Goal: Information Seeking & Learning: Learn about a topic

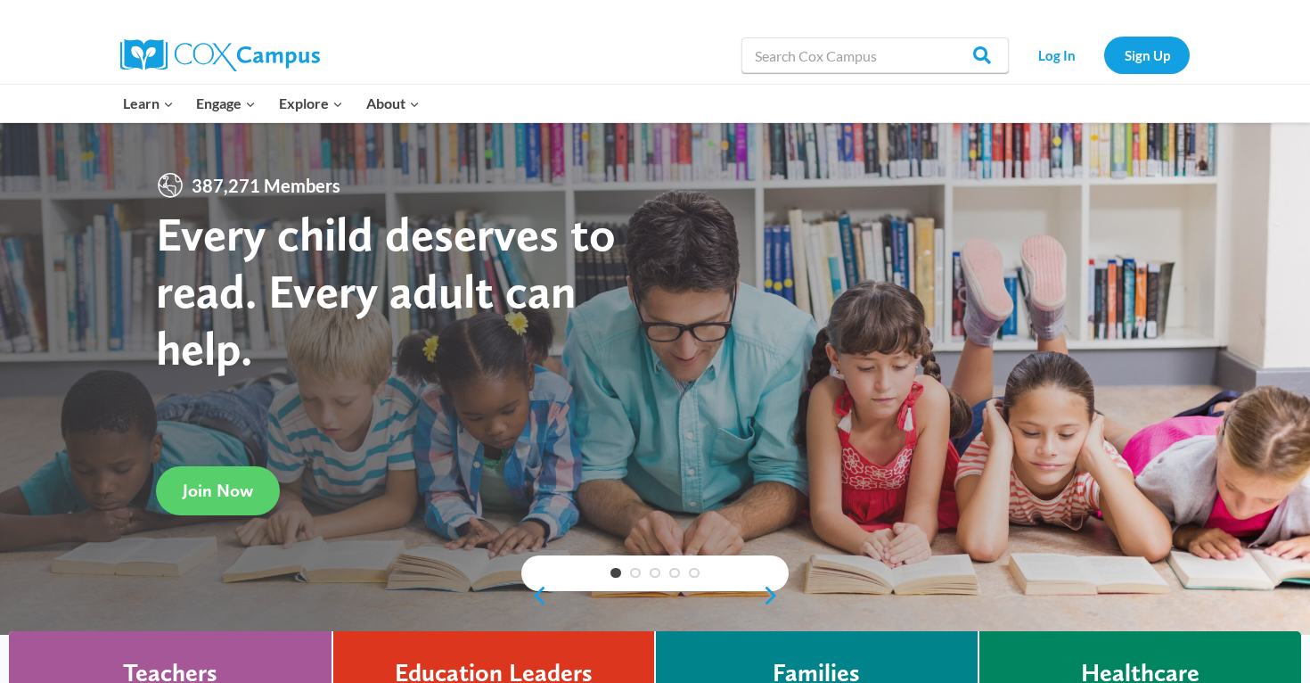
click at [1069, 74] on div "Log In Sign Up" at bounding box center [1104, 55] width 172 height 57
click at [1065, 51] on link "Log In" at bounding box center [1057, 55] width 78 height 37
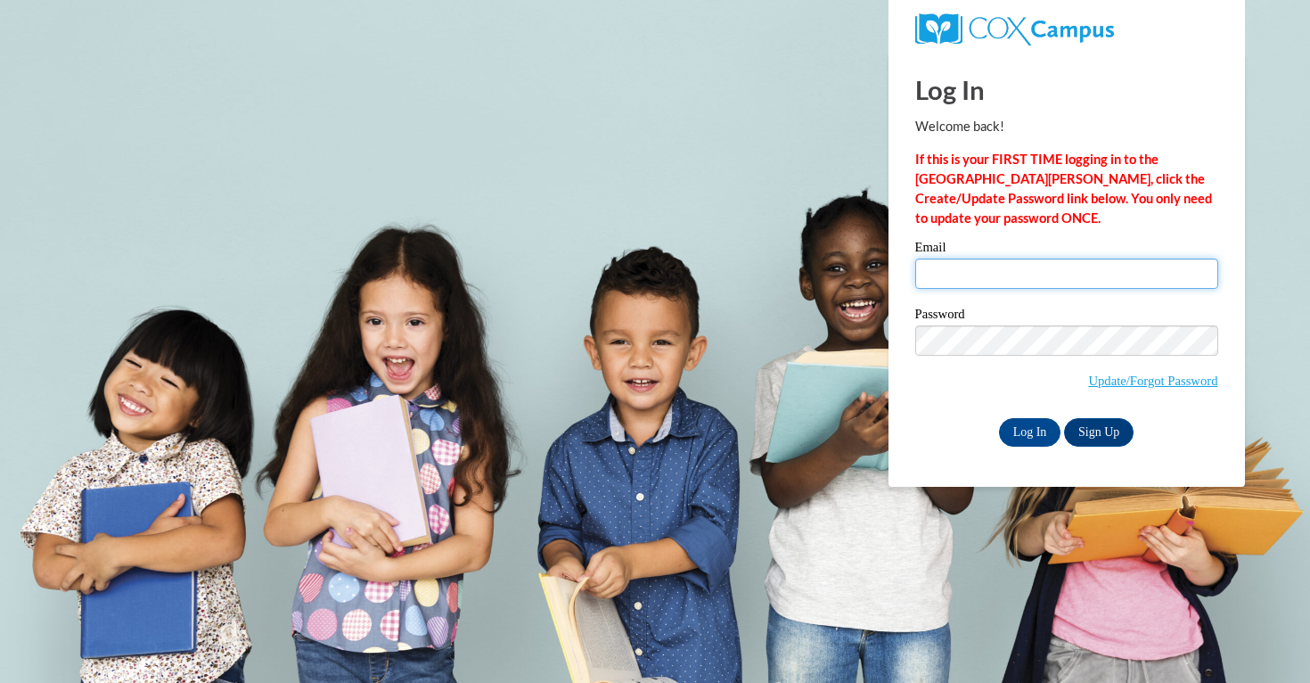
click at [957, 277] on input "Email" at bounding box center [1066, 273] width 303 height 30
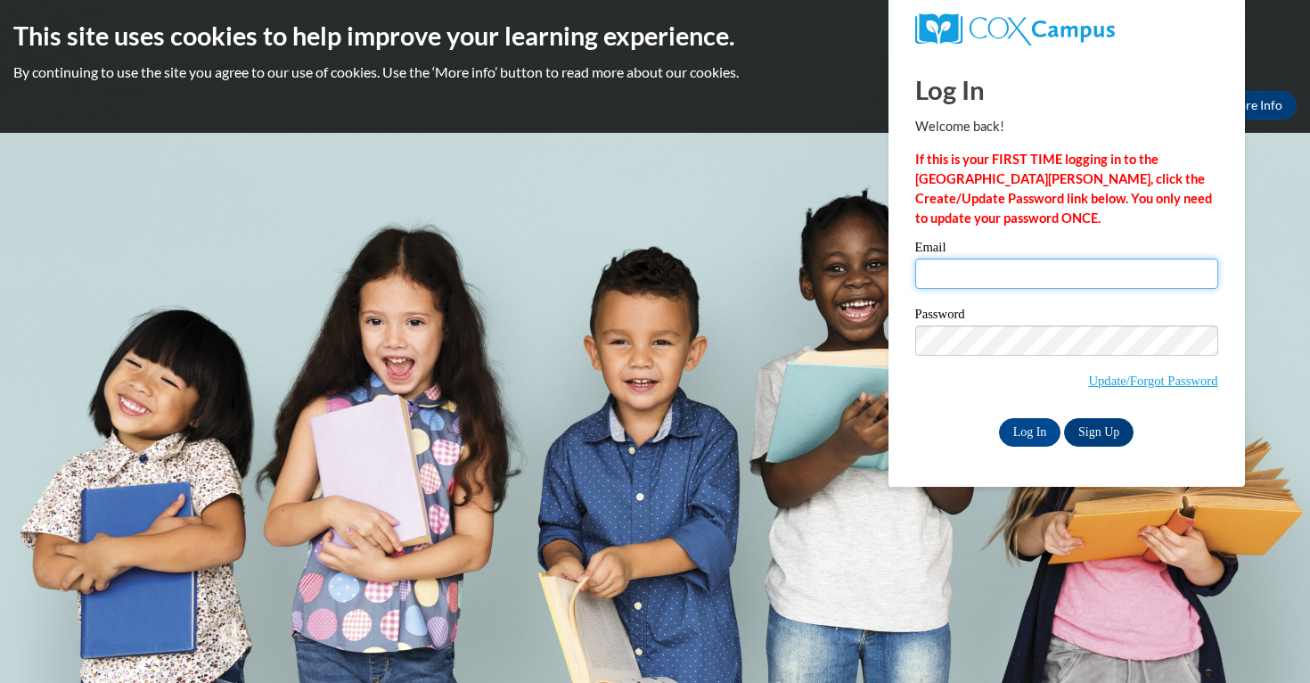
type input "asizemore@daltonstate.edu"
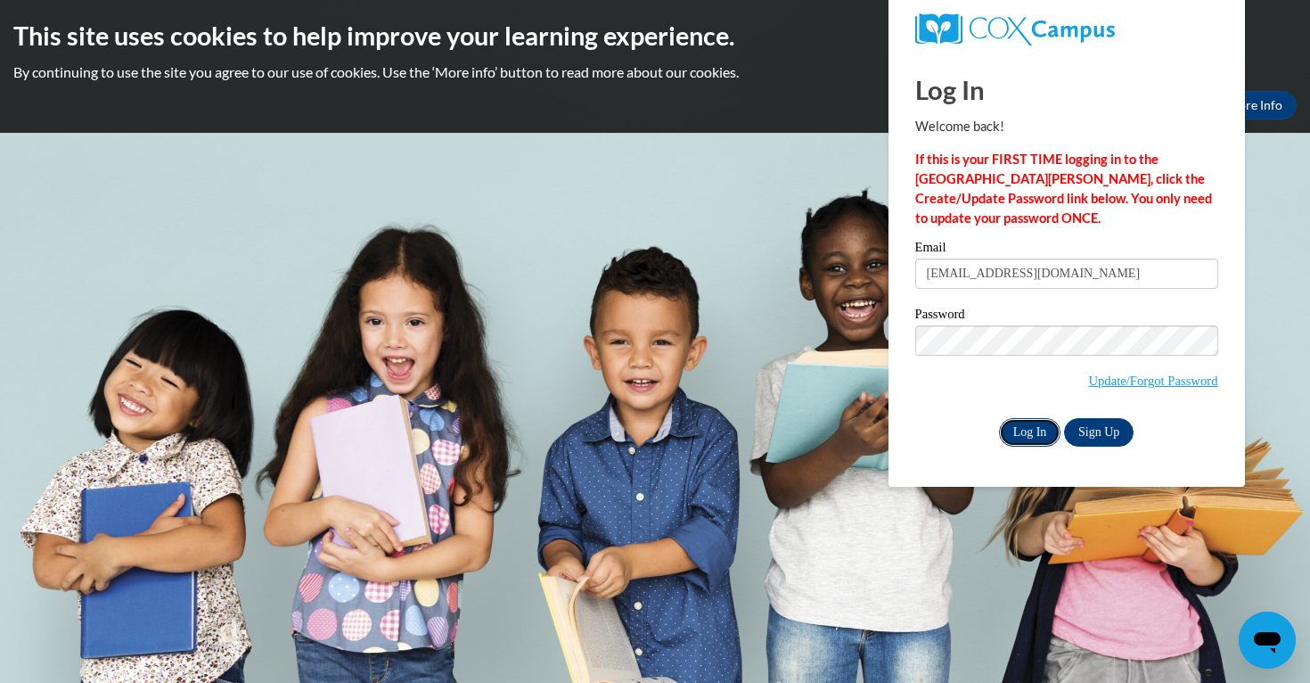
click at [1027, 424] on input "Log In" at bounding box center [1030, 432] width 62 height 29
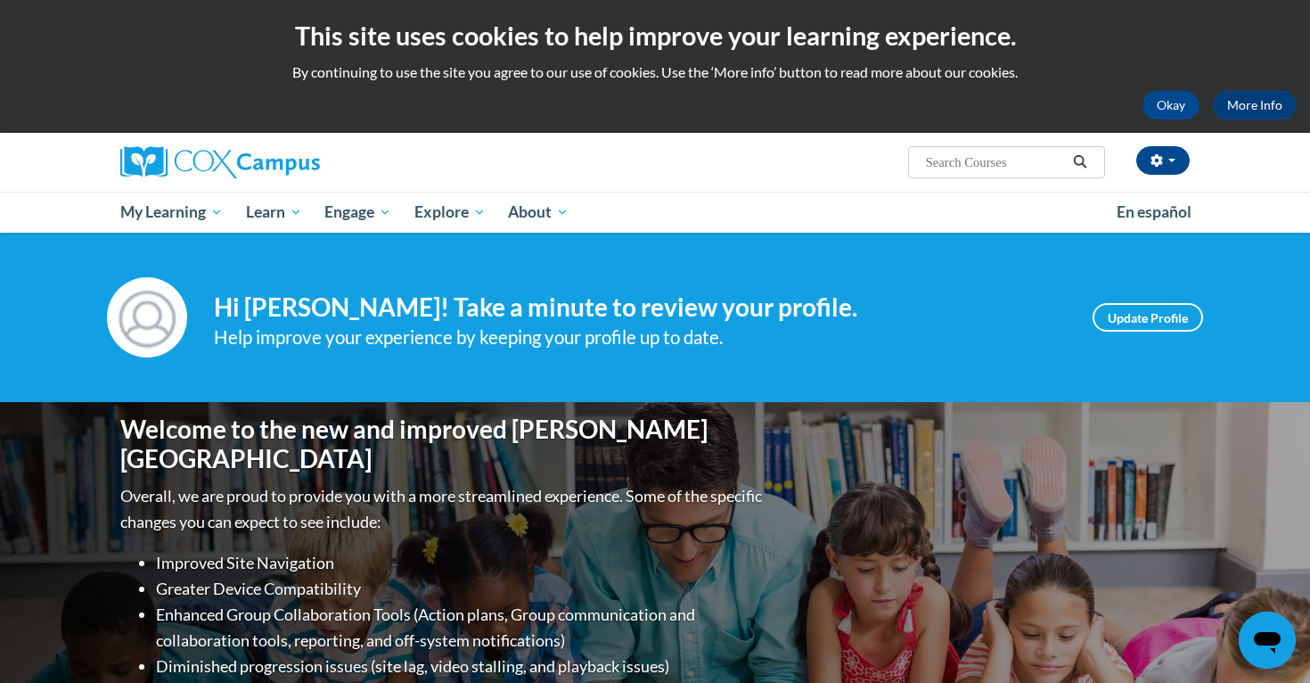
click at [972, 166] on input "Search..." at bounding box center [995, 162] width 143 height 21
type input "oral language"
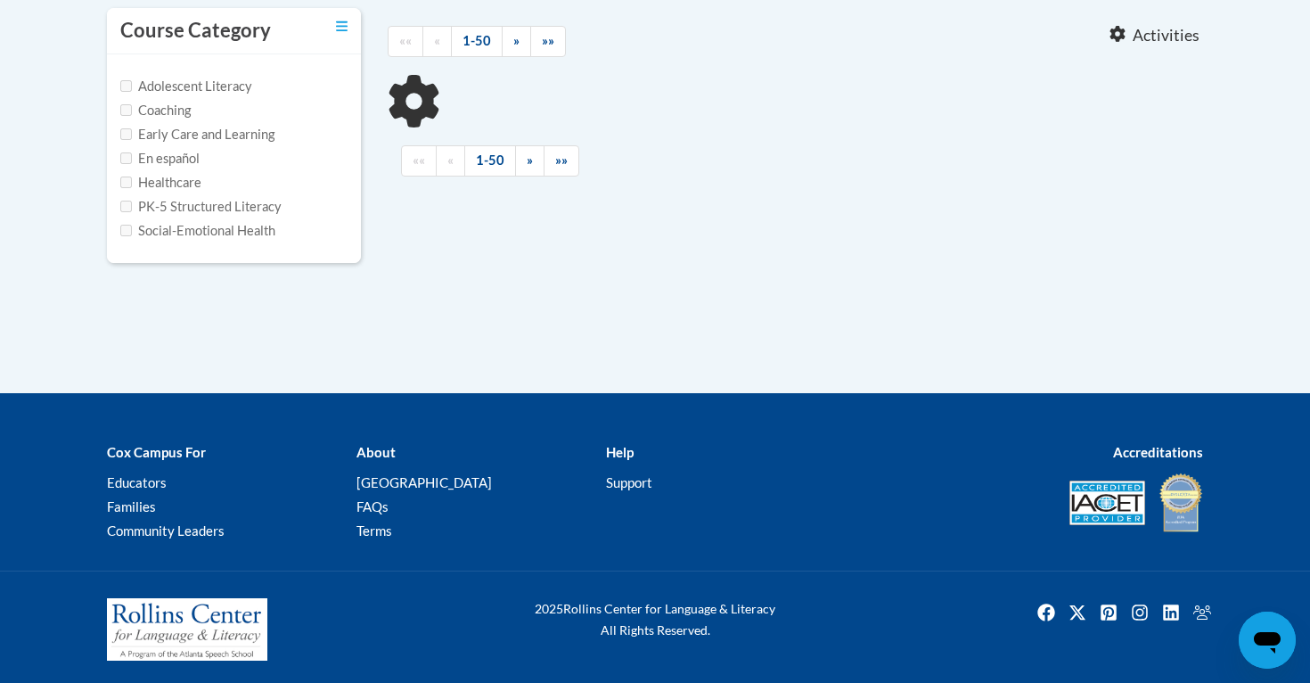
type input "oral language"
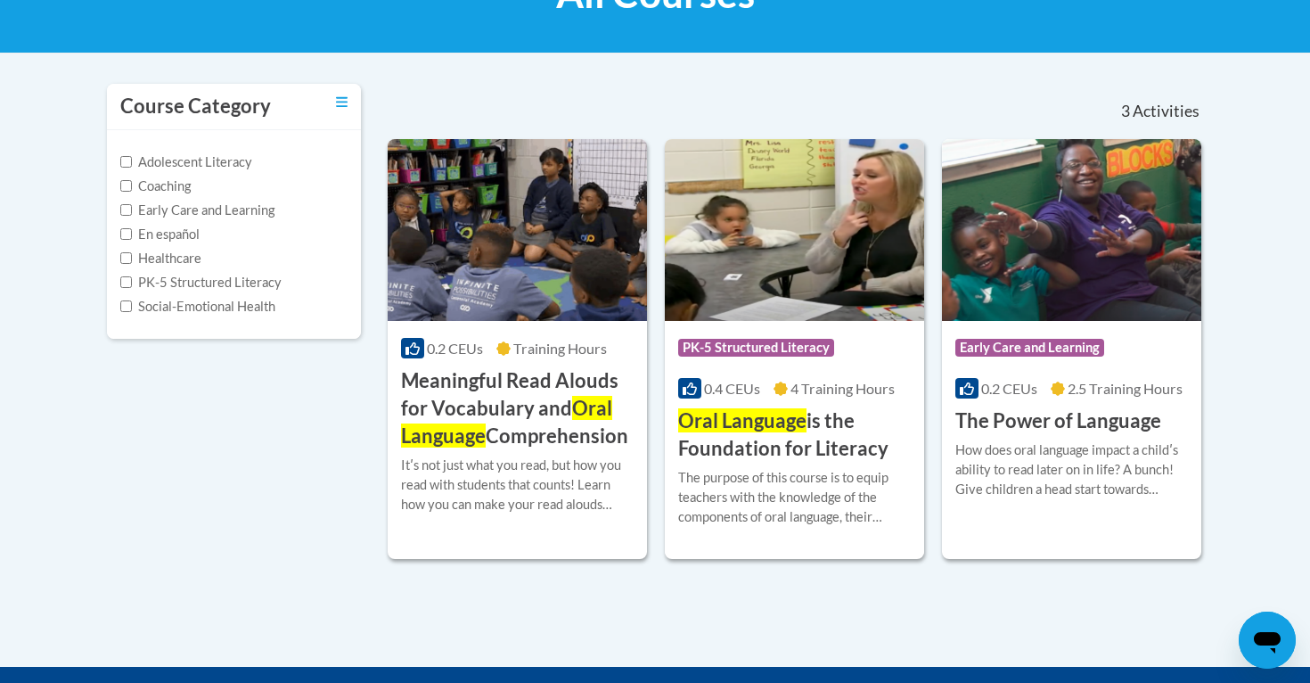
scroll to position [315, 0]
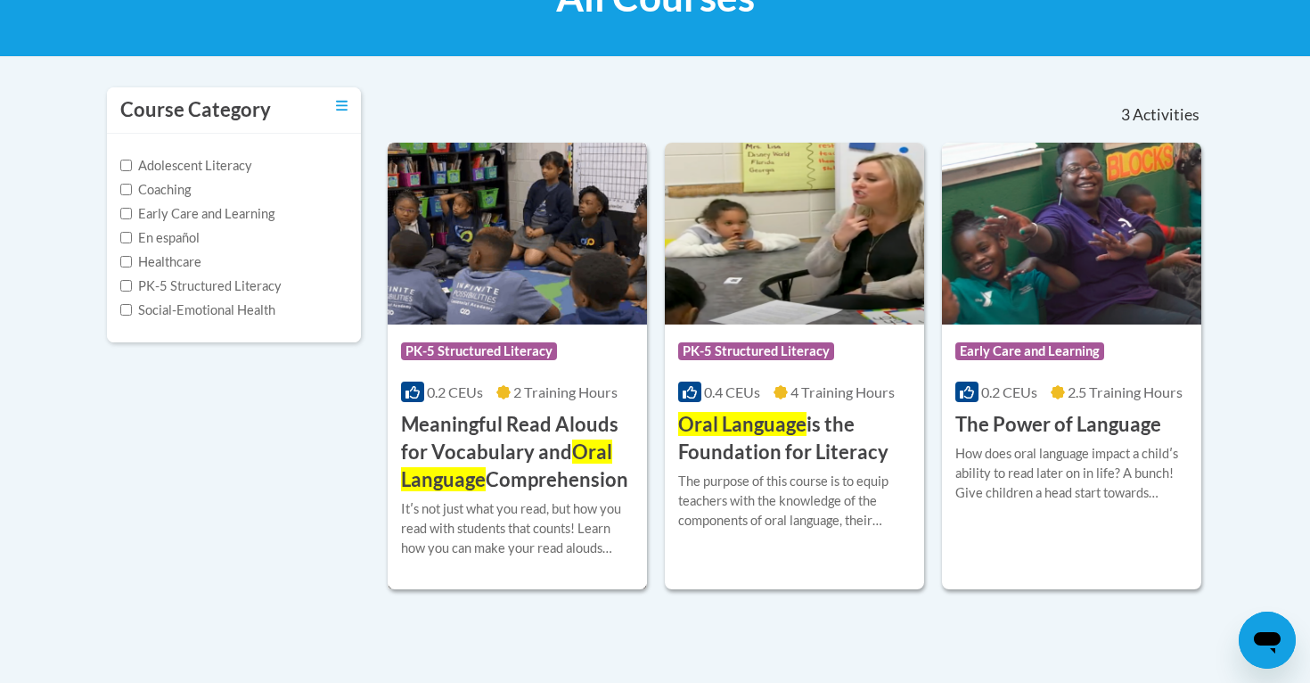
click at [583, 275] on img at bounding box center [517, 234] width 259 height 182
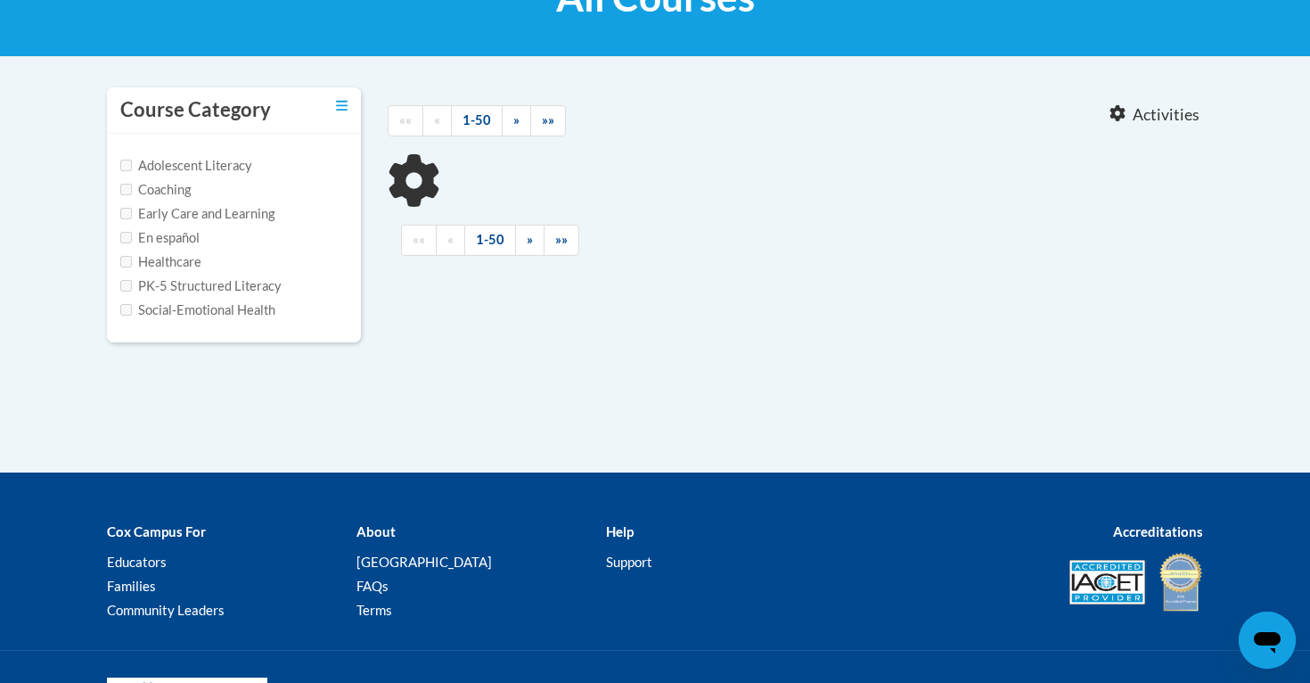
type input "oral language"
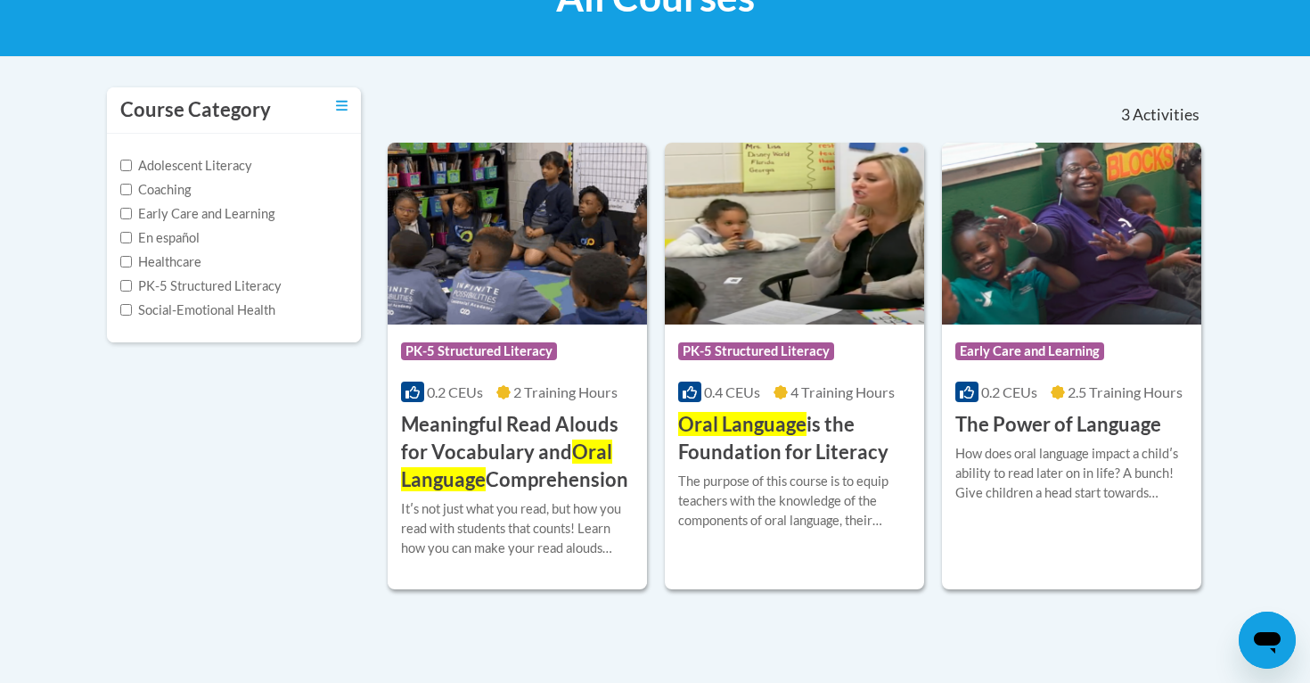
click at [798, 272] on img at bounding box center [794, 234] width 259 height 182
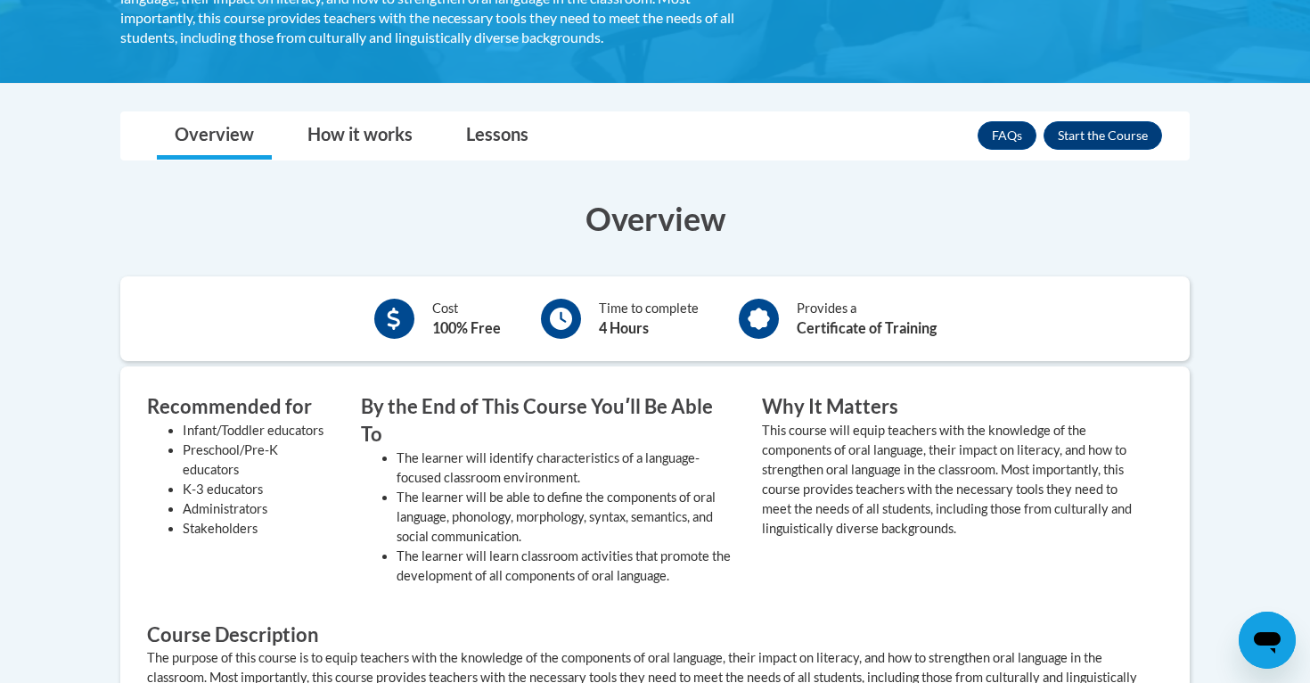
scroll to position [447, 0]
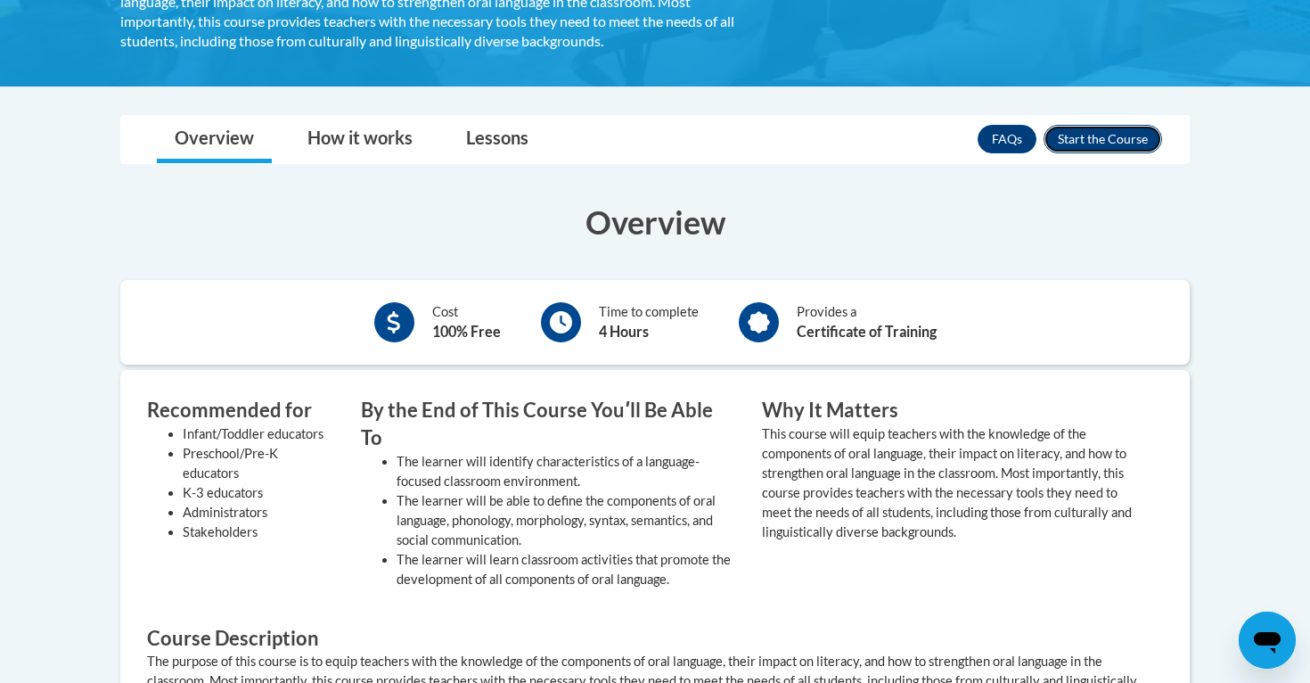
click at [1083, 137] on button "Enroll" at bounding box center [1103, 139] width 119 height 29
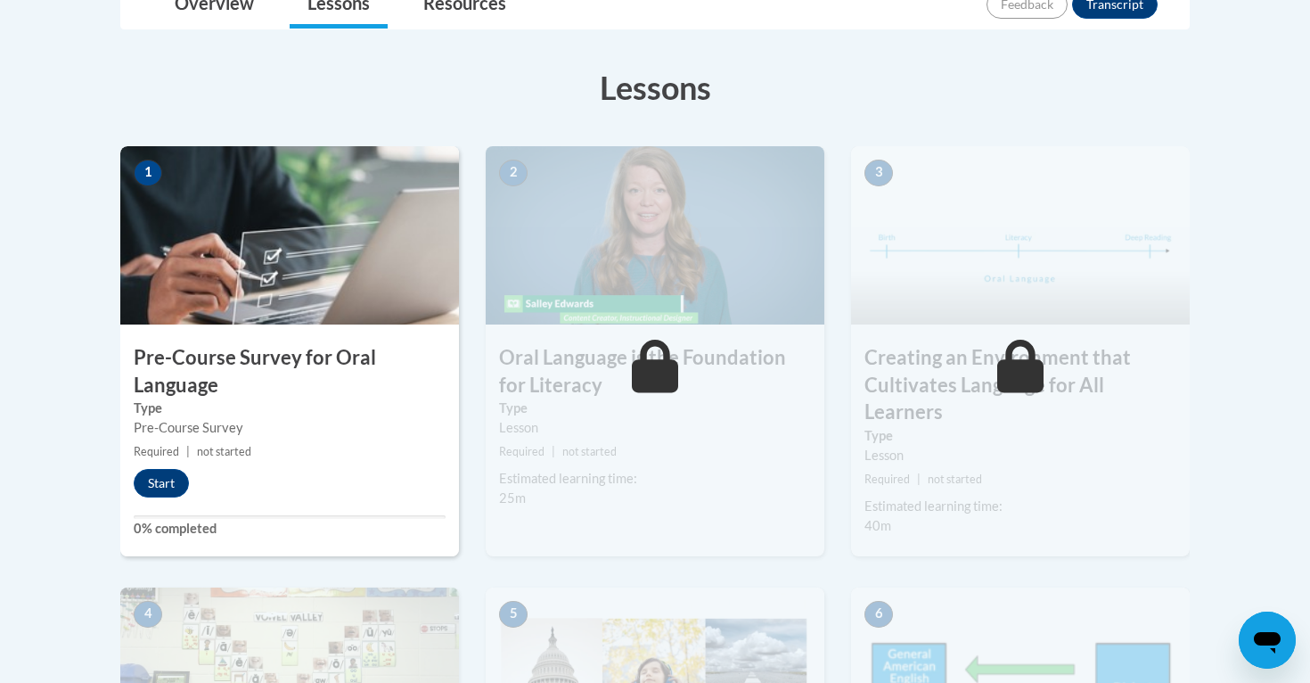
scroll to position [450, 0]
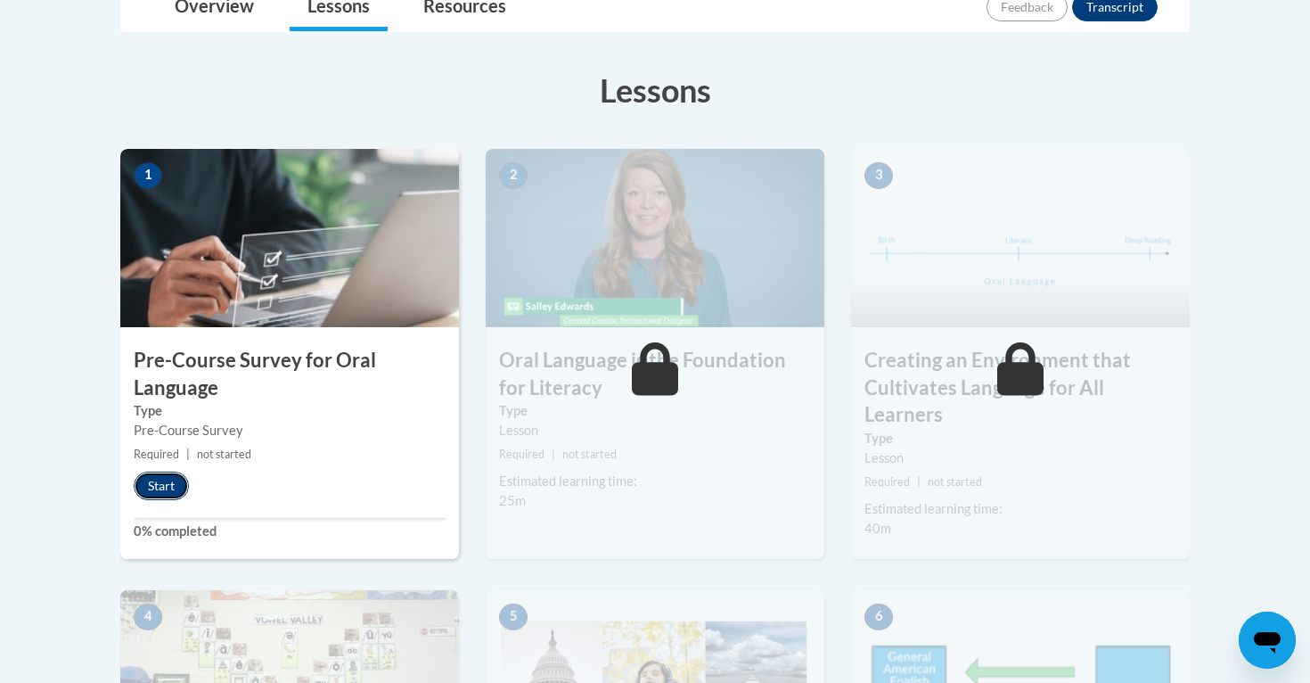
click at [168, 482] on button "Start" at bounding box center [161, 486] width 55 height 29
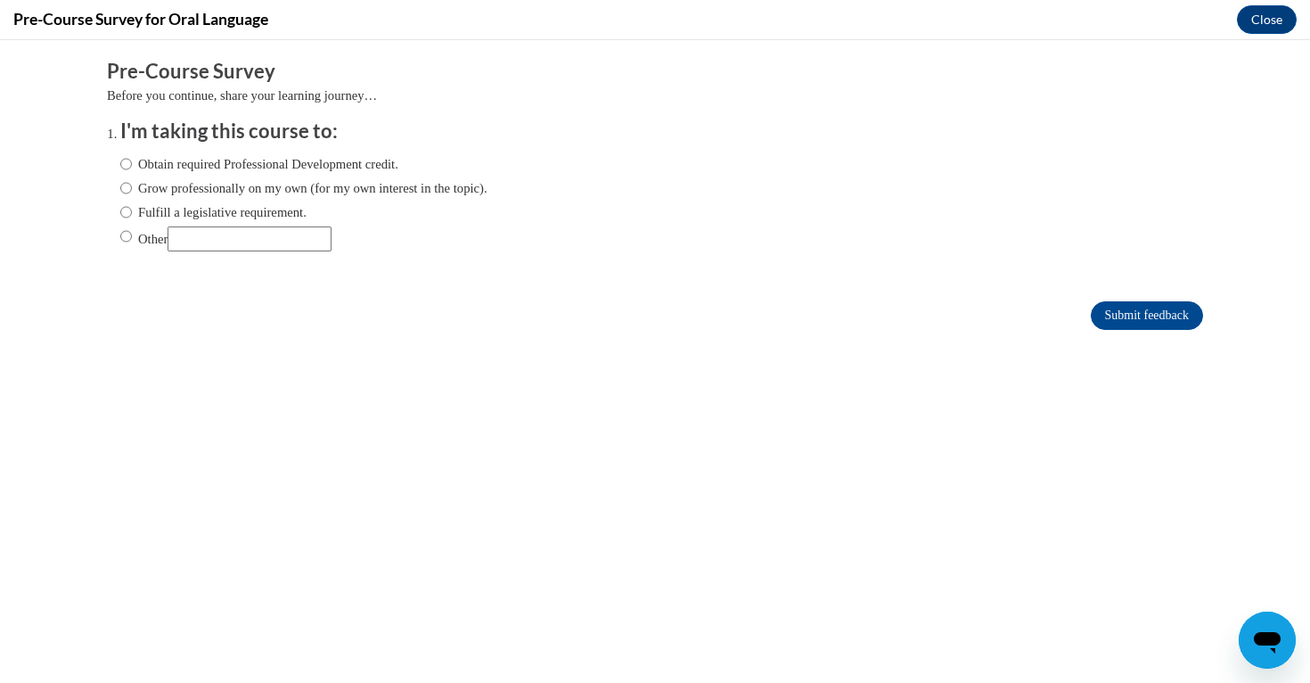
scroll to position [0, 0]
click at [131, 165] on input "Obtain required Professional Development credit." at bounding box center [126, 164] width 12 height 20
radio input "true"
click at [1140, 323] on input "Submit feedback" at bounding box center [1147, 315] width 112 height 29
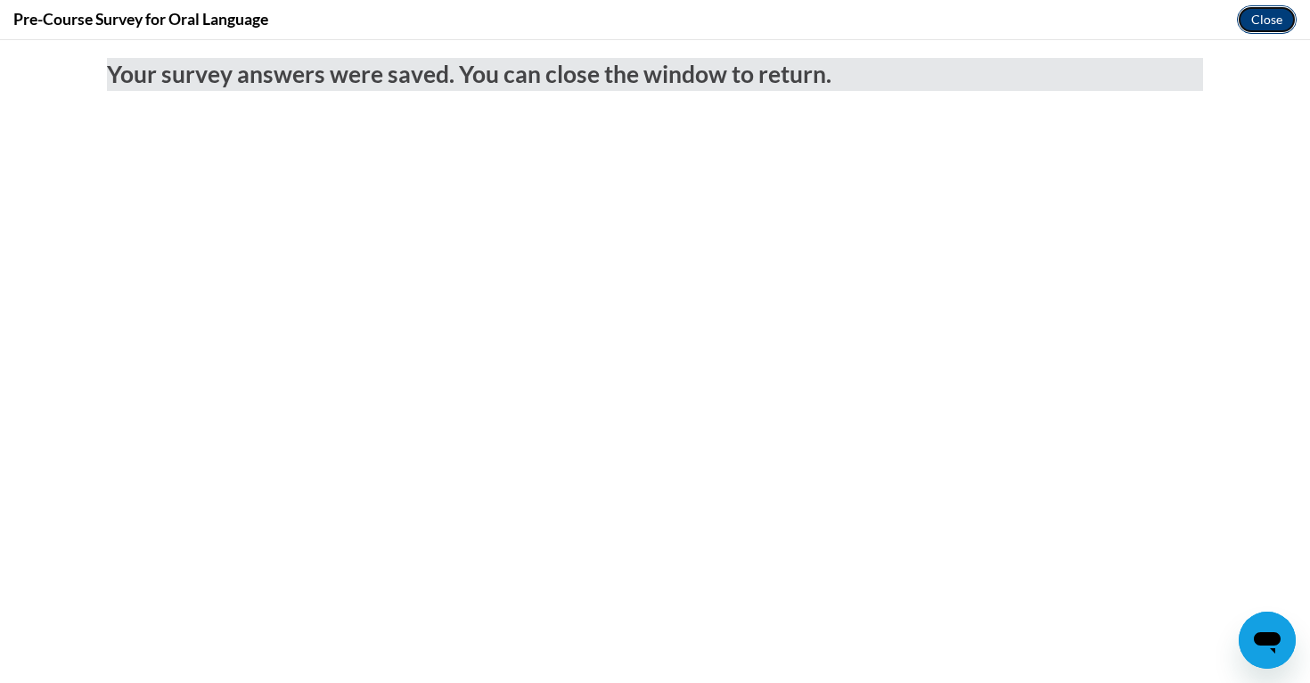
click at [1287, 16] on button "Close" at bounding box center [1267, 19] width 60 height 29
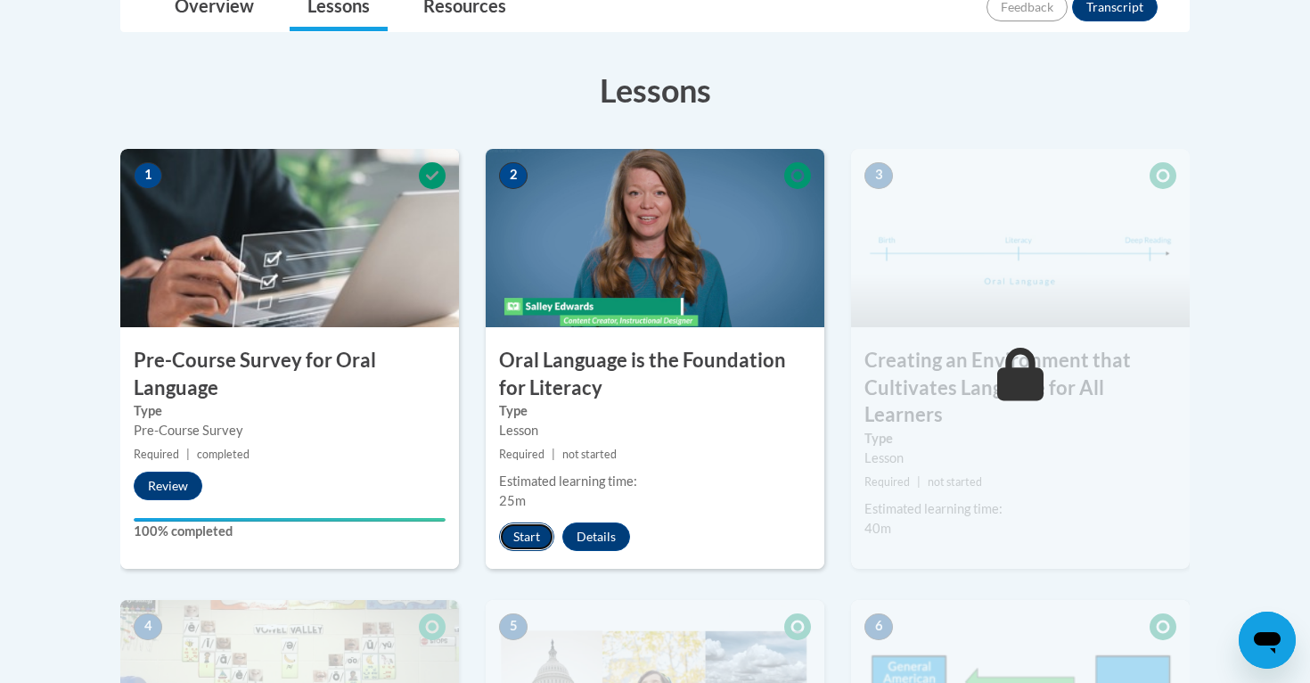
click at [529, 539] on button "Start" at bounding box center [526, 536] width 55 height 29
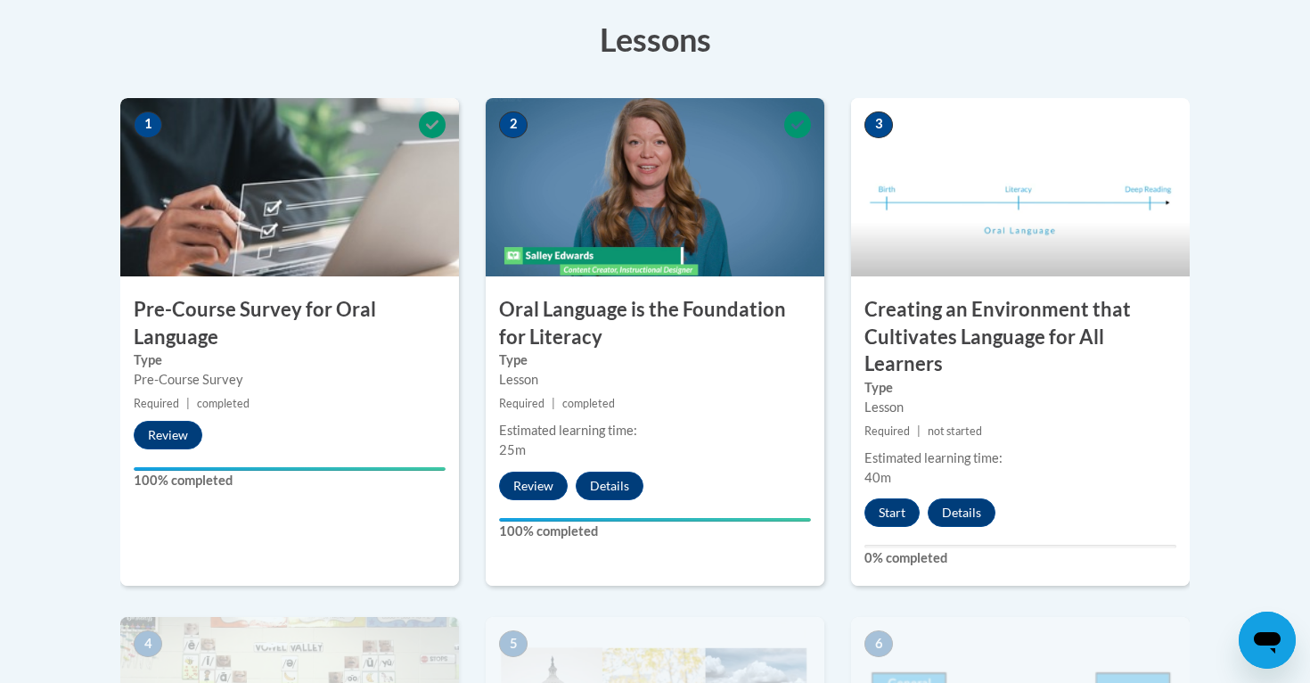
scroll to position [524, 0]
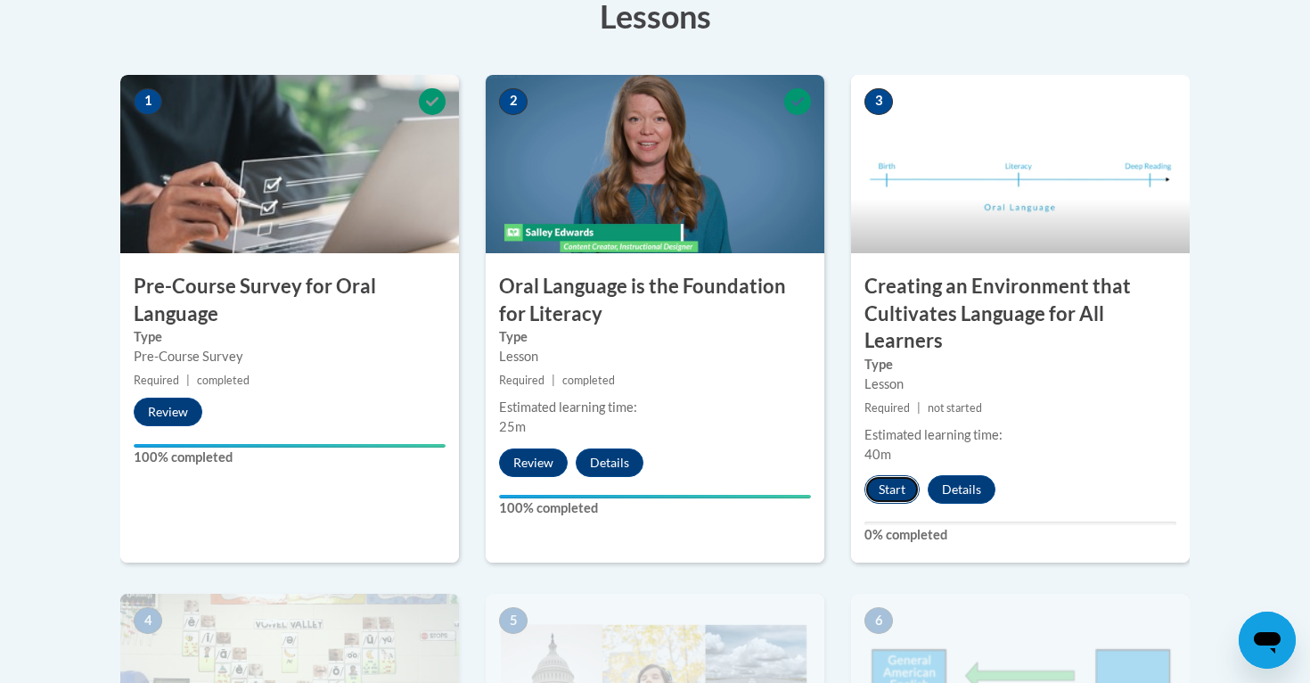
click at [901, 482] on button "Start" at bounding box center [892, 489] width 55 height 29
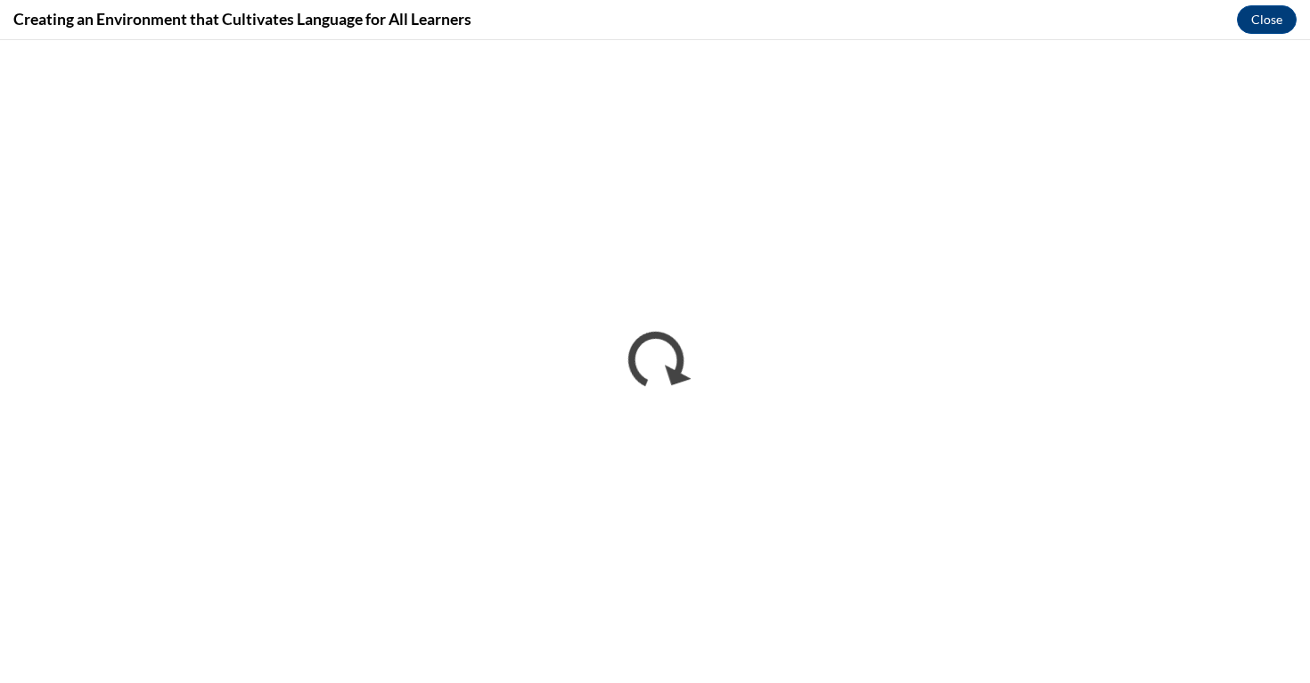
scroll to position [0, 0]
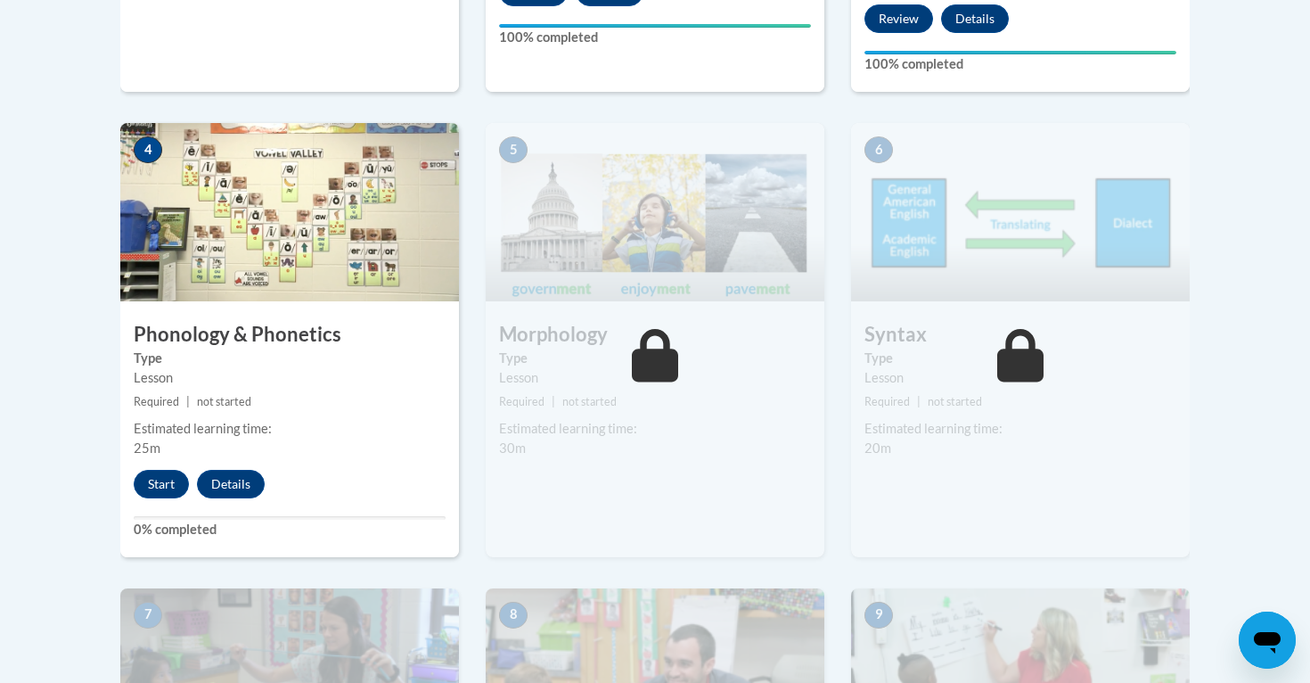
scroll to position [972, 0]
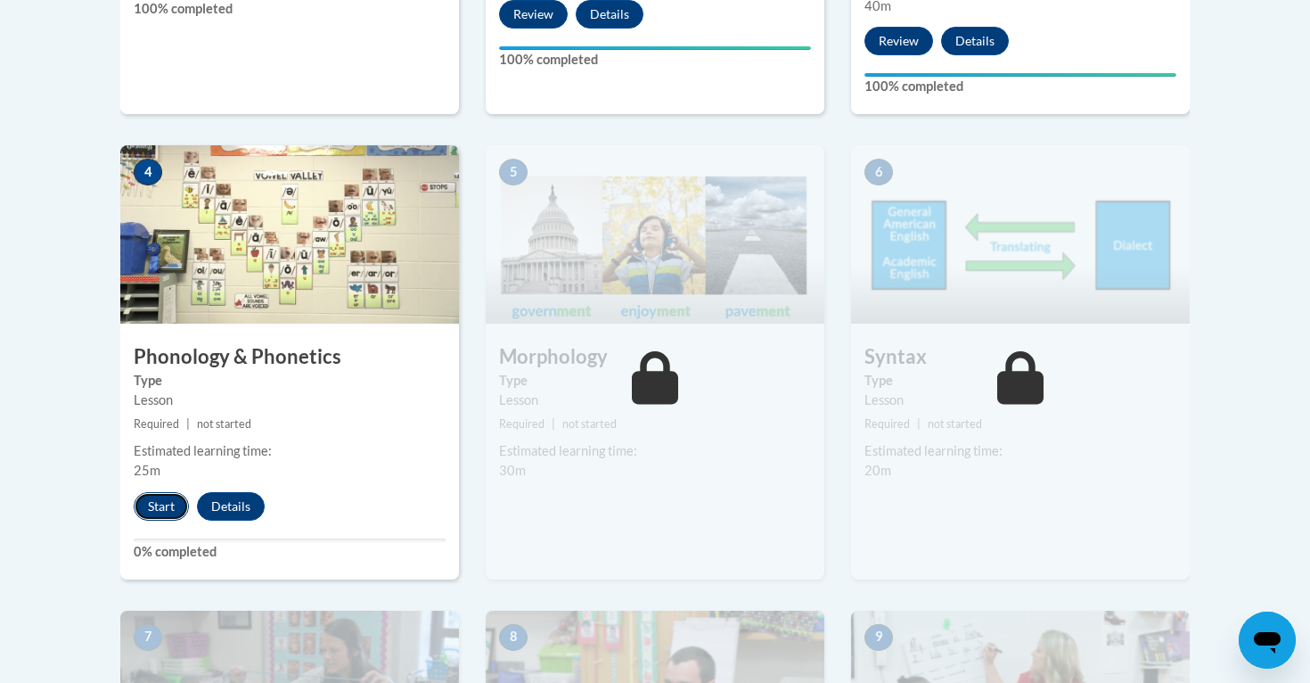
click at [183, 504] on button "Start" at bounding box center [161, 506] width 55 height 29
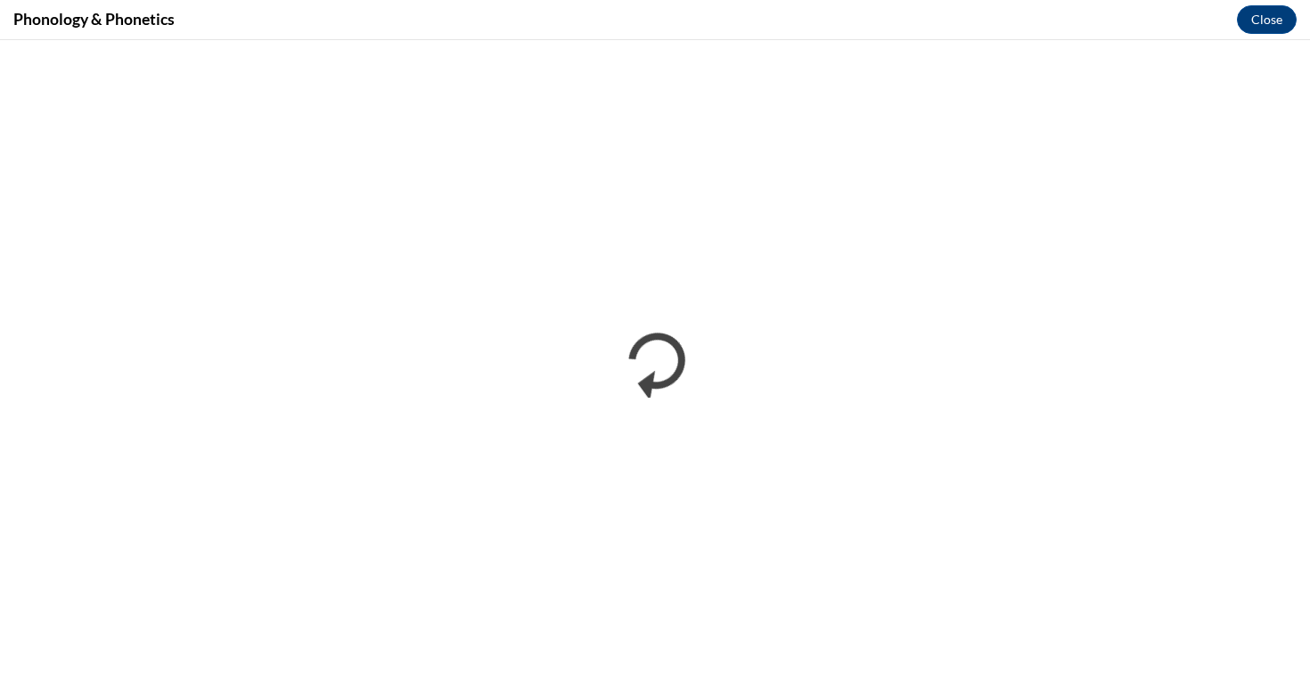
scroll to position [0, 0]
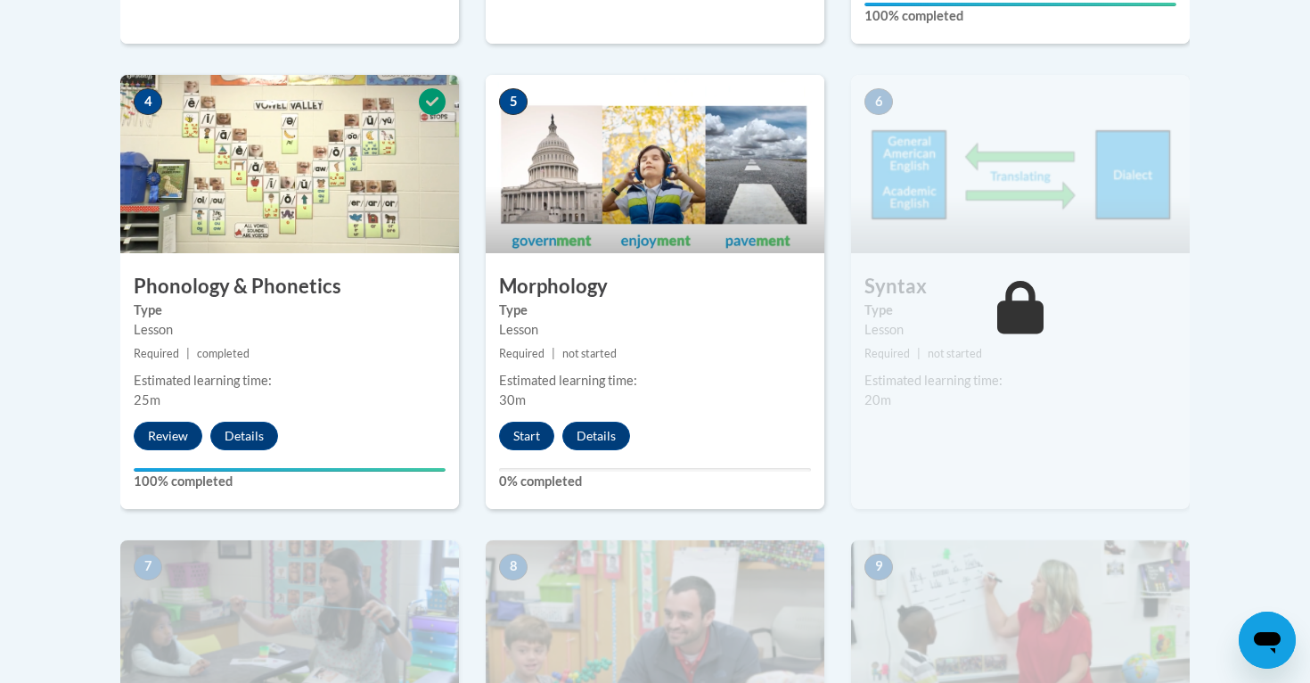
scroll to position [1041, 0]
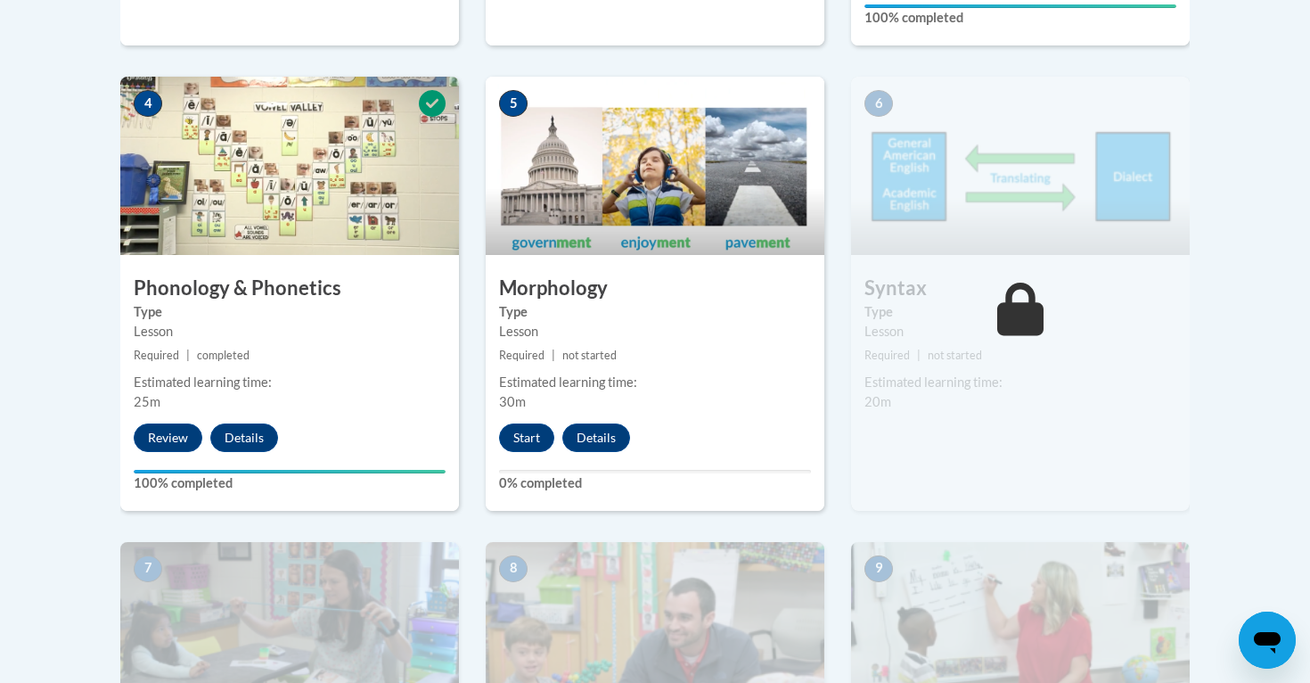
click at [542, 421] on div "5 Morphology Type Lesson Required | not started Estimated learning time: 30m St…" at bounding box center [655, 293] width 339 height 433
click at [539, 435] on button "Start" at bounding box center [526, 437] width 55 height 29
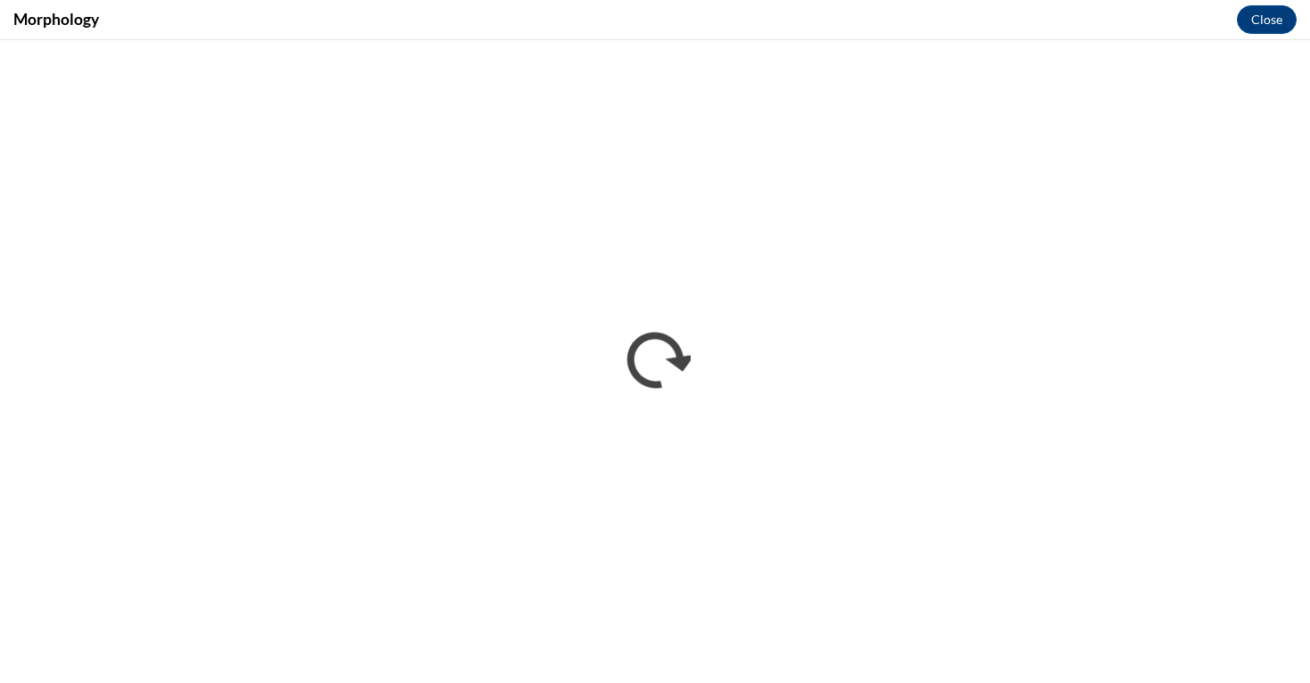
scroll to position [0, 0]
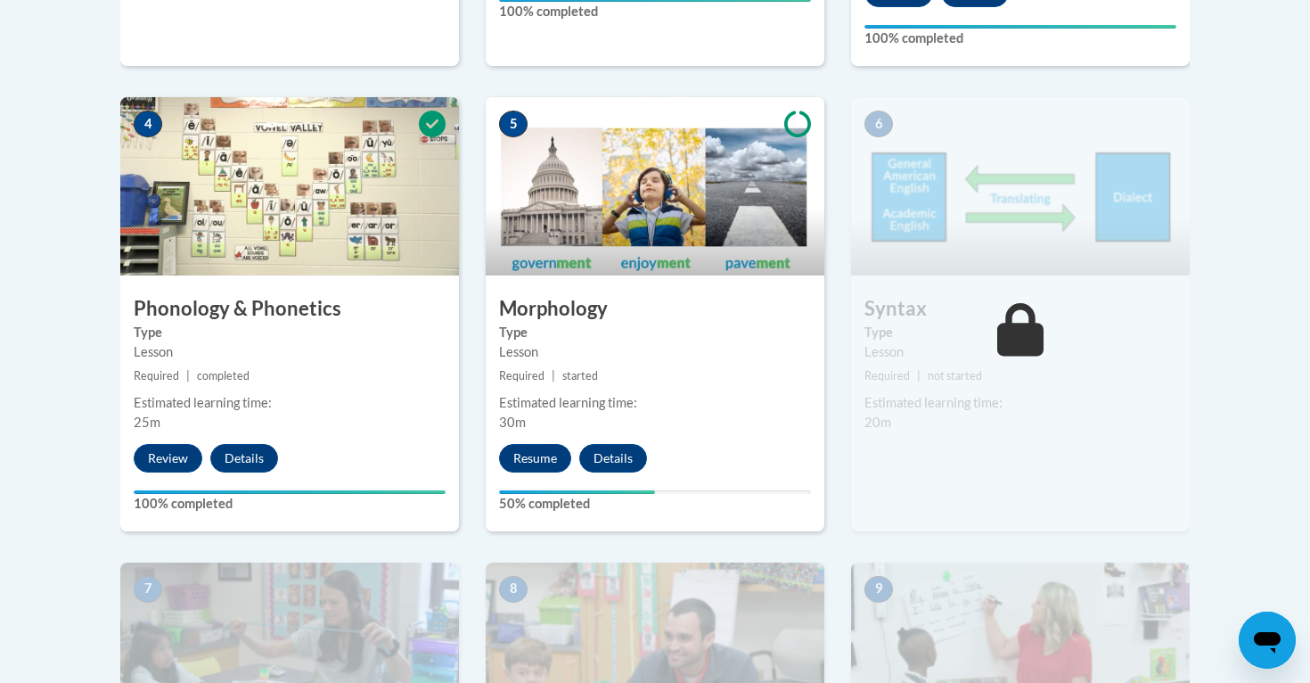
scroll to position [1030, 0]
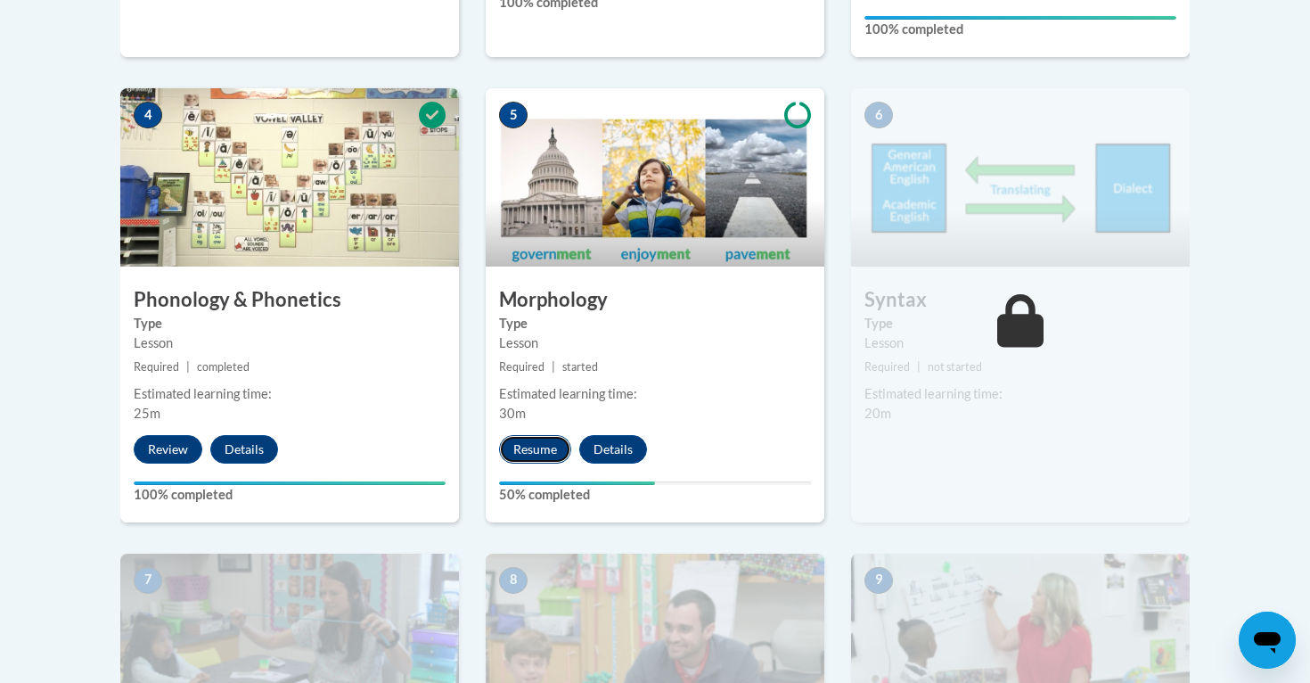
click at [551, 441] on button "Resume" at bounding box center [535, 449] width 72 height 29
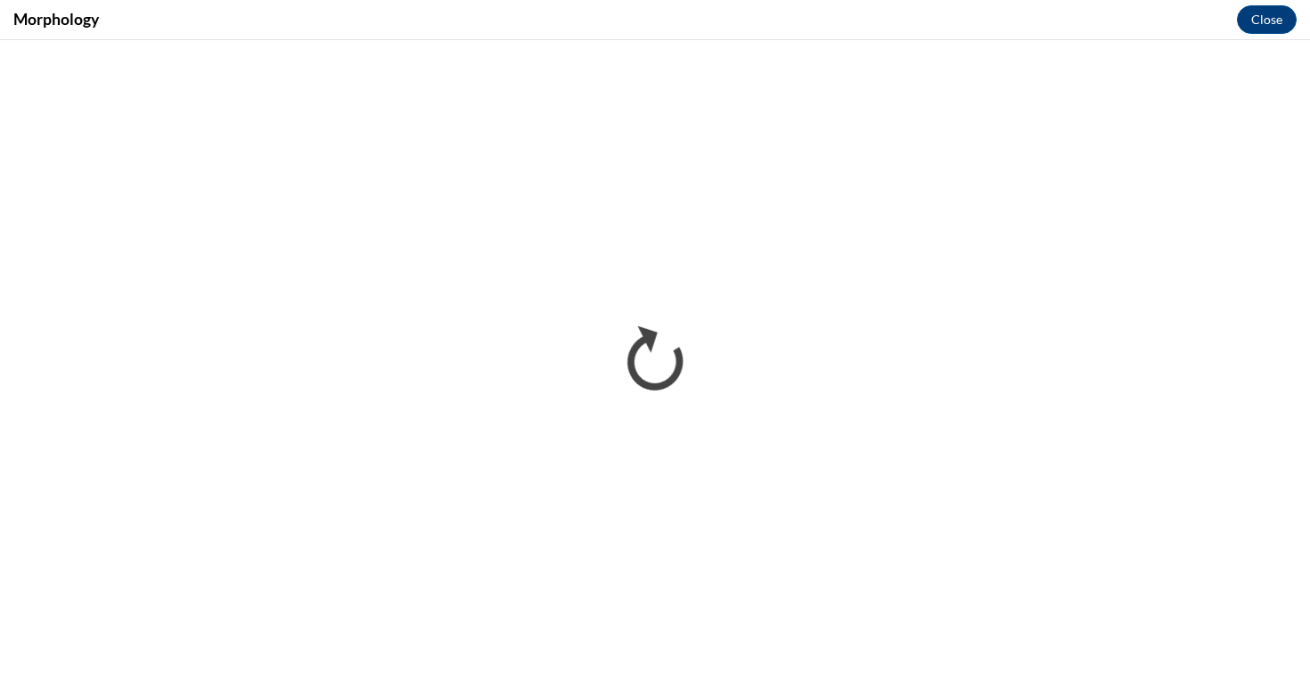
scroll to position [0, 0]
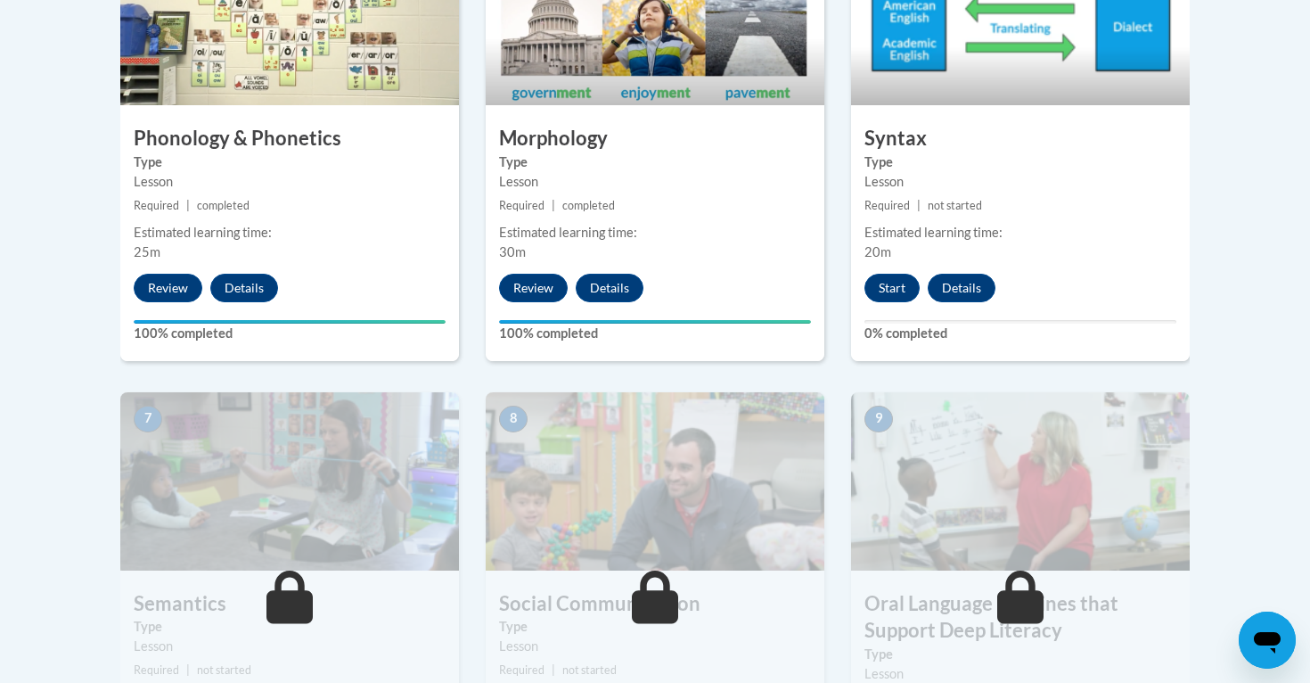
scroll to position [1183, 0]
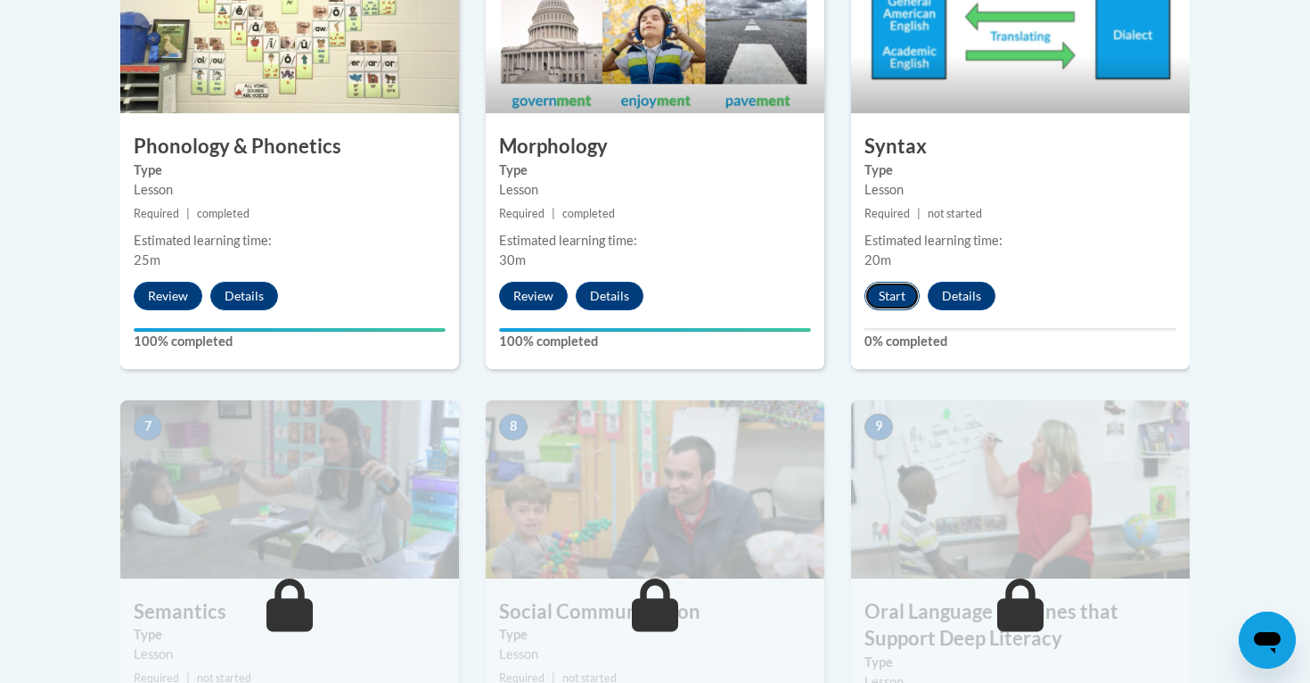
click at [888, 294] on button "Start" at bounding box center [892, 296] width 55 height 29
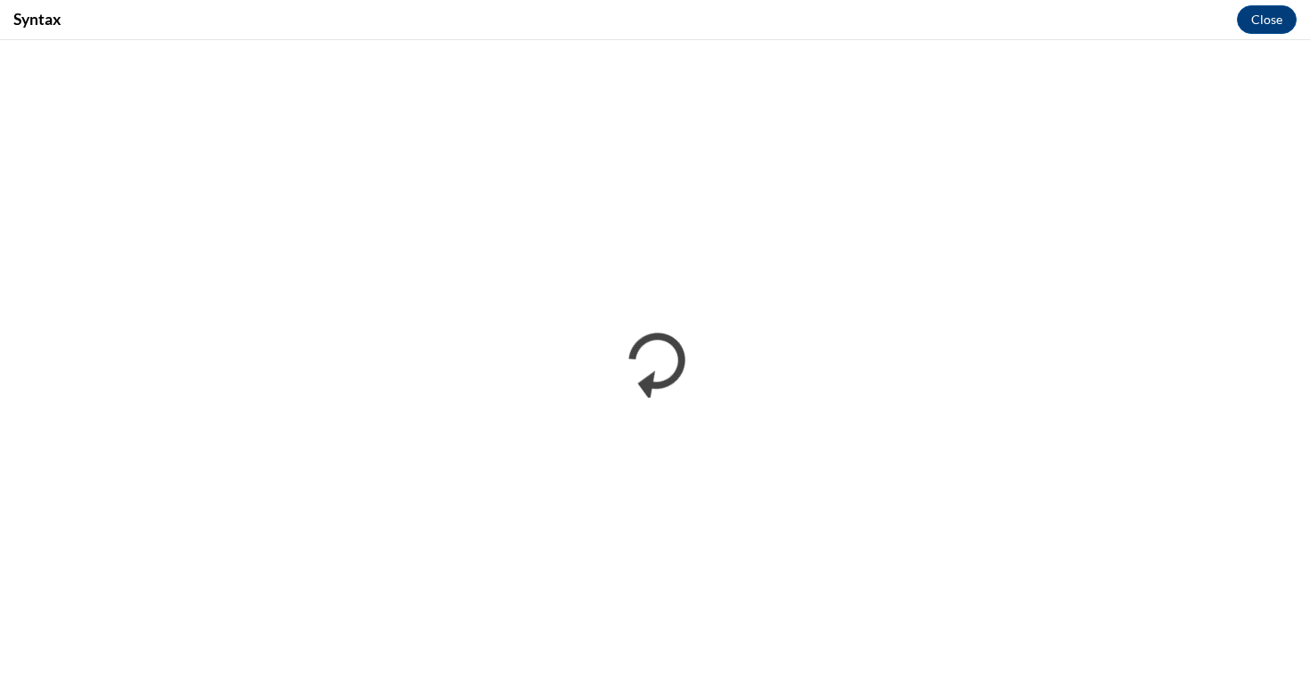
scroll to position [0, 0]
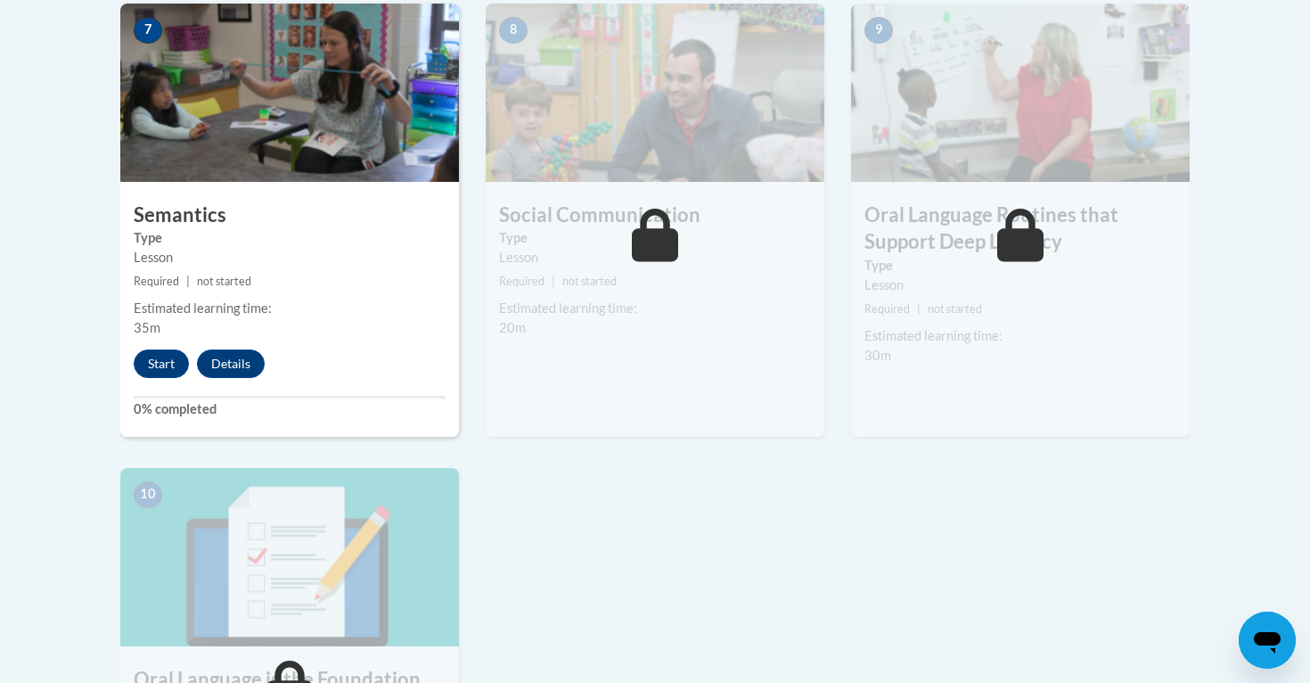
scroll to position [1584, 0]
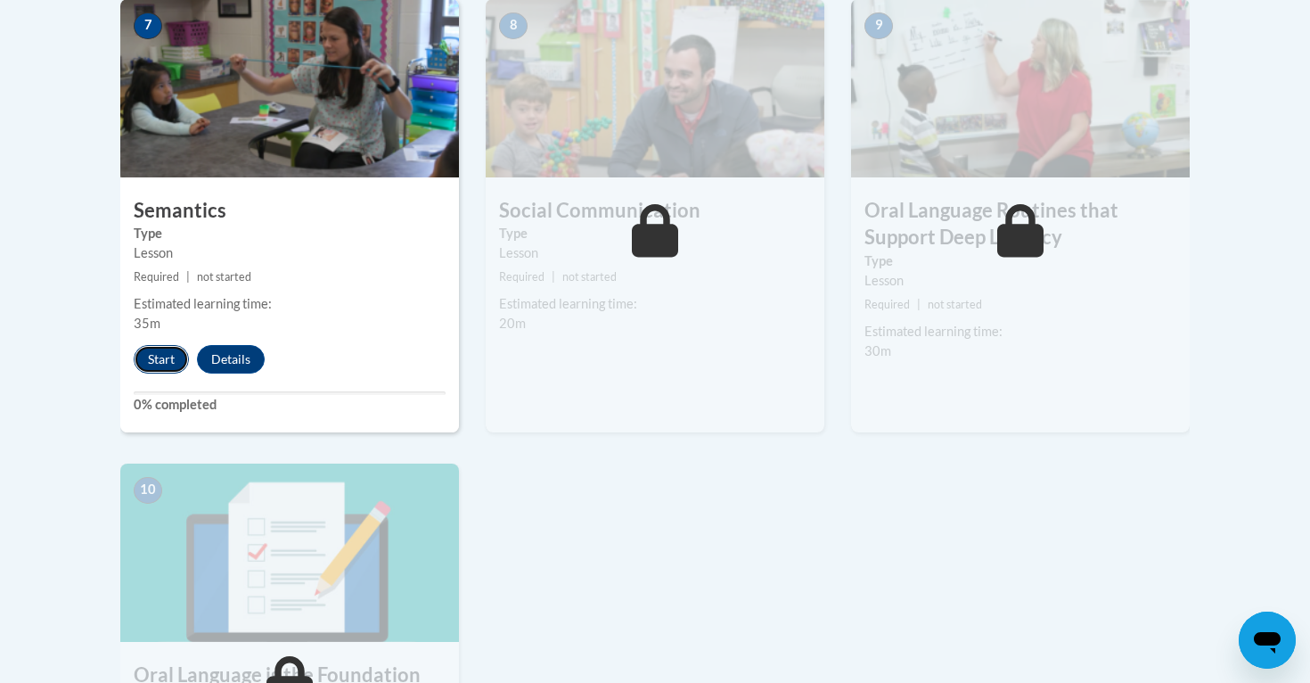
click at [182, 364] on button "Start" at bounding box center [161, 359] width 55 height 29
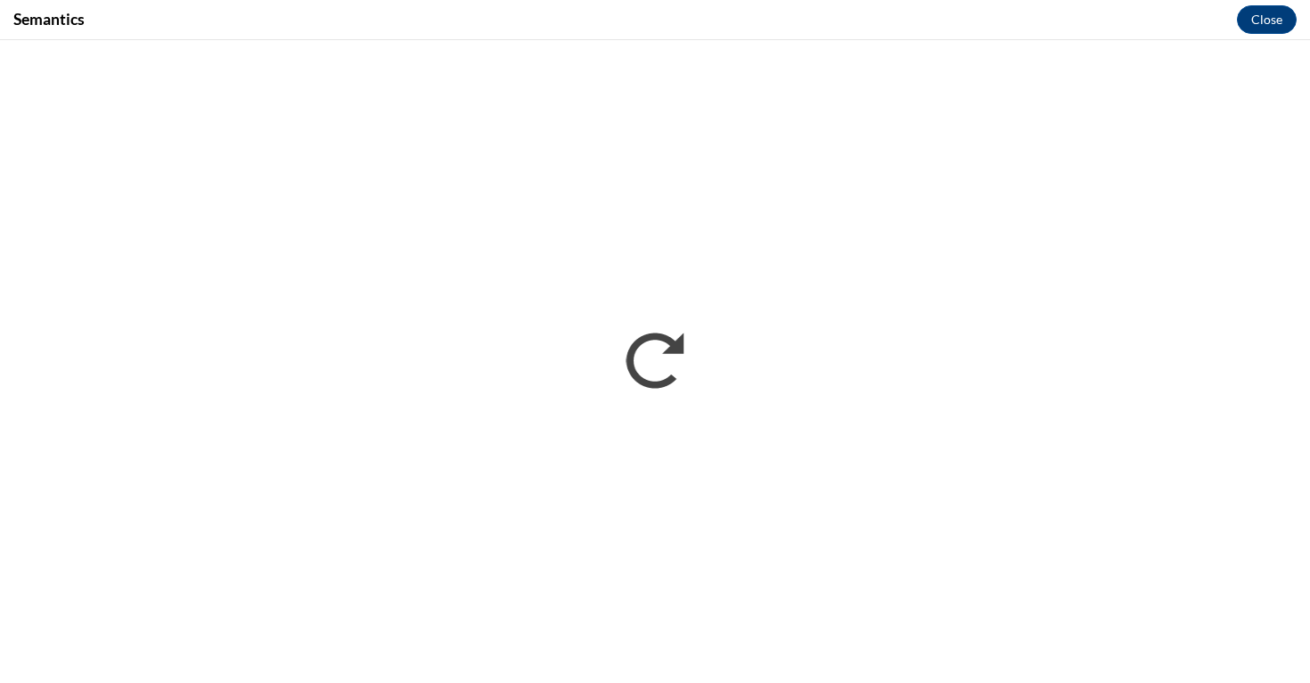
scroll to position [0, 0]
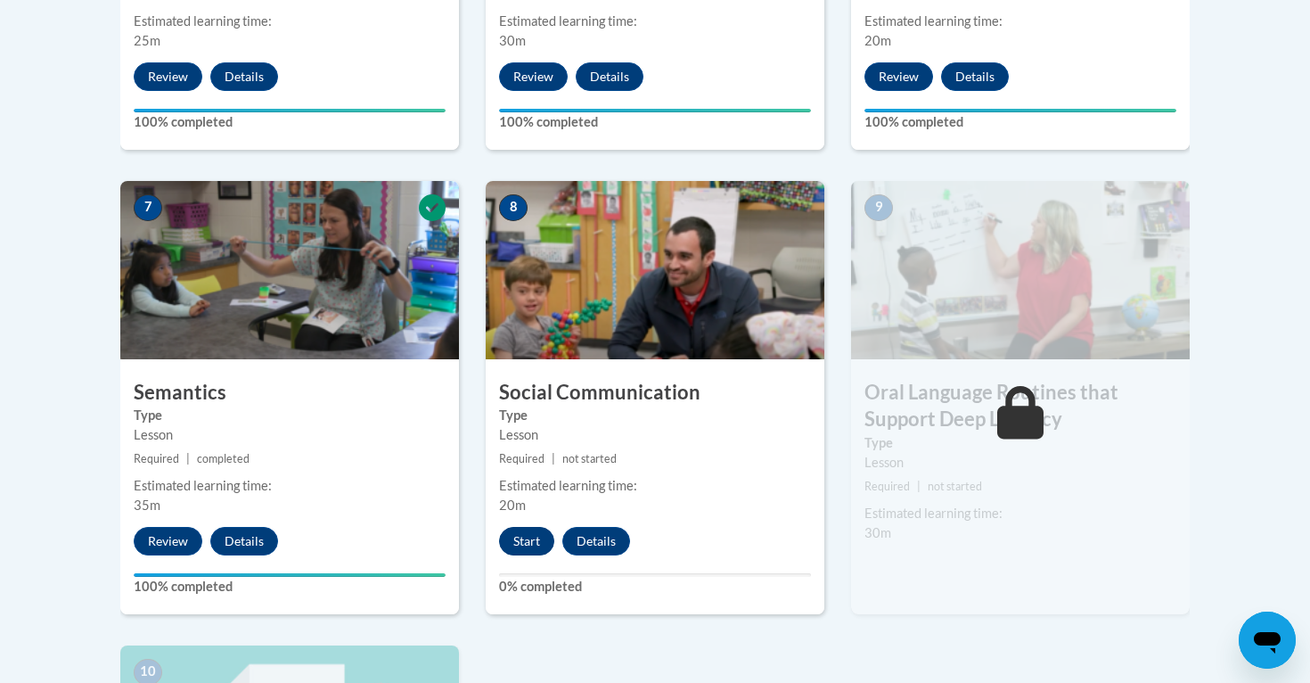
scroll to position [1401, 0]
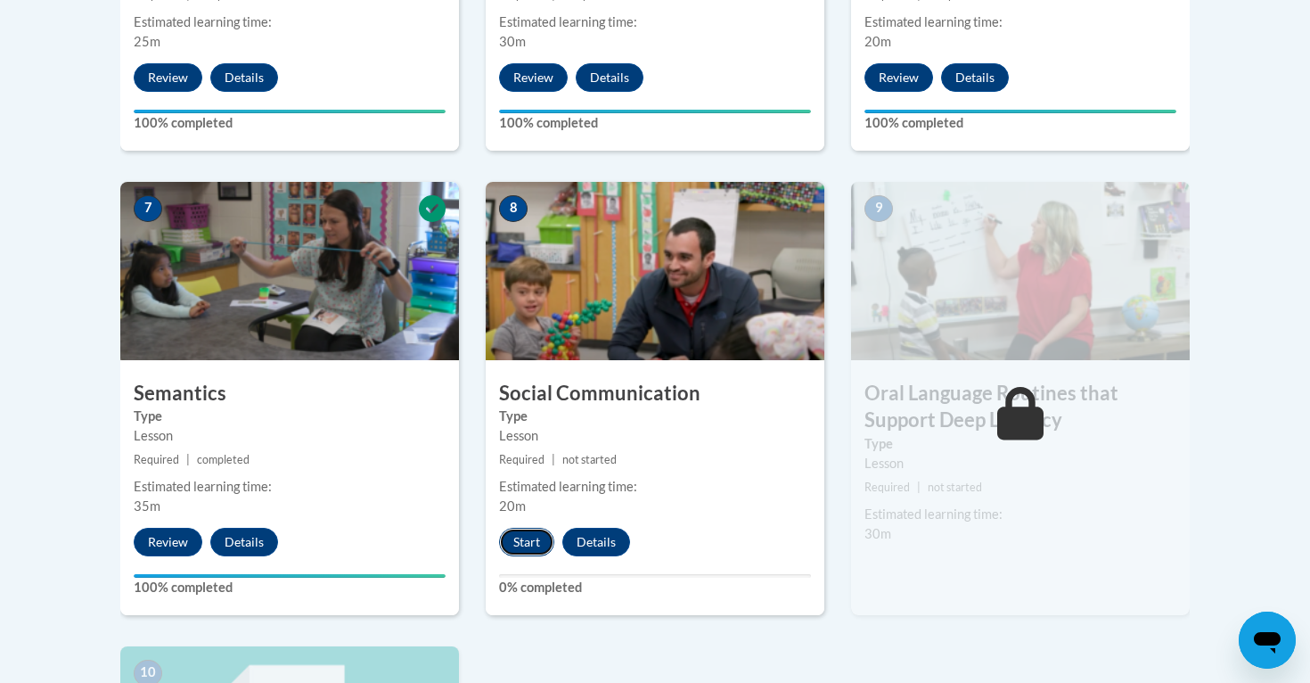
click at [546, 539] on button "Start" at bounding box center [526, 542] width 55 height 29
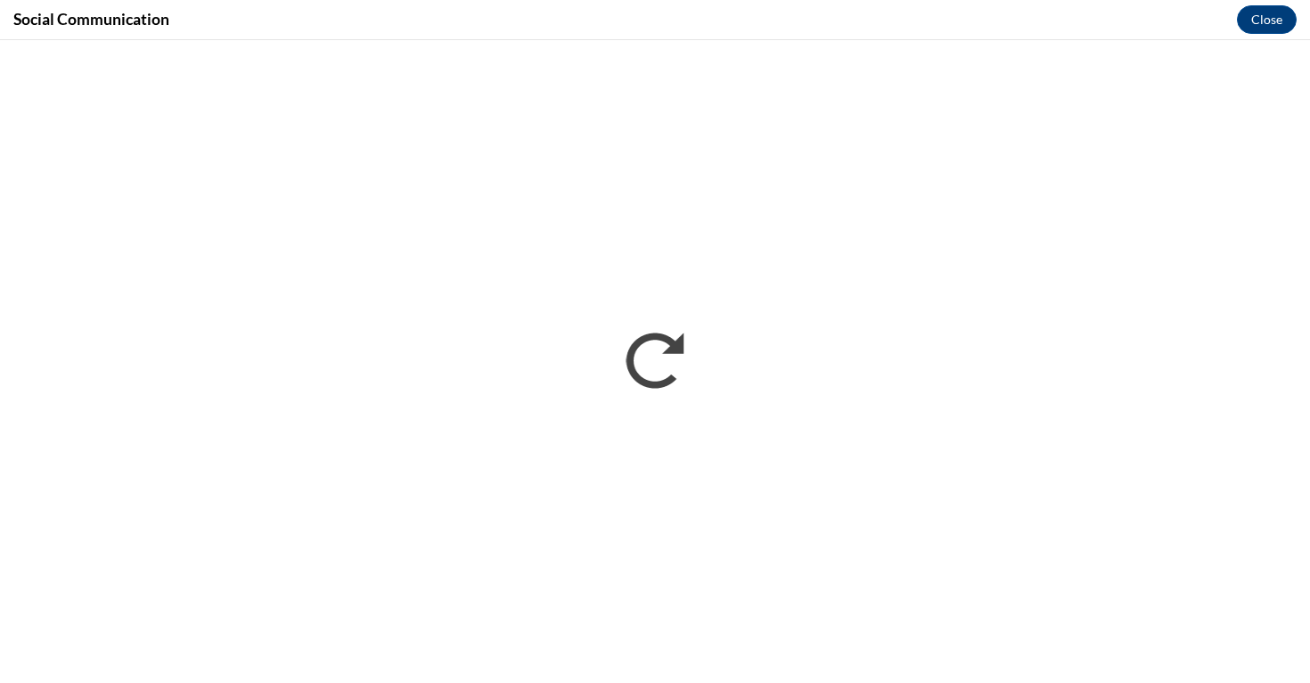
scroll to position [0, 0]
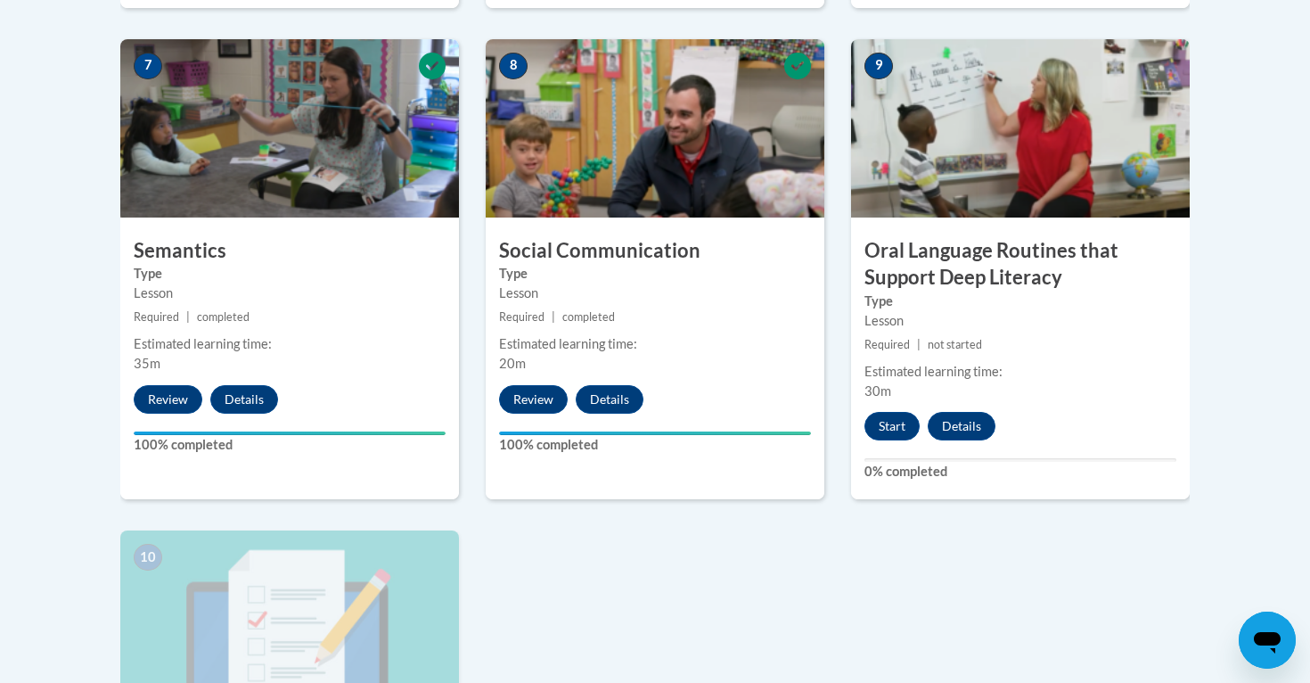
scroll to position [1475, 0]
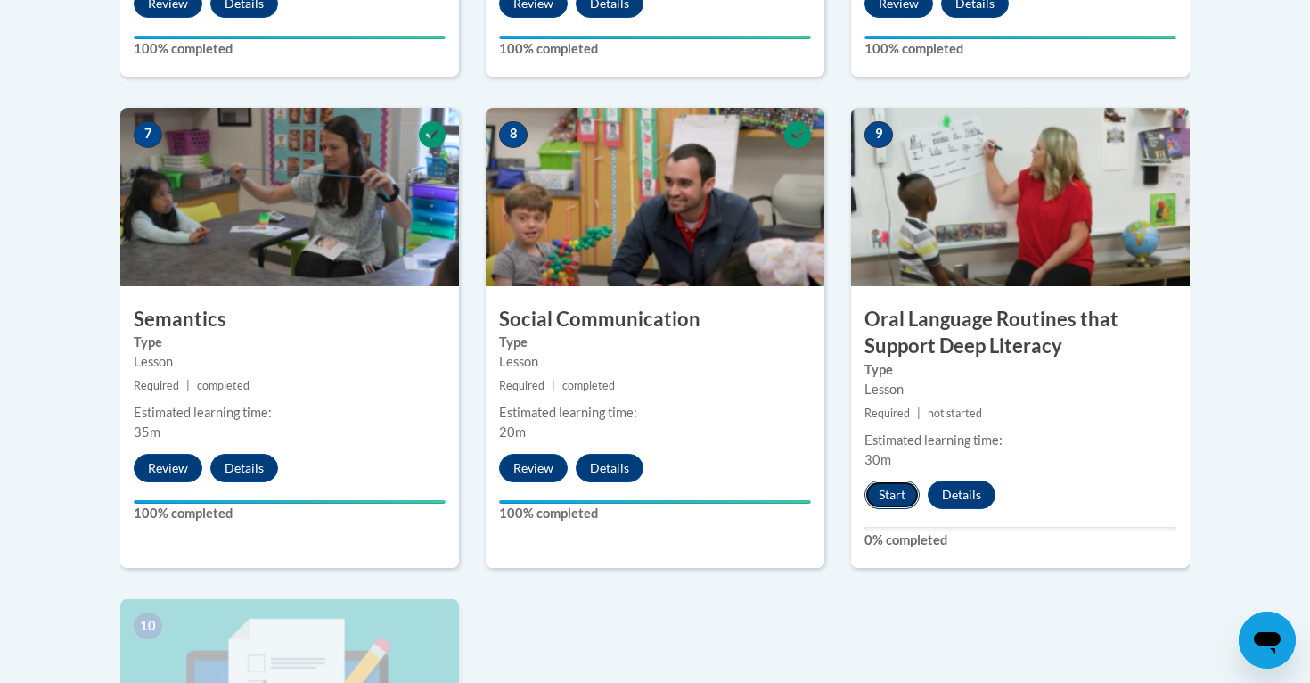
click at [906, 488] on button "Start" at bounding box center [892, 494] width 55 height 29
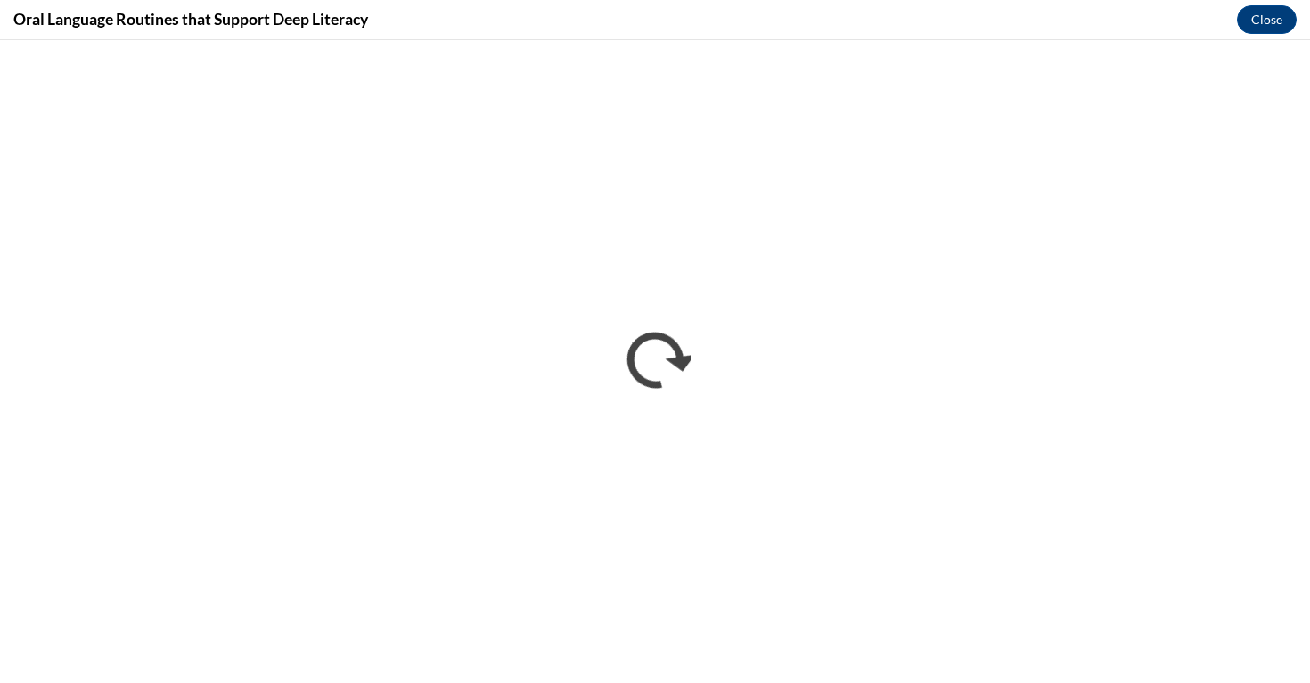
scroll to position [0, 0]
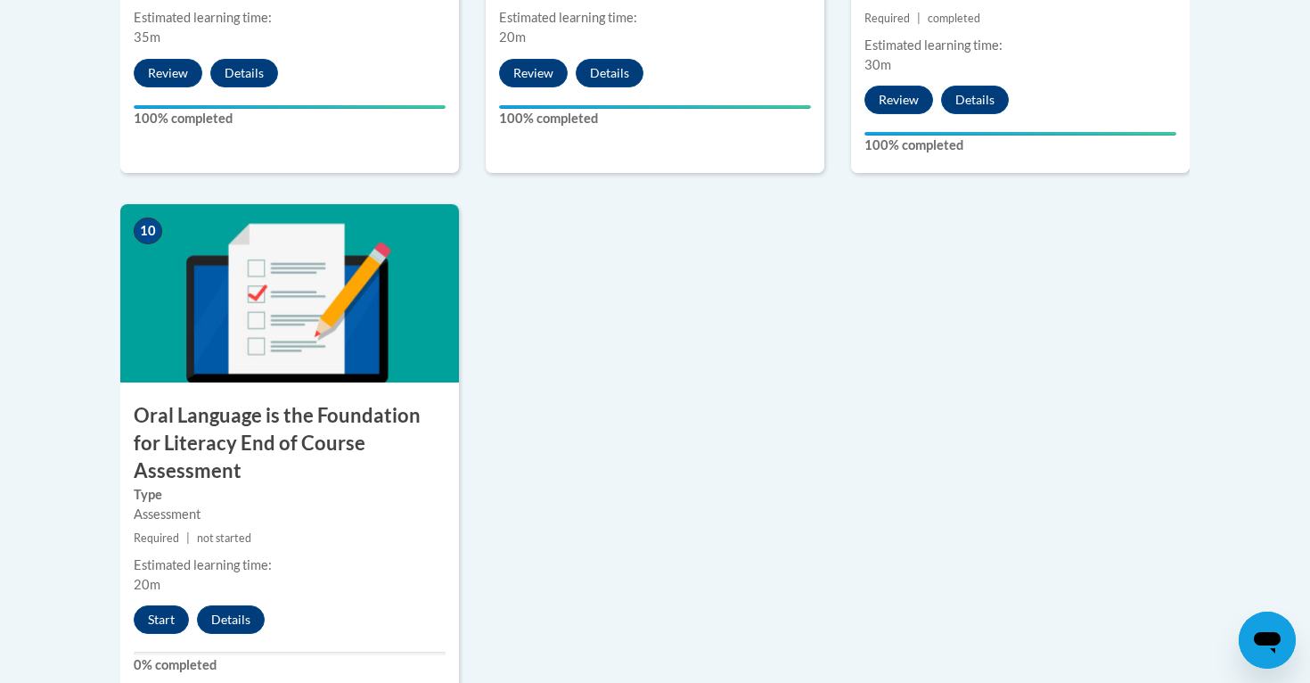
scroll to position [2040, 0]
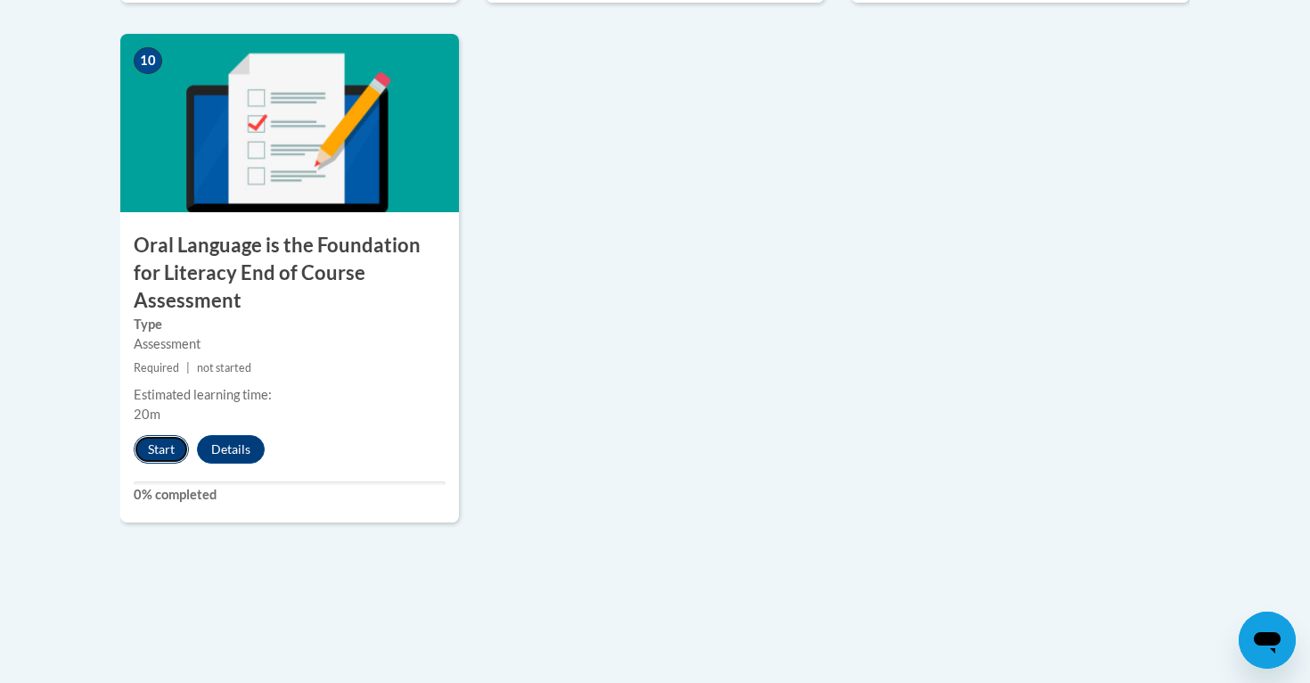
click at [161, 435] on button "Start" at bounding box center [161, 449] width 55 height 29
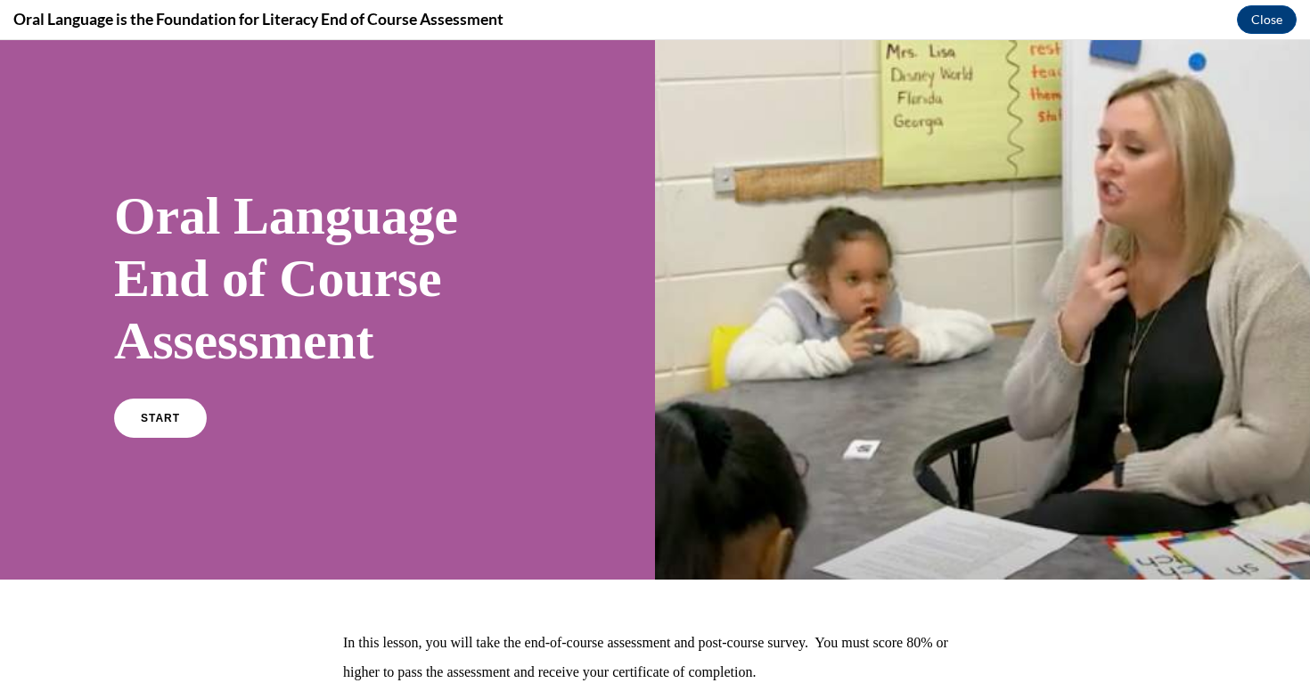
scroll to position [55, 0]
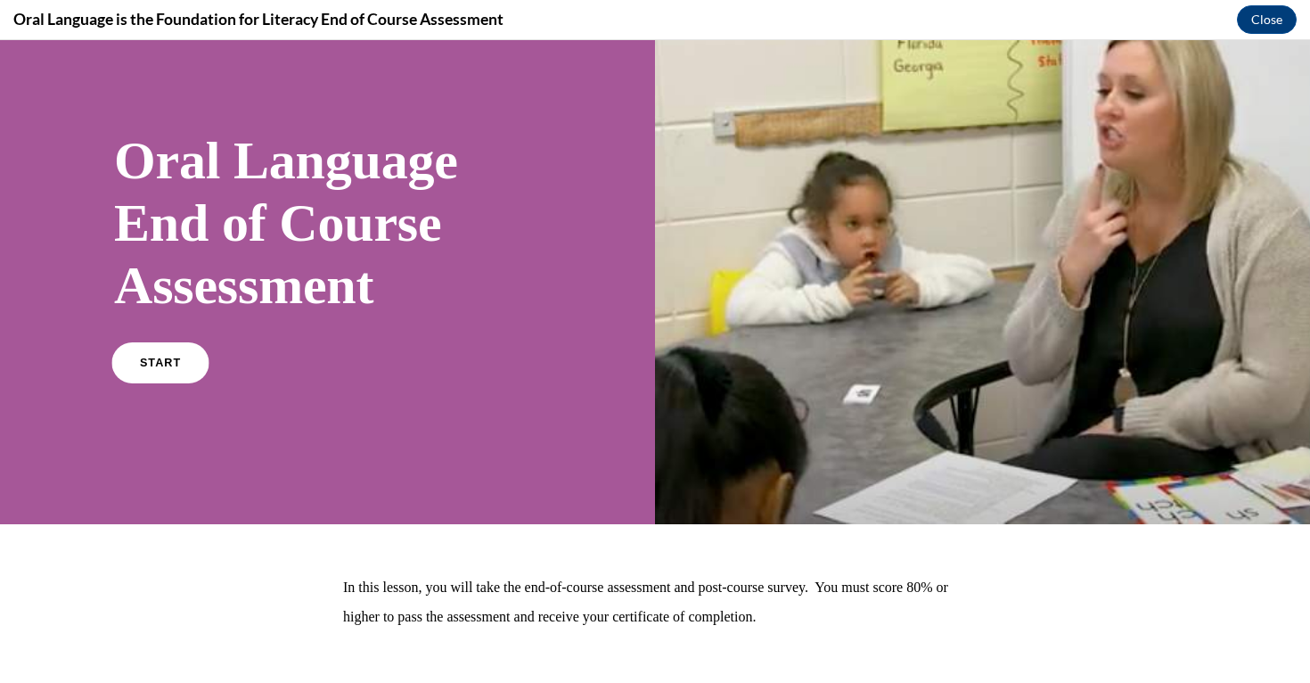
click at [174, 361] on span "START" at bounding box center [160, 363] width 41 height 13
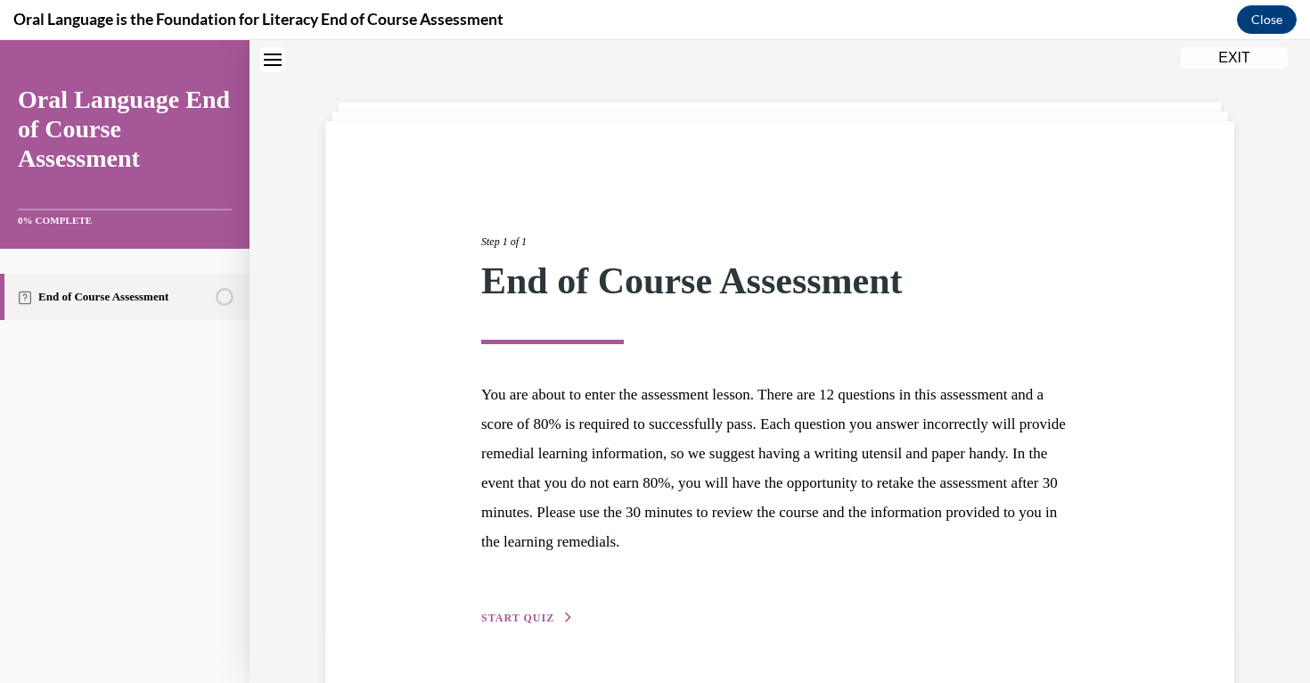
click at [532, 611] on span "START QUIZ" at bounding box center [517, 617] width 73 height 12
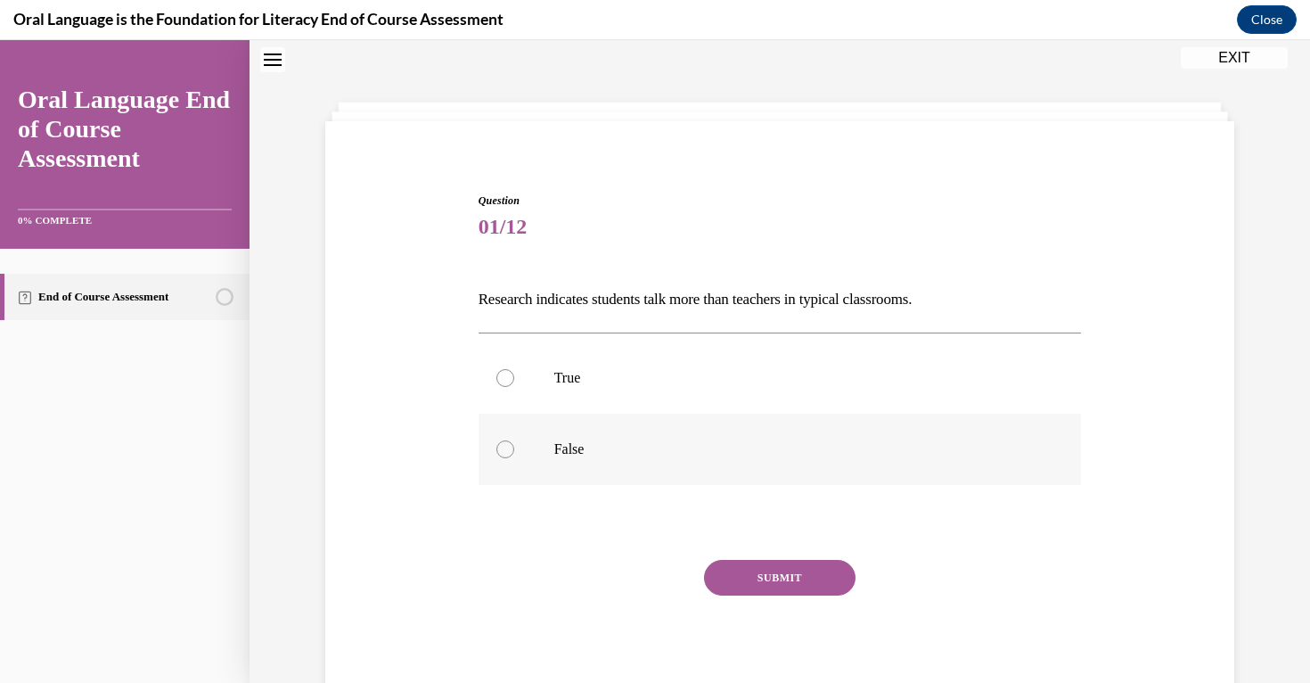
click at [536, 447] on label "False" at bounding box center [780, 449] width 603 height 71
click at [514, 447] on input "False" at bounding box center [505, 449] width 18 height 18
radio input "true"
click at [749, 578] on button "SUBMIT" at bounding box center [780, 578] width 152 height 36
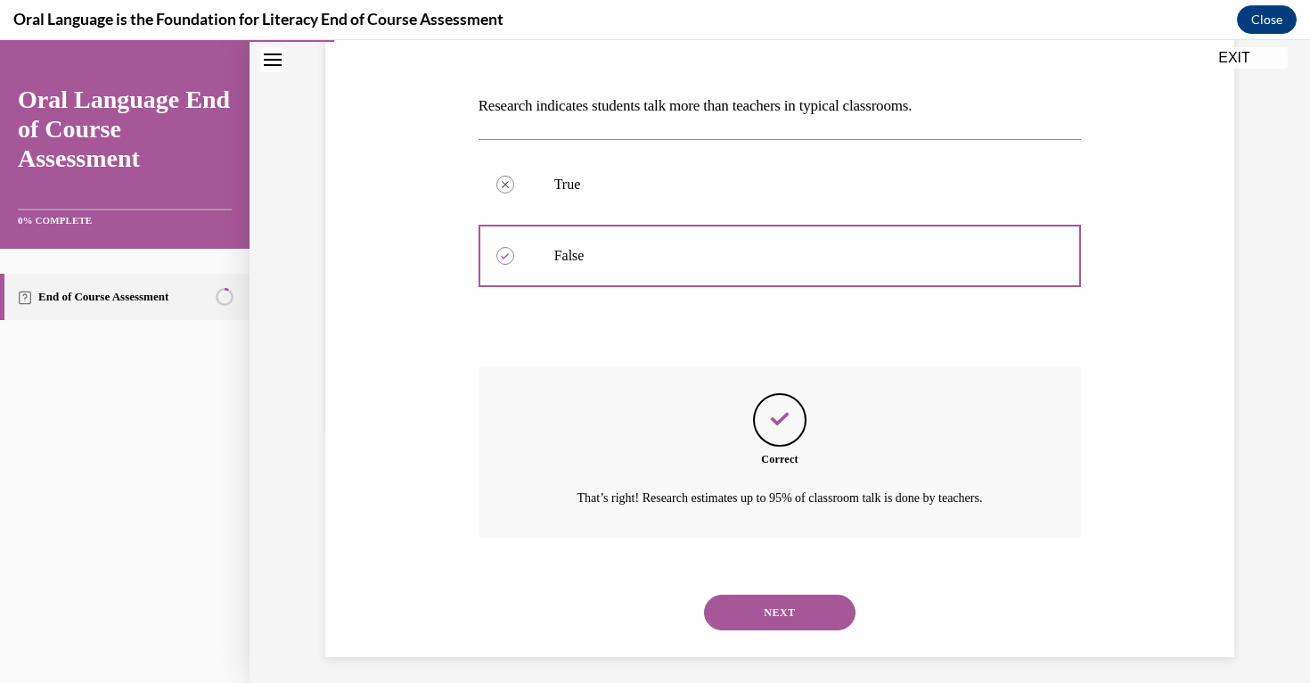
scroll to position [258, 0]
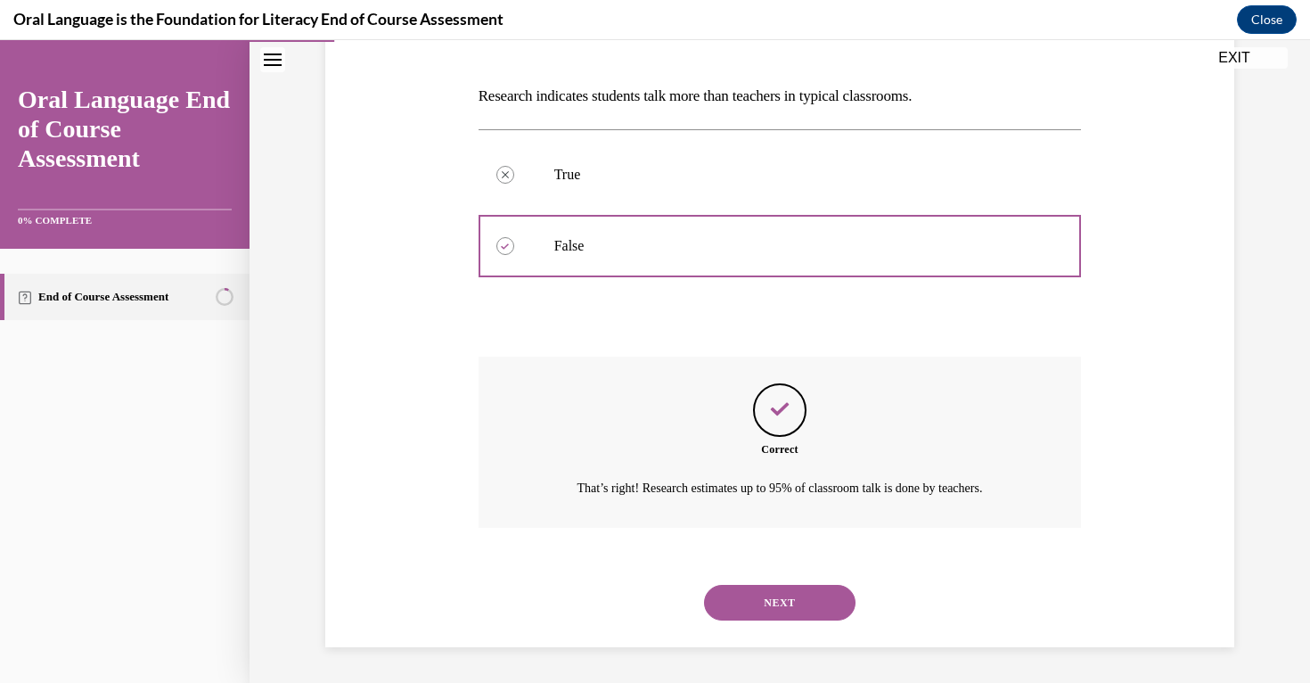
click at [769, 605] on button "NEXT" at bounding box center [780, 603] width 152 height 36
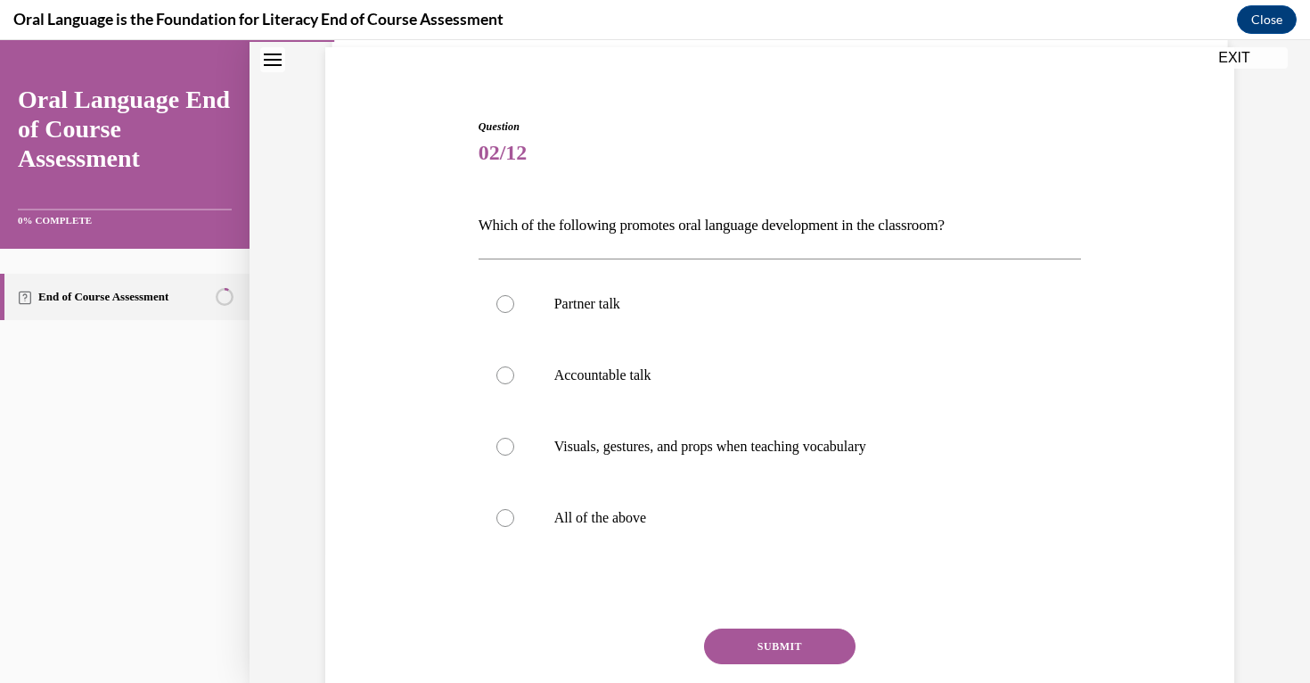
scroll to position [147, 0]
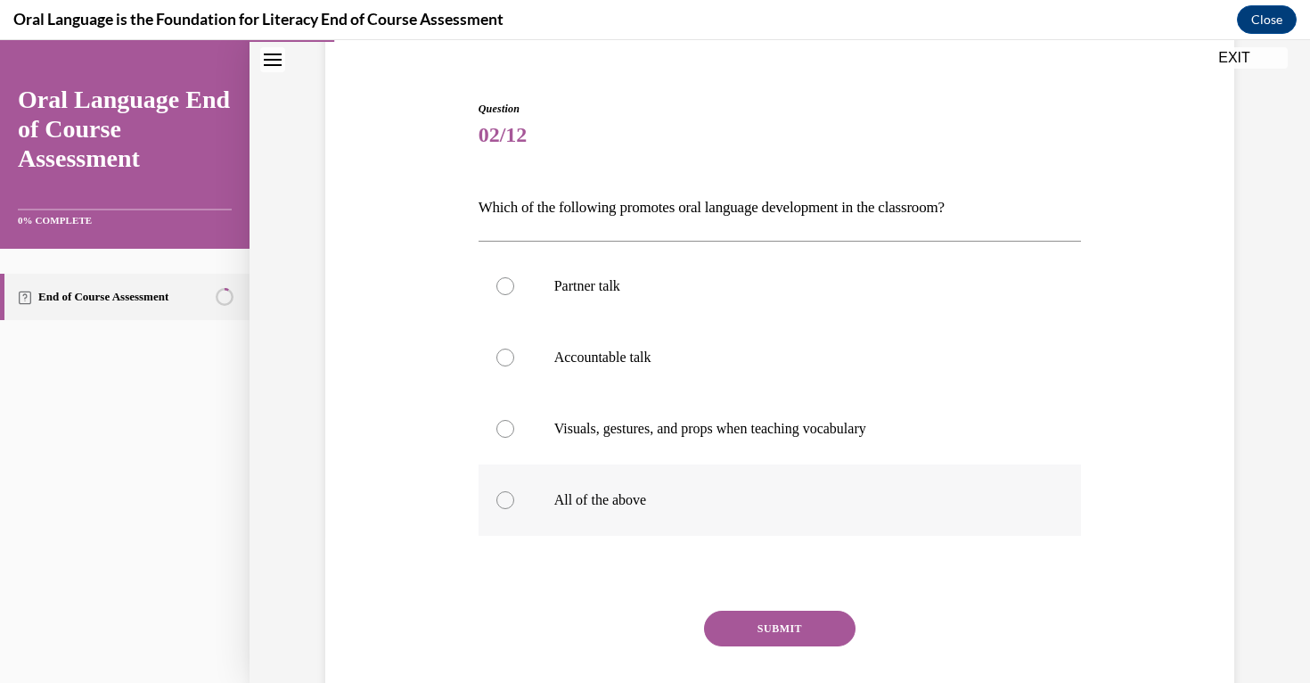
click at [701, 513] on label "All of the above" at bounding box center [780, 499] width 603 height 71
click at [514, 509] on input "All of the above" at bounding box center [505, 500] width 18 height 18
radio input "true"
click at [737, 620] on button "SUBMIT" at bounding box center [780, 629] width 152 height 36
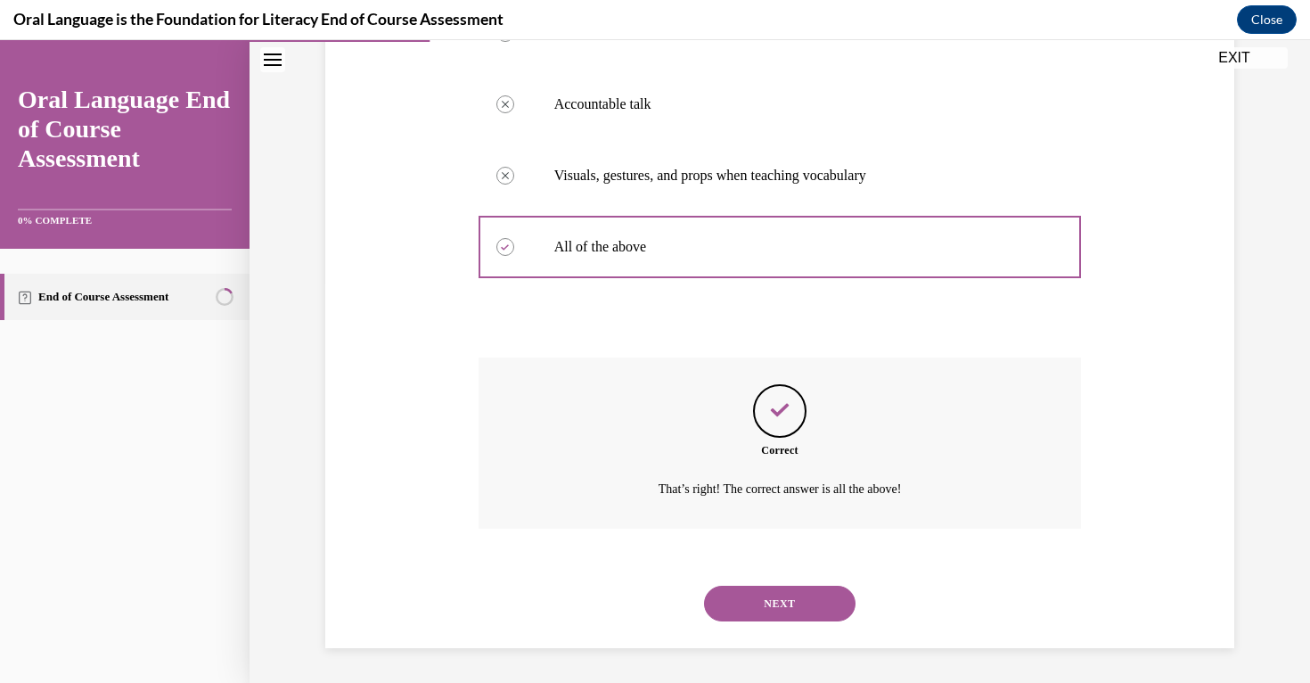
scroll to position [401, 0]
click at [744, 614] on button "NEXT" at bounding box center [780, 603] width 152 height 36
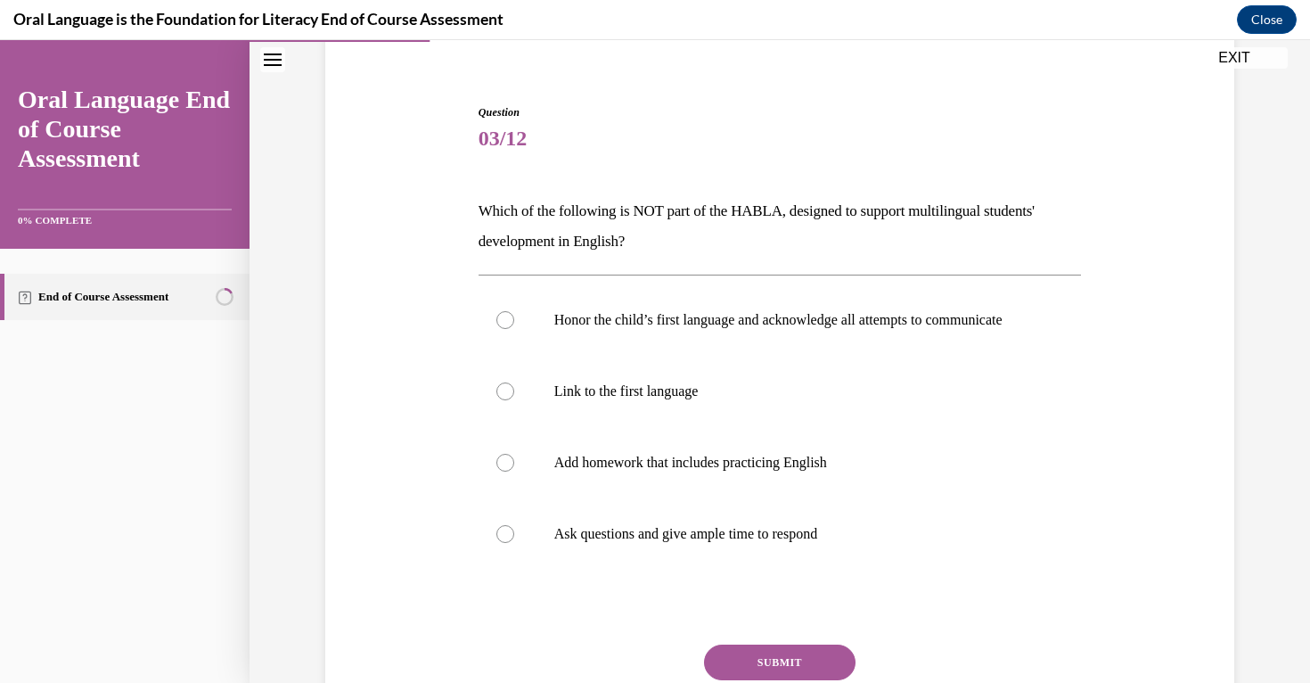
scroll to position [149, 0]
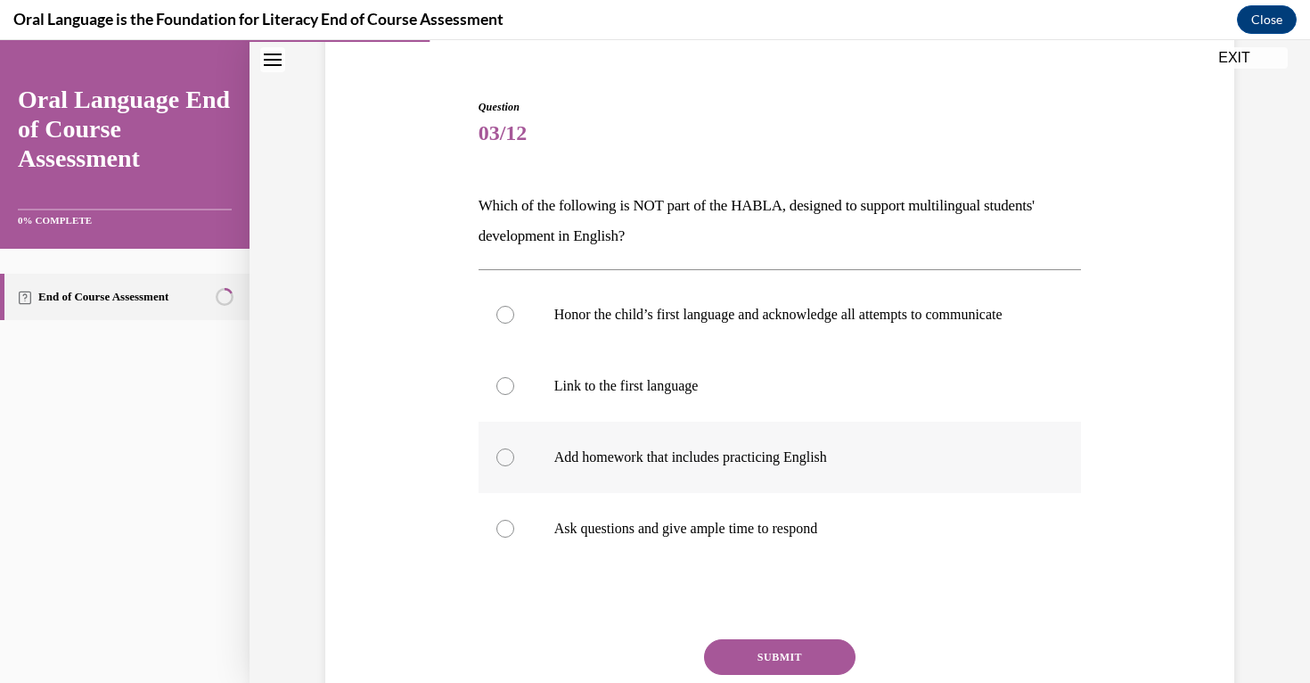
click at [663, 493] on label "Add homework that includes practicing English" at bounding box center [780, 457] width 603 height 71
click at [514, 466] on input "Add homework that includes practicing English" at bounding box center [505, 457] width 18 height 18
radio input "true"
click at [733, 665] on button "SUBMIT" at bounding box center [780, 657] width 152 height 36
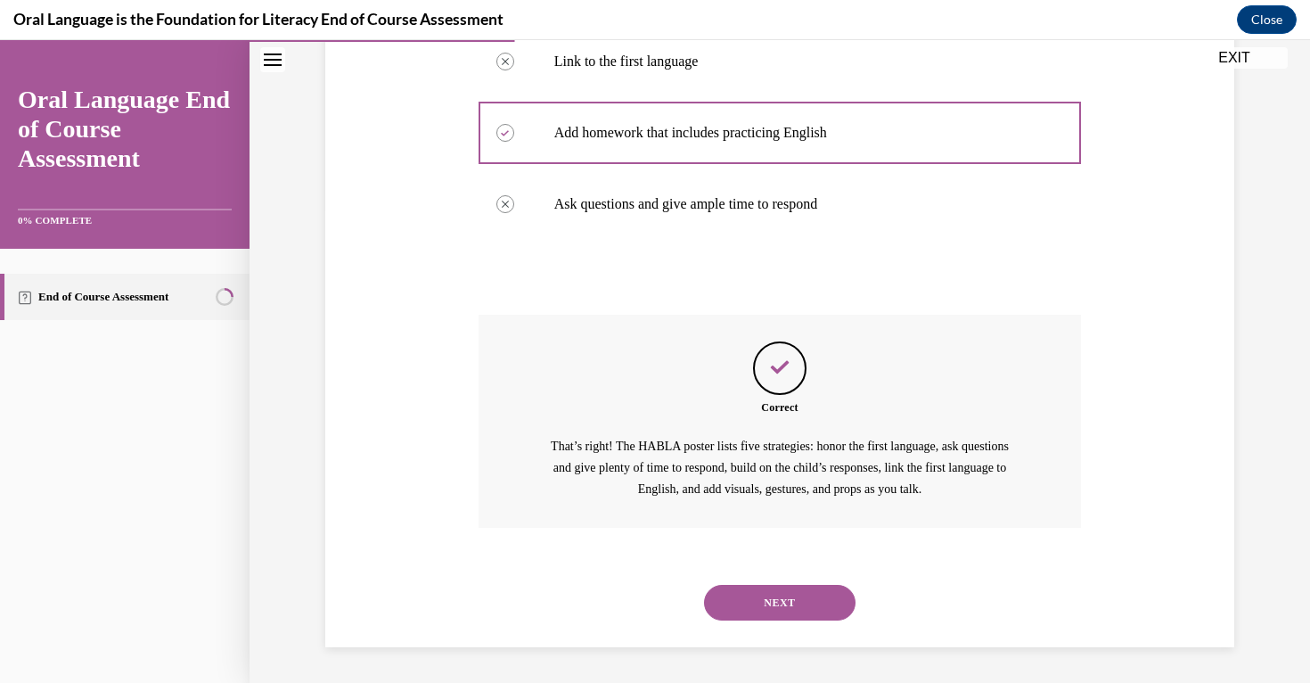
scroll to position [491, 0]
click at [779, 614] on button "NEXT" at bounding box center [780, 603] width 152 height 36
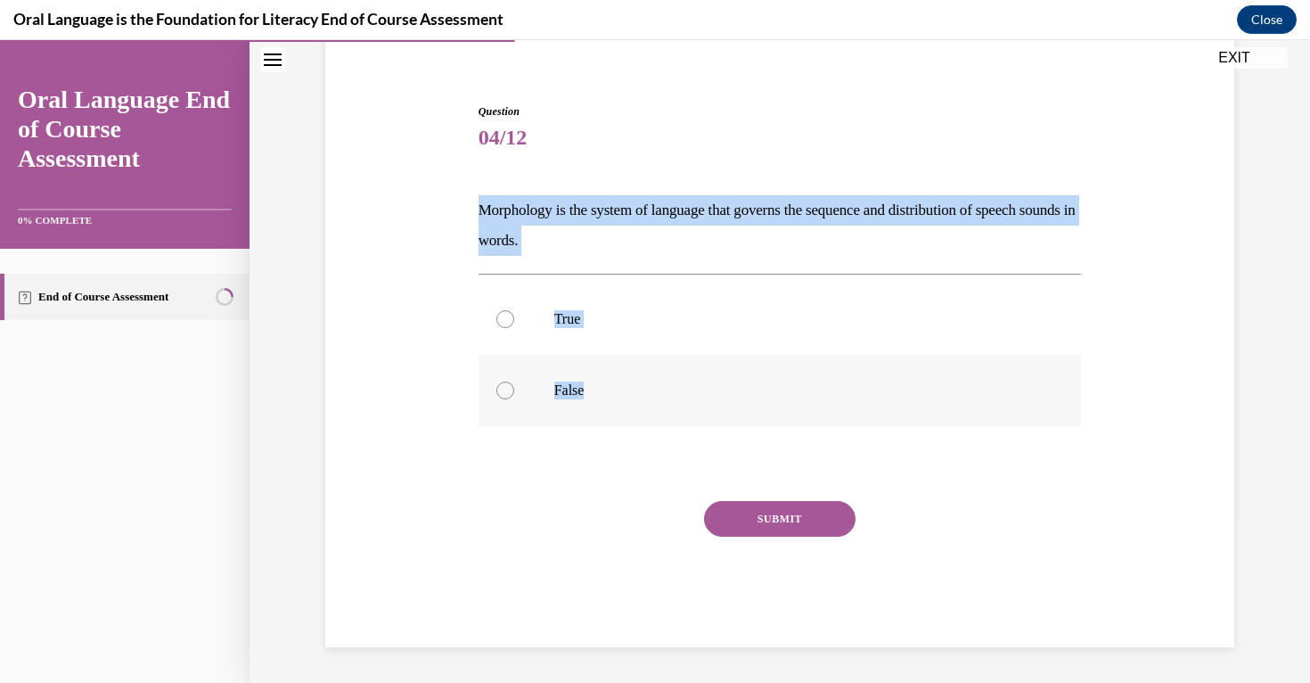
drag, startPoint x: 479, startPoint y: 213, endPoint x: 587, endPoint y: 390, distance: 206.8
click at [587, 390] on div "Question 04/12 Morphology is the system of language that governs the sequence a…" at bounding box center [780, 375] width 603 height 544
copy div "Morphology is the system of language that governs the sequence and distribution…"
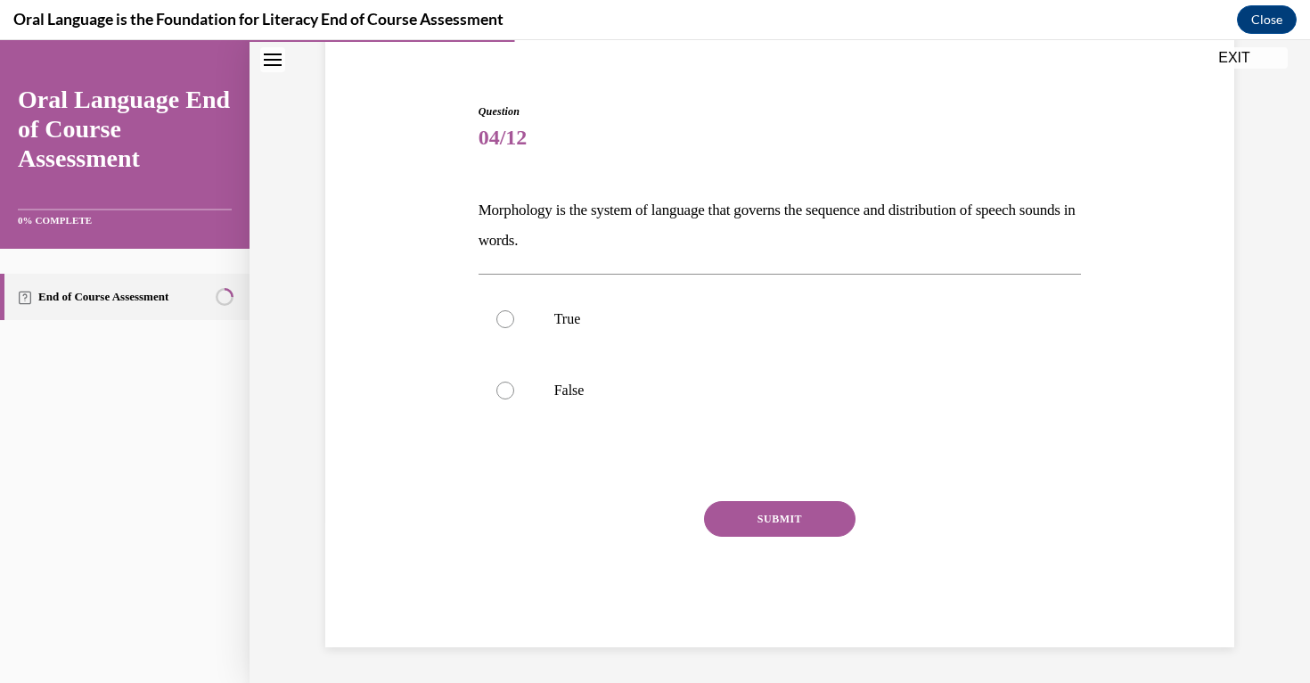
click at [716, 176] on div "Question 04/12 Morphology is the system of language that governs the sequence a…" at bounding box center [780, 375] width 603 height 544
click at [650, 399] on label "False" at bounding box center [780, 390] width 603 height 71
click at [514, 399] on input "False" at bounding box center [505, 390] width 18 height 18
radio input "true"
click at [756, 512] on button "SUBMIT" at bounding box center [780, 519] width 152 height 36
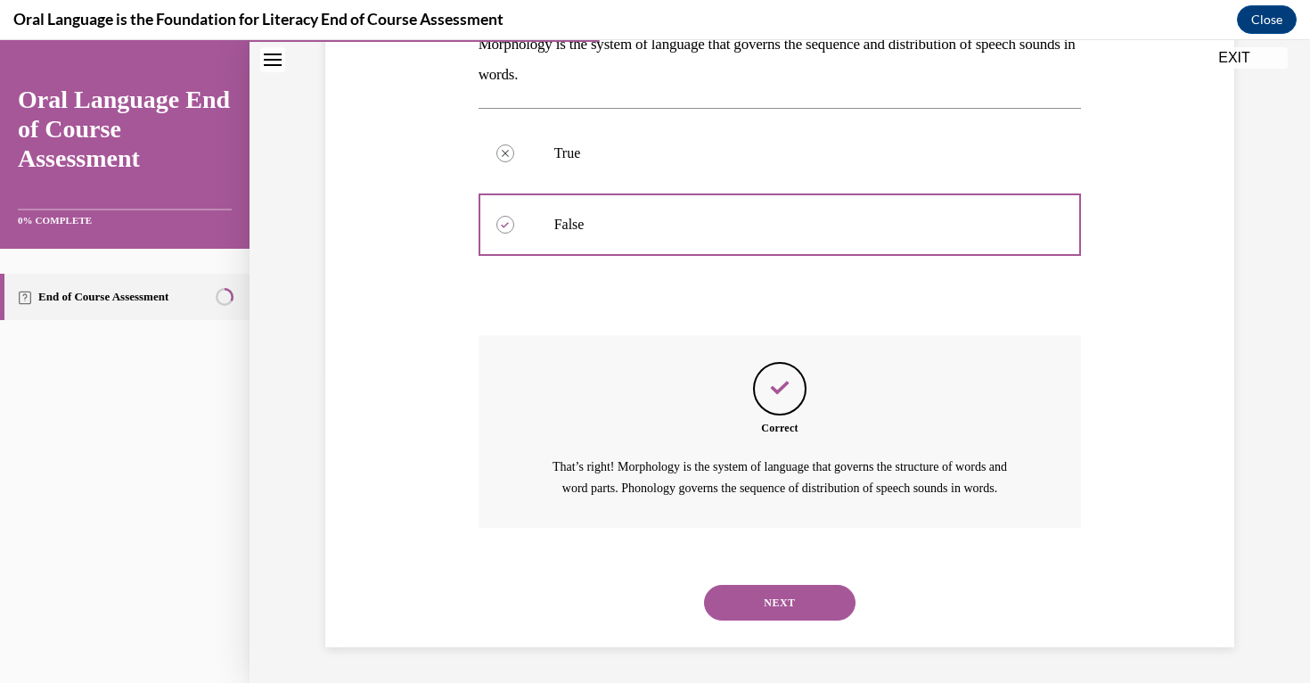
click at [791, 606] on button "NEXT" at bounding box center [780, 603] width 152 height 36
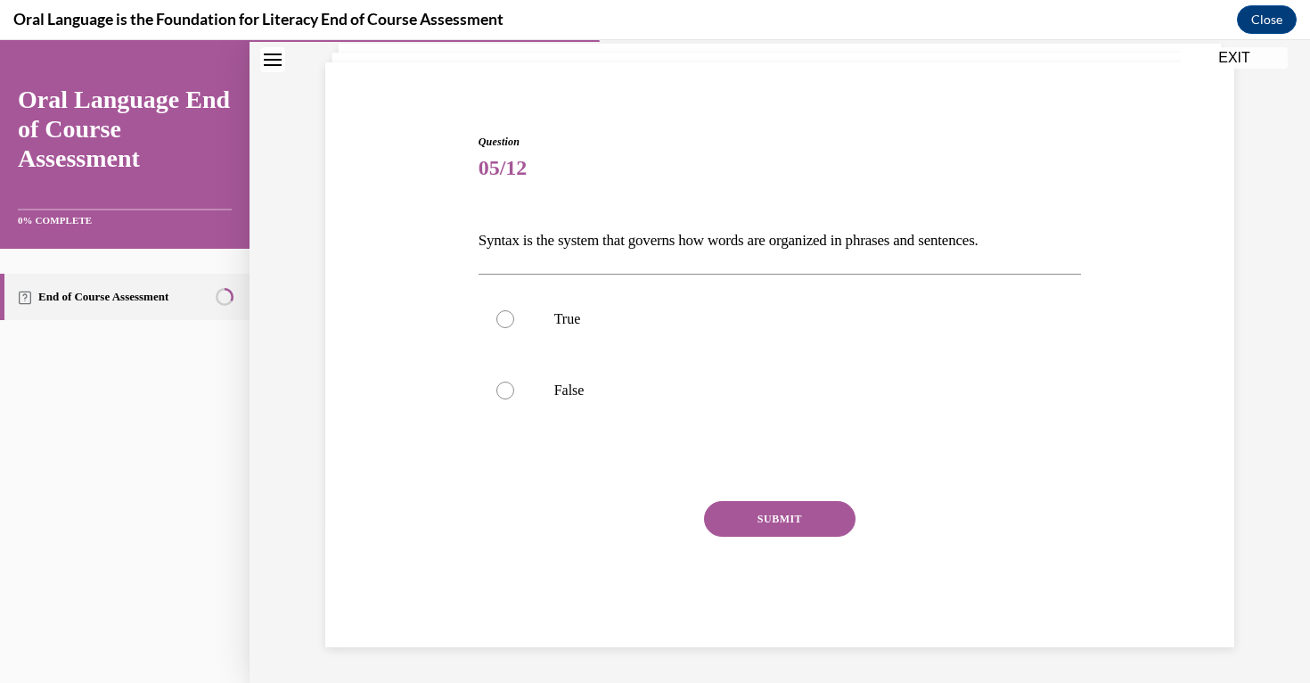
scroll to position [114, 0]
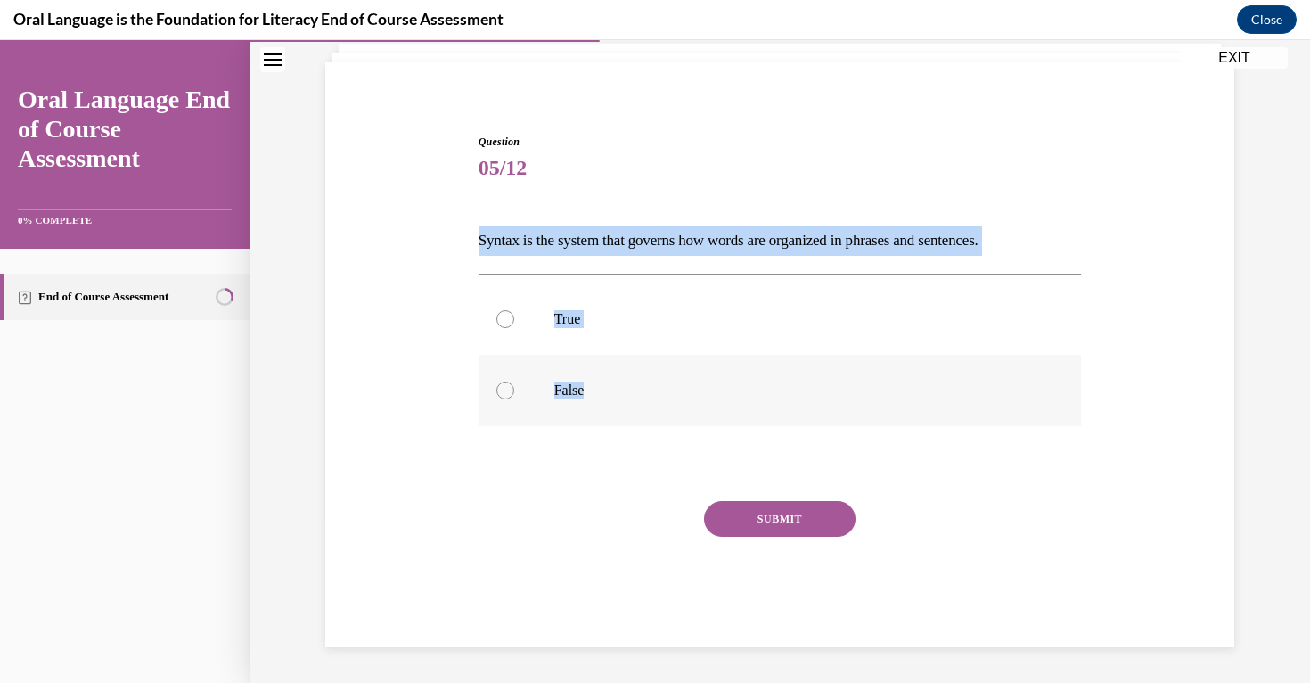
drag, startPoint x: 481, startPoint y: 237, endPoint x: 605, endPoint y: 391, distance: 197.8
click at [604, 390] on div "Question 05/12 Syntax is the system that governs how words are organized in phr…" at bounding box center [780, 390] width 603 height 513
copy div "Syntax is the system that governs how words are organized in phrases and senten…"
click at [519, 313] on label "True" at bounding box center [780, 318] width 603 height 71
click at [514, 313] on input "True" at bounding box center [505, 319] width 18 height 18
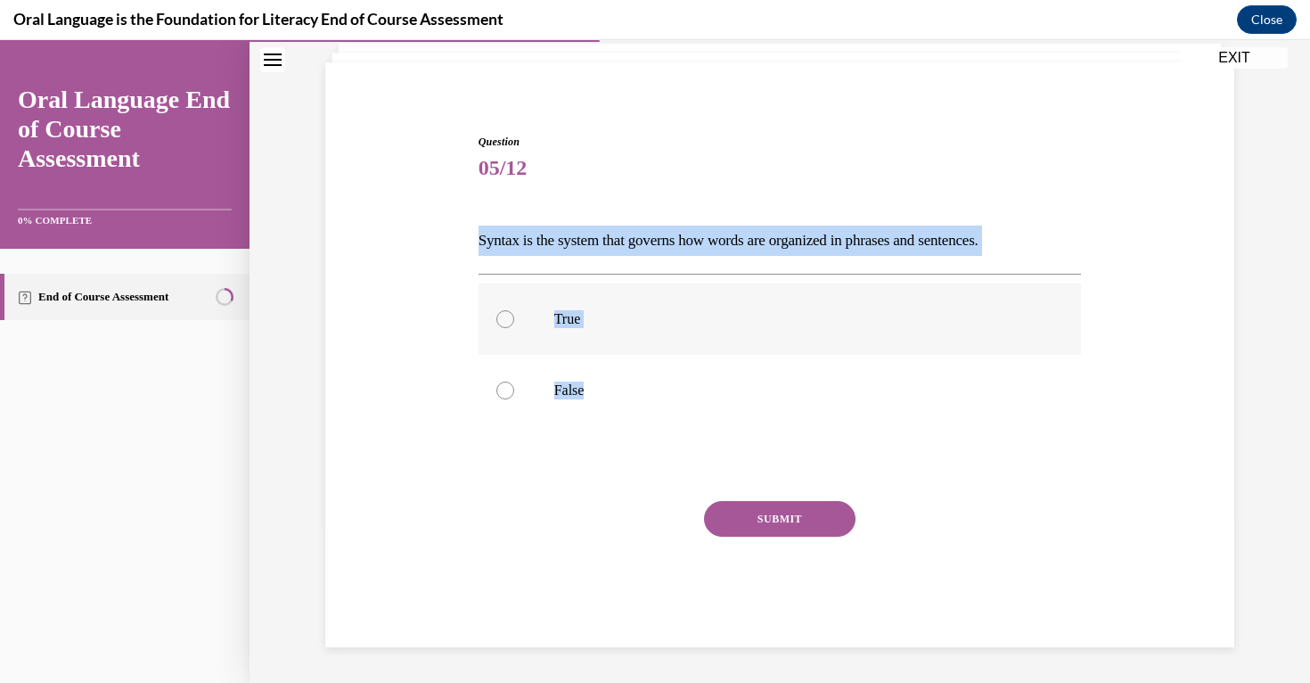
radio input "true"
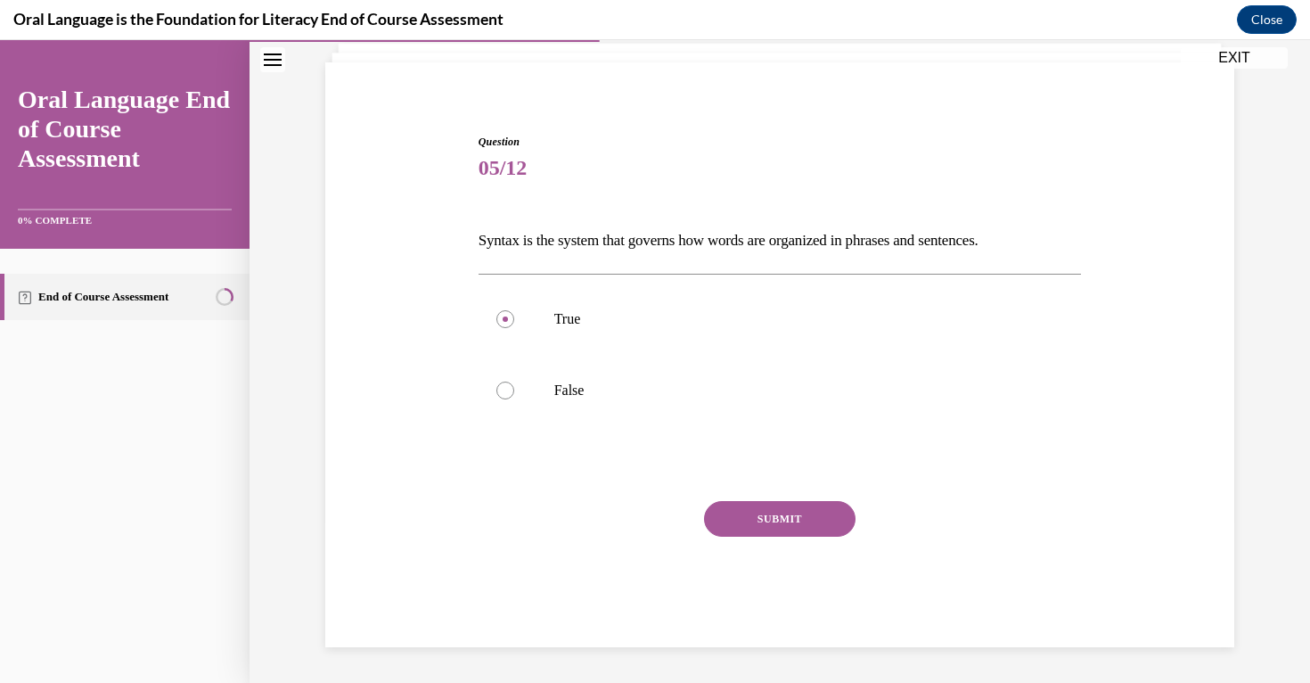
click at [775, 528] on button "SUBMIT" at bounding box center [780, 519] width 152 height 36
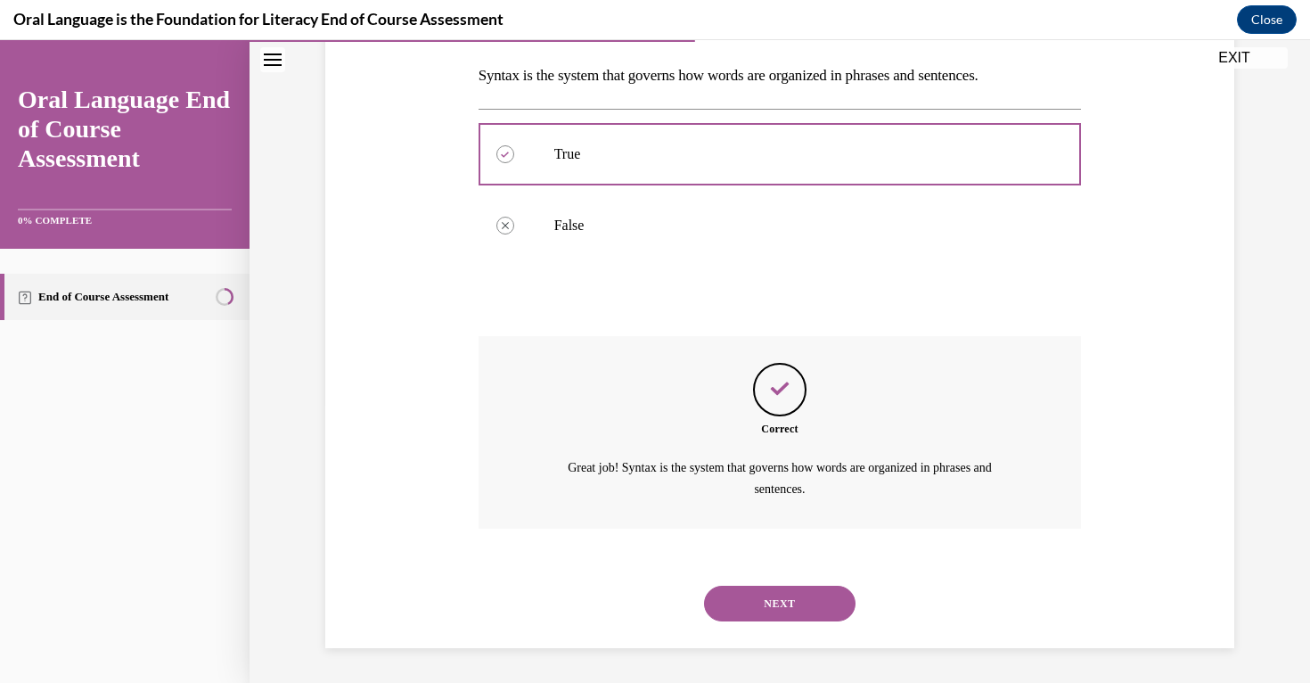
click at [813, 595] on button "NEXT" at bounding box center [780, 604] width 152 height 36
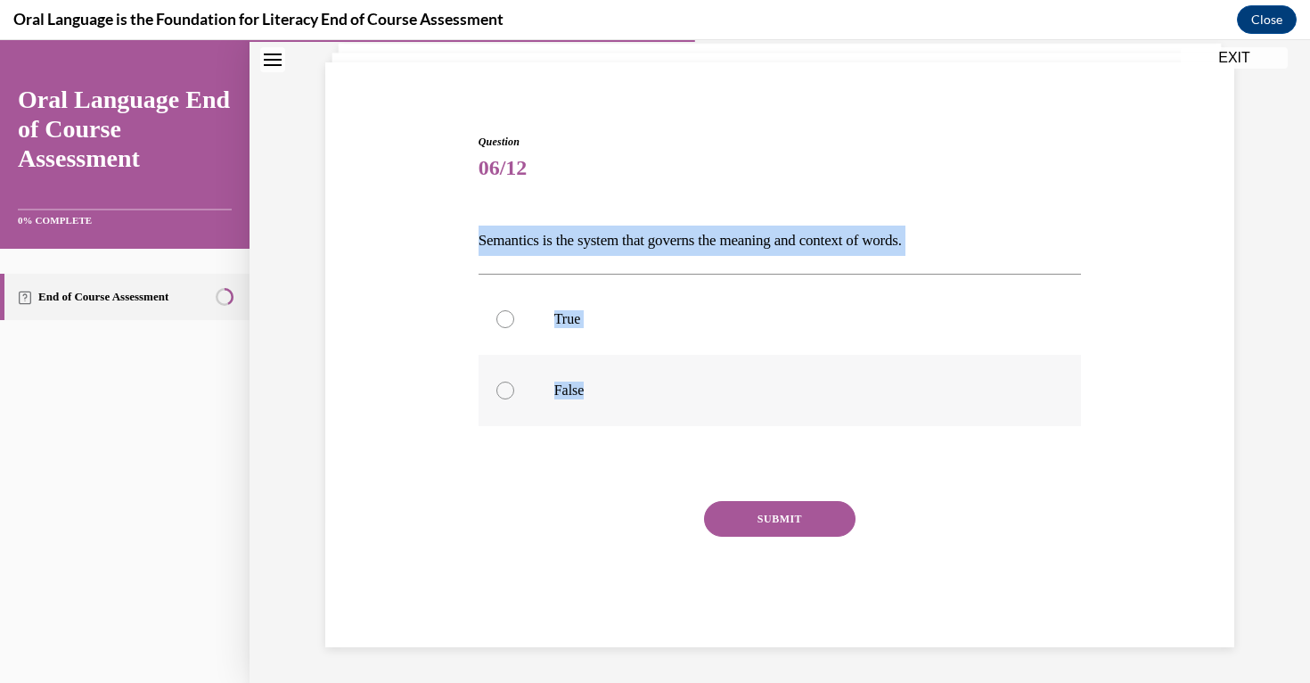
drag, startPoint x: 476, startPoint y: 237, endPoint x: 626, endPoint y: 408, distance: 227.4
click at [626, 408] on div "Question 06/12 Semantics is the system that governs the meaning and context of …" at bounding box center [780, 377] width 612 height 540
copy div "Semantics is the system that governs the meaning and context of words.  True Fa…"
click at [624, 333] on label "True" at bounding box center [780, 318] width 603 height 71
click at [514, 328] on input "True" at bounding box center [505, 319] width 18 height 18
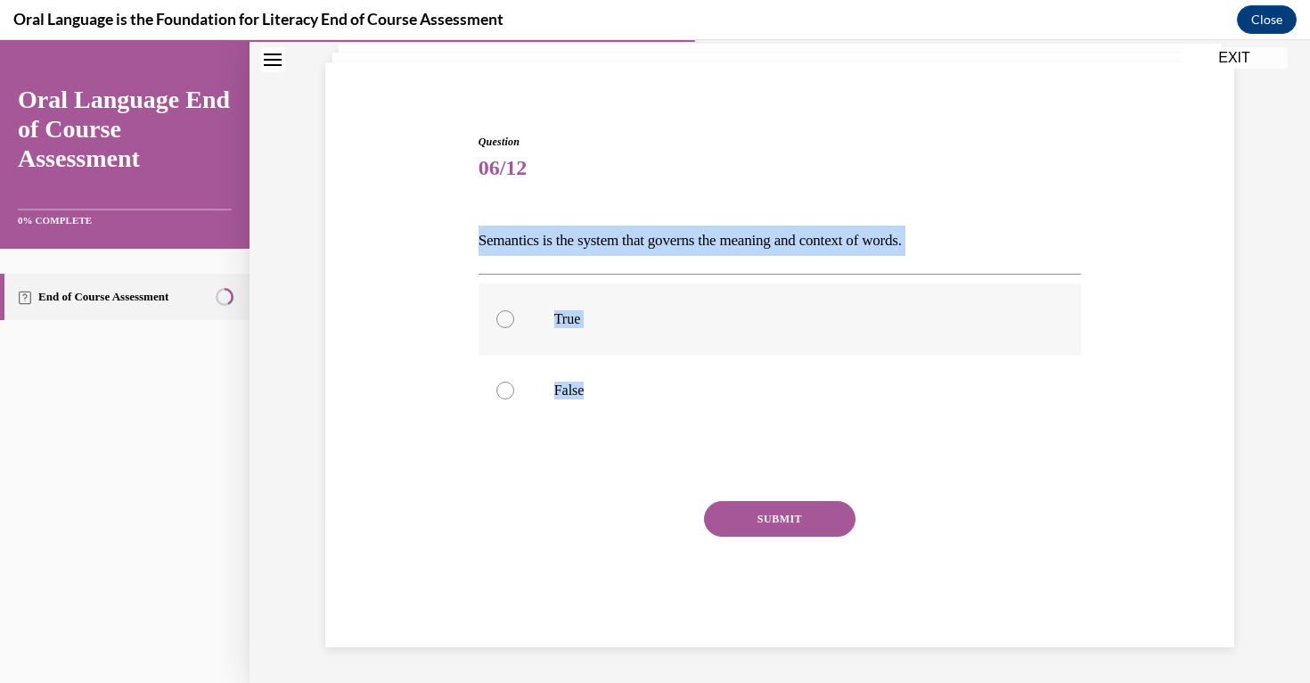
radio input "true"
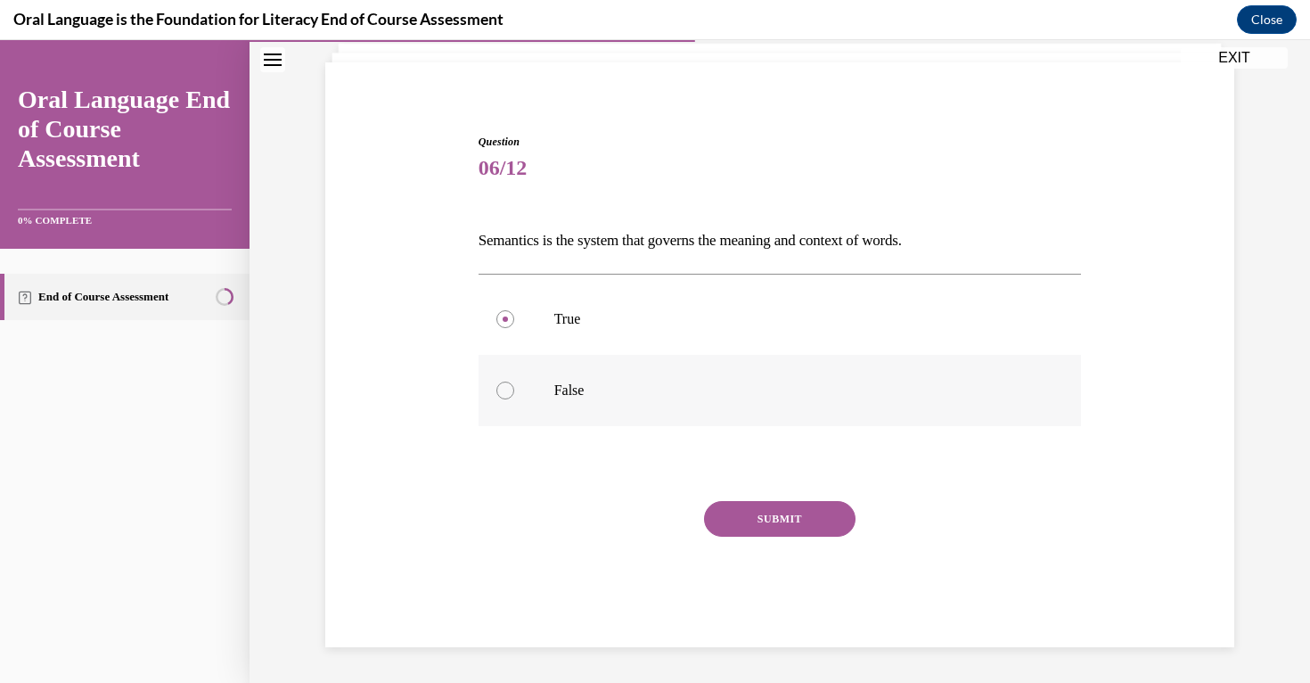
drag, startPoint x: 624, startPoint y: 333, endPoint x: 648, endPoint y: 397, distance: 67.7
click at [624, 333] on label "True" at bounding box center [780, 318] width 603 height 71
click at [514, 328] on input "True" at bounding box center [505, 319] width 18 height 18
click at [777, 518] on button "SUBMIT" at bounding box center [780, 519] width 152 height 36
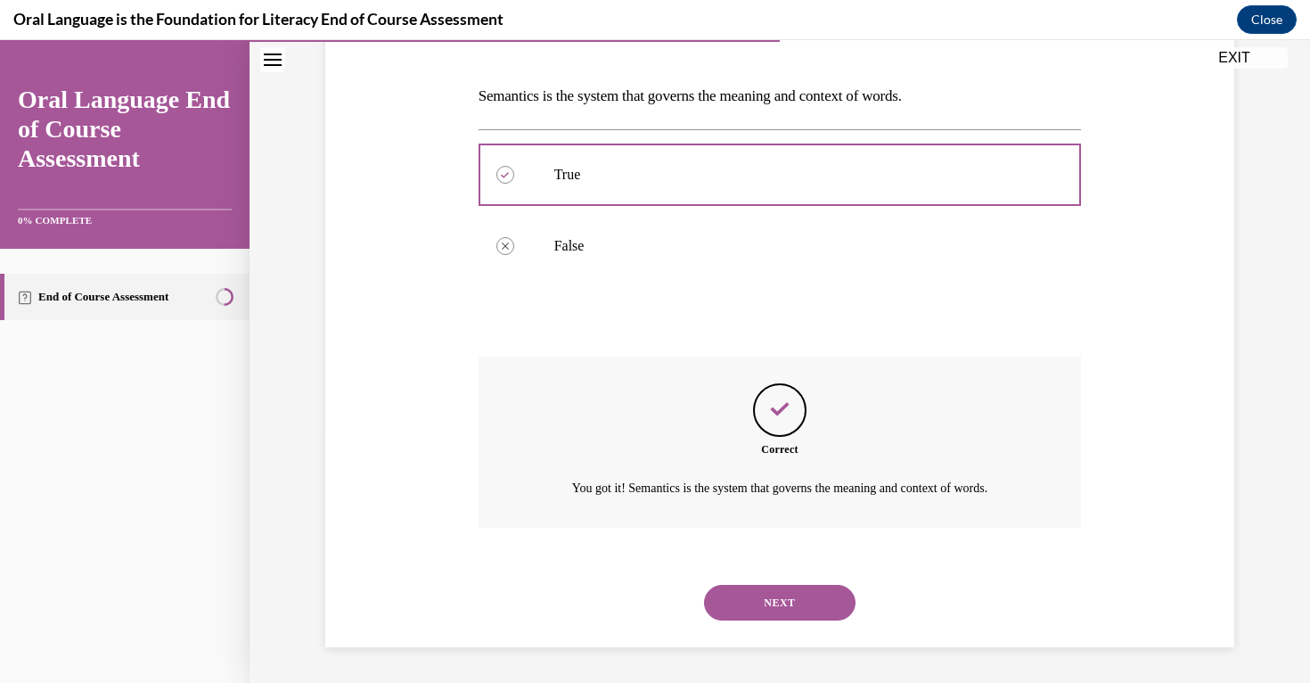
click at [802, 600] on button "NEXT" at bounding box center [780, 603] width 152 height 36
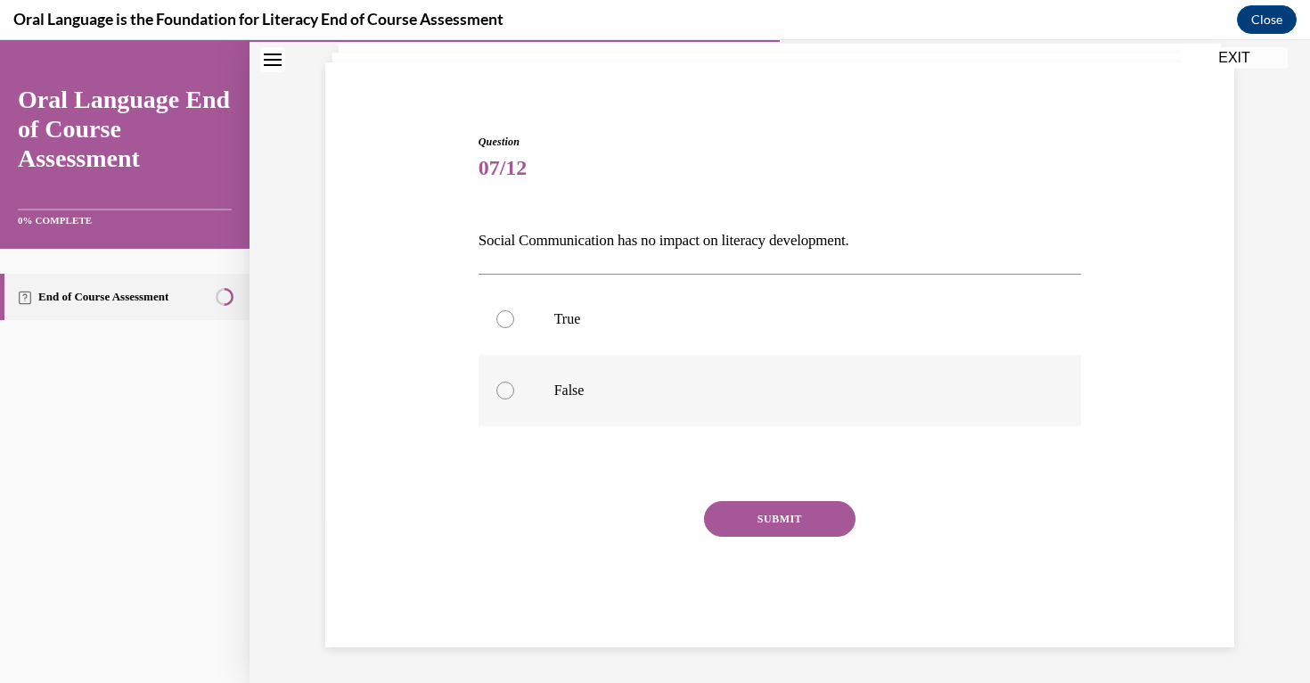
click at [552, 412] on label "False" at bounding box center [780, 390] width 603 height 71
click at [514, 399] on input "False" at bounding box center [505, 390] width 18 height 18
radio input "true"
click at [739, 511] on button "SUBMIT" at bounding box center [780, 519] width 152 height 36
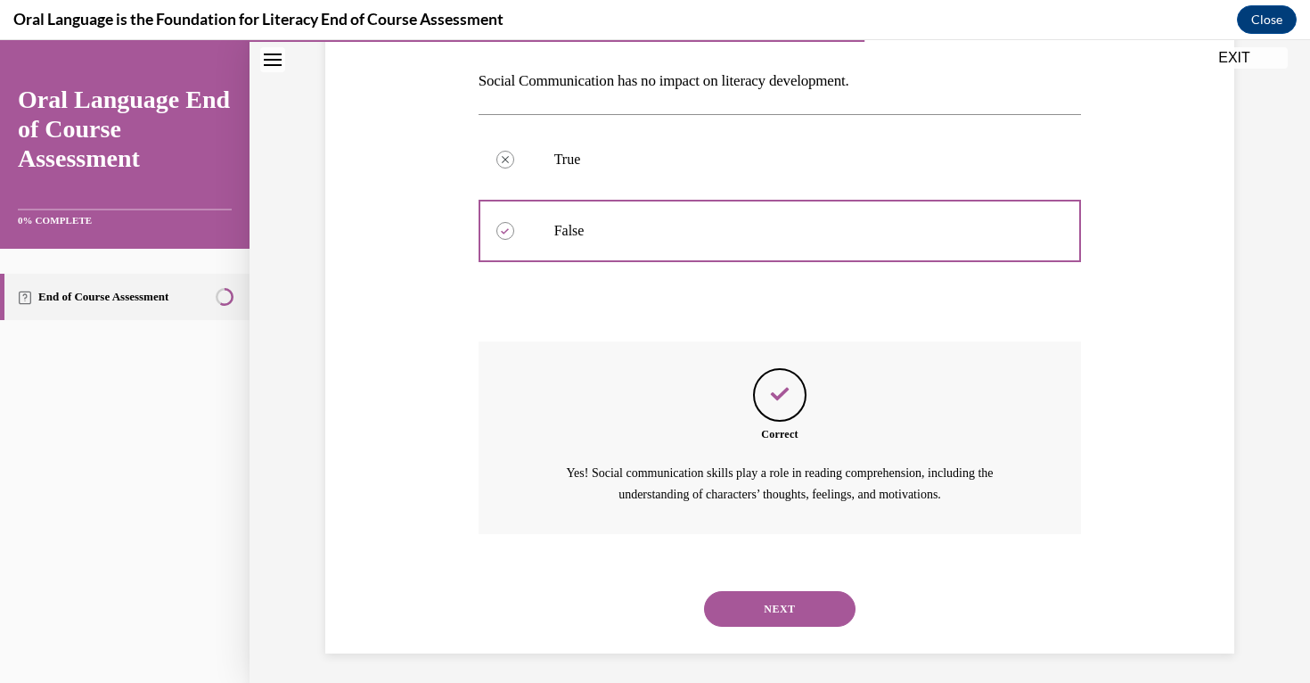
scroll to position [279, 0]
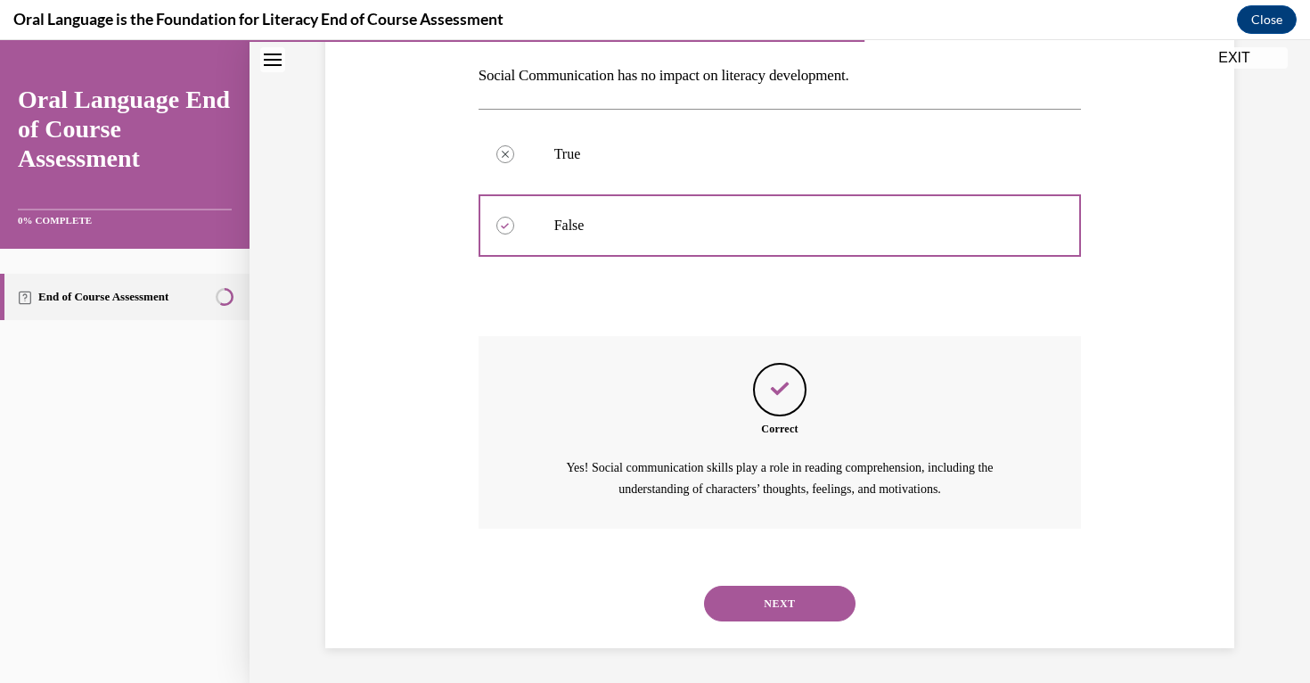
click at [799, 636] on div "NEXT" at bounding box center [780, 603] width 603 height 71
click at [799, 619] on button "NEXT" at bounding box center [780, 604] width 152 height 36
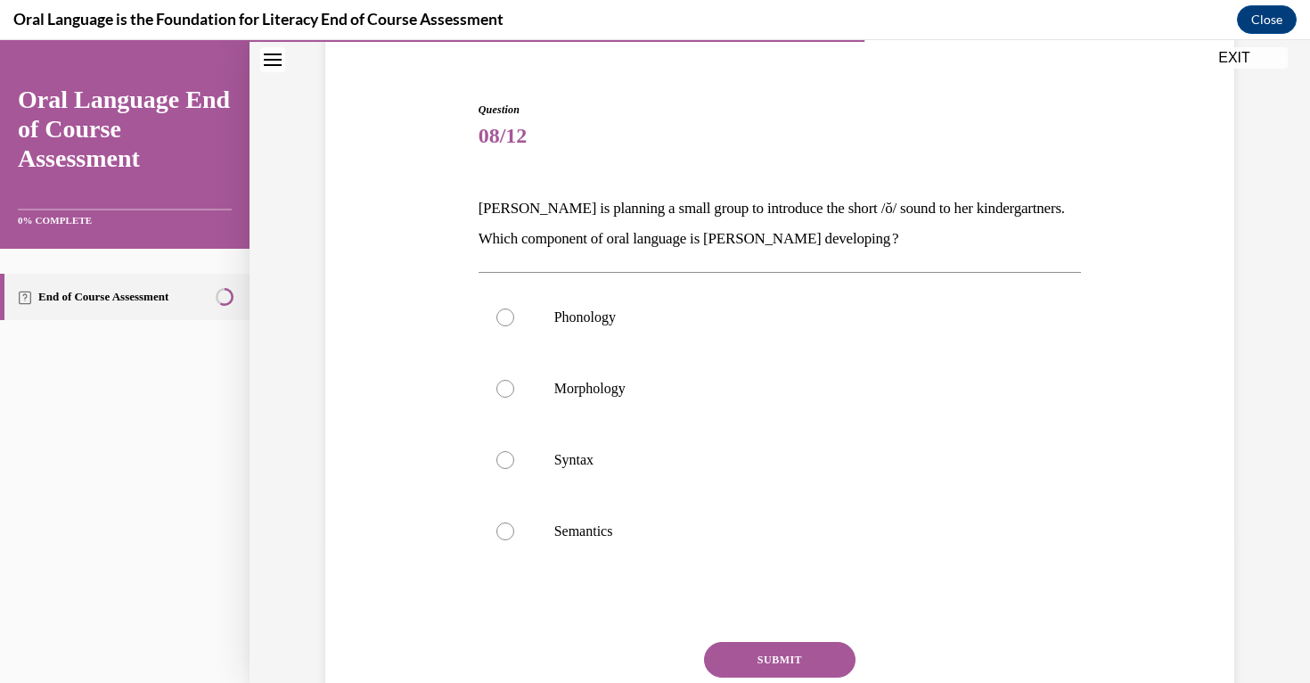
scroll to position [149, 0]
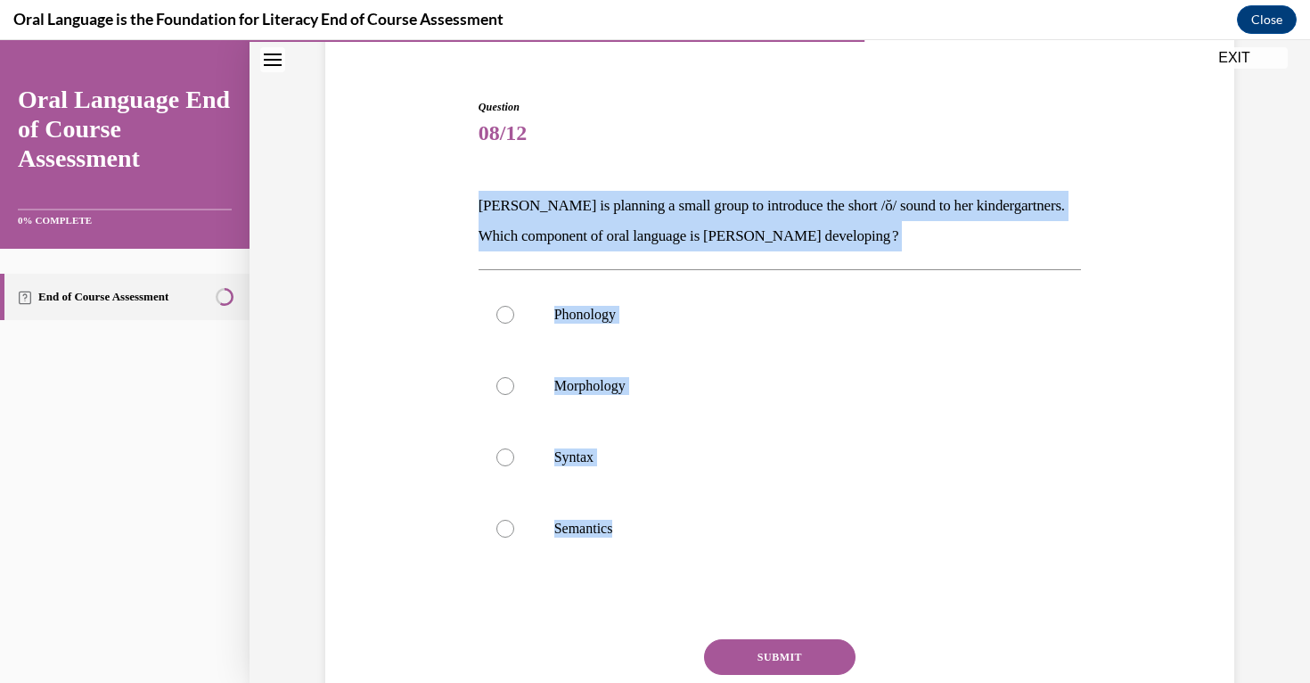
drag, startPoint x: 463, startPoint y: 201, endPoint x: 526, endPoint y: 577, distance: 380.6
click at [526, 577] on div "Question 08/12 Mrs. Coleman is planning a small group to introduce the short /ŏ…" at bounding box center [780, 415] width 918 height 740
copy div "Mrs. Coleman is planning a small group to introduce the short /ŏ/ sound to her …"
click at [554, 335] on label "Phonology" at bounding box center [780, 314] width 603 height 71
click at [514, 324] on input "Phonology" at bounding box center [505, 315] width 18 height 18
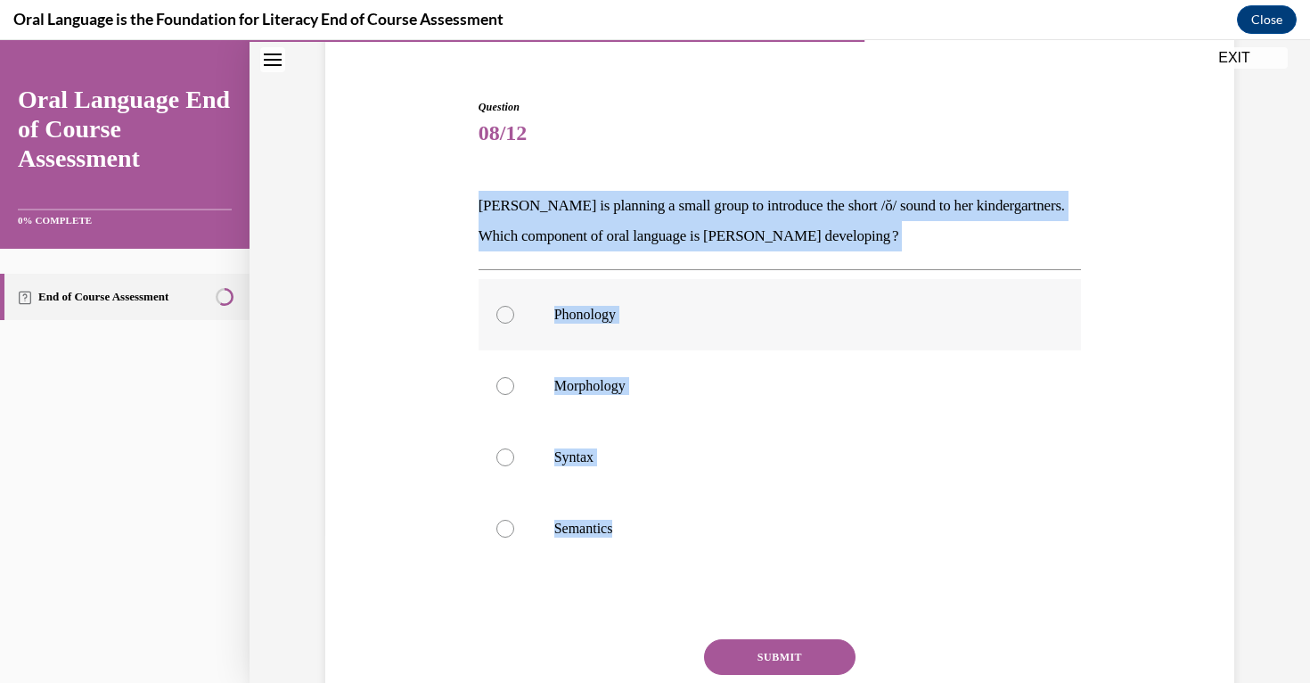
radio input "true"
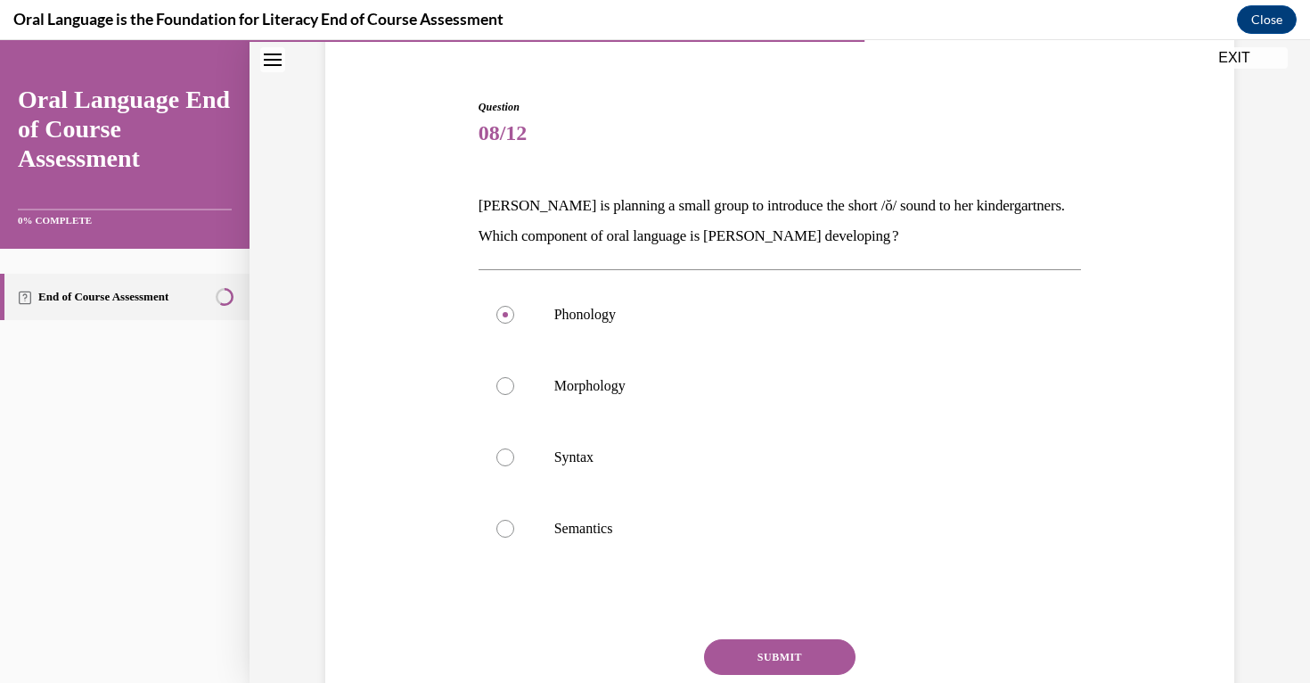
click at [751, 663] on button "SUBMIT" at bounding box center [780, 657] width 152 height 36
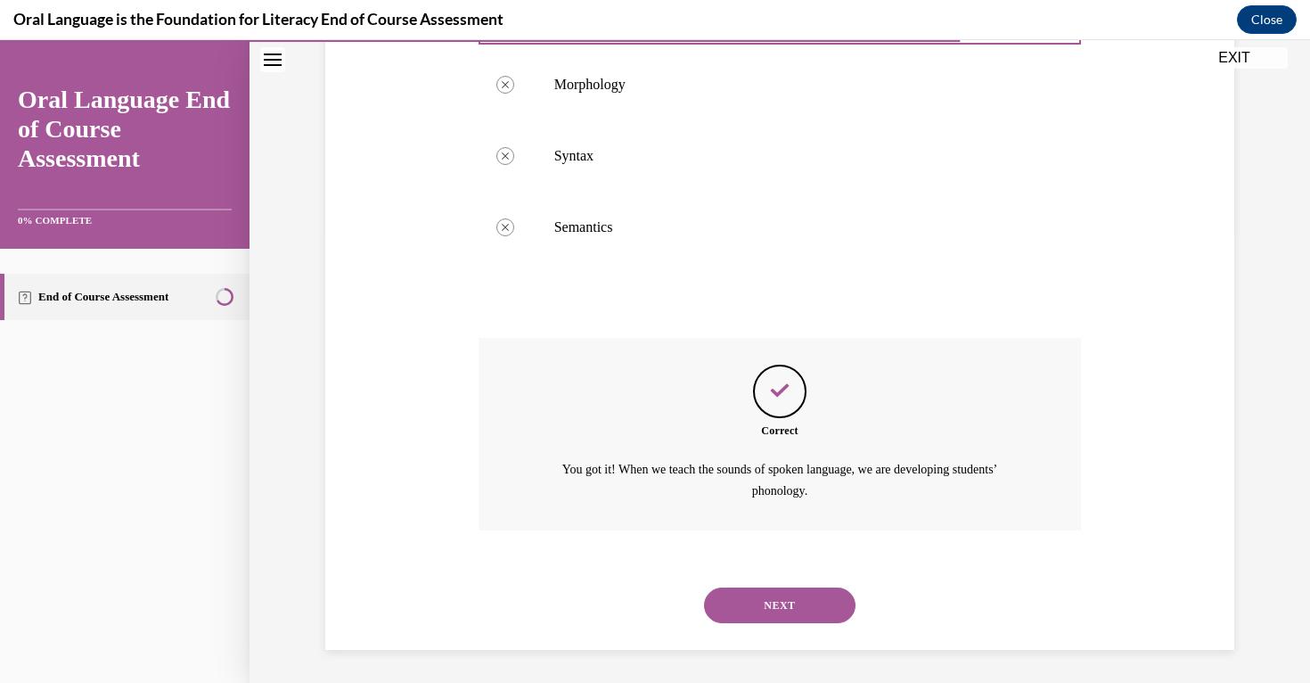
scroll to position [452, 0]
click at [767, 609] on button "NEXT" at bounding box center [780, 604] width 152 height 36
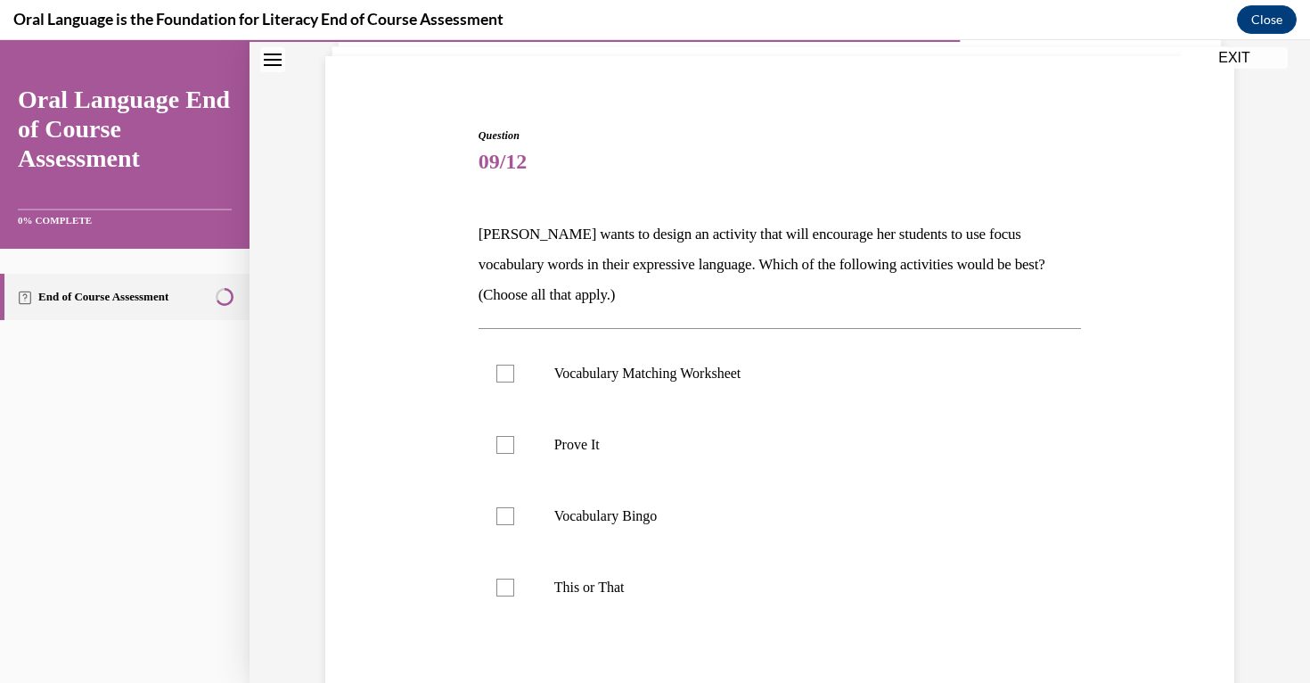
scroll to position [125, 0]
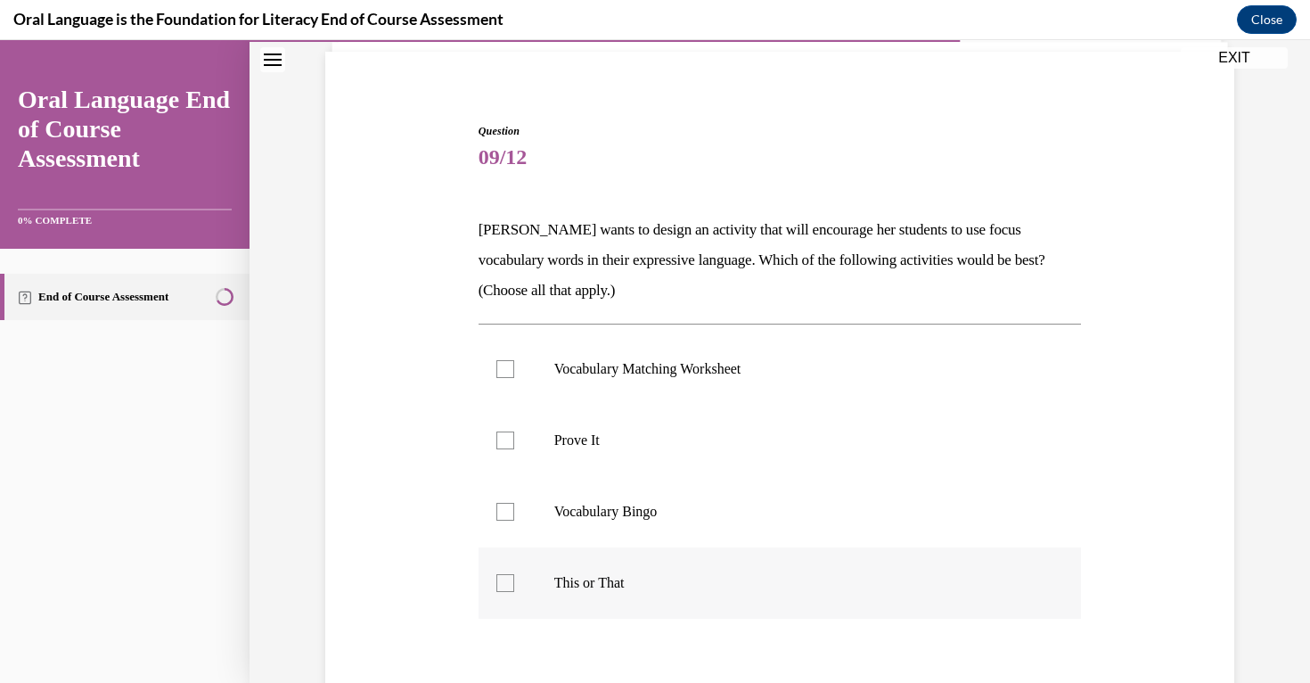
click at [564, 561] on label "This or That" at bounding box center [780, 582] width 603 height 71
click at [514, 574] on input "This or That" at bounding box center [505, 583] width 18 height 18
checkbox input "true"
click at [561, 497] on label "Vocabulary Bingo" at bounding box center [780, 511] width 603 height 71
click at [514, 503] on input "Vocabulary Bingo" at bounding box center [505, 512] width 18 height 18
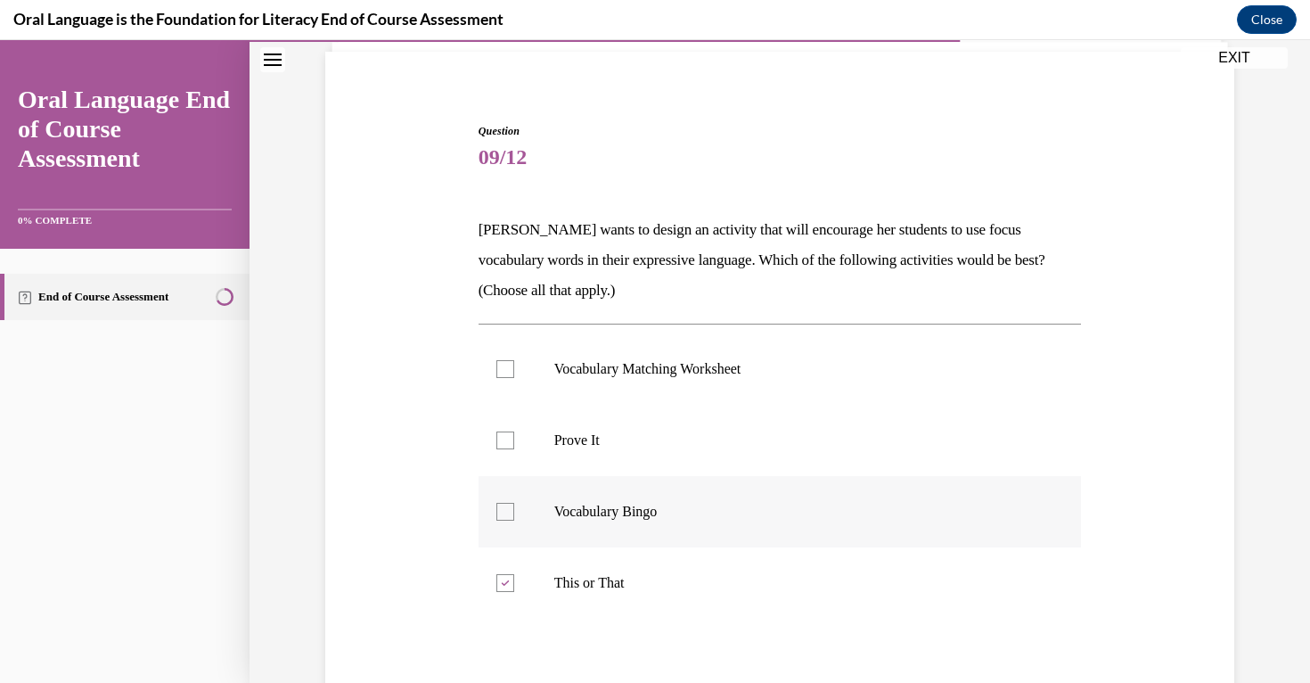
checkbox input "true"
click at [561, 455] on label "Prove It" at bounding box center [780, 440] width 603 height 71
click at [514, 449] on input "Prove It" at bounding box center [505, 440] width 18 height 18
checkbox input "true"
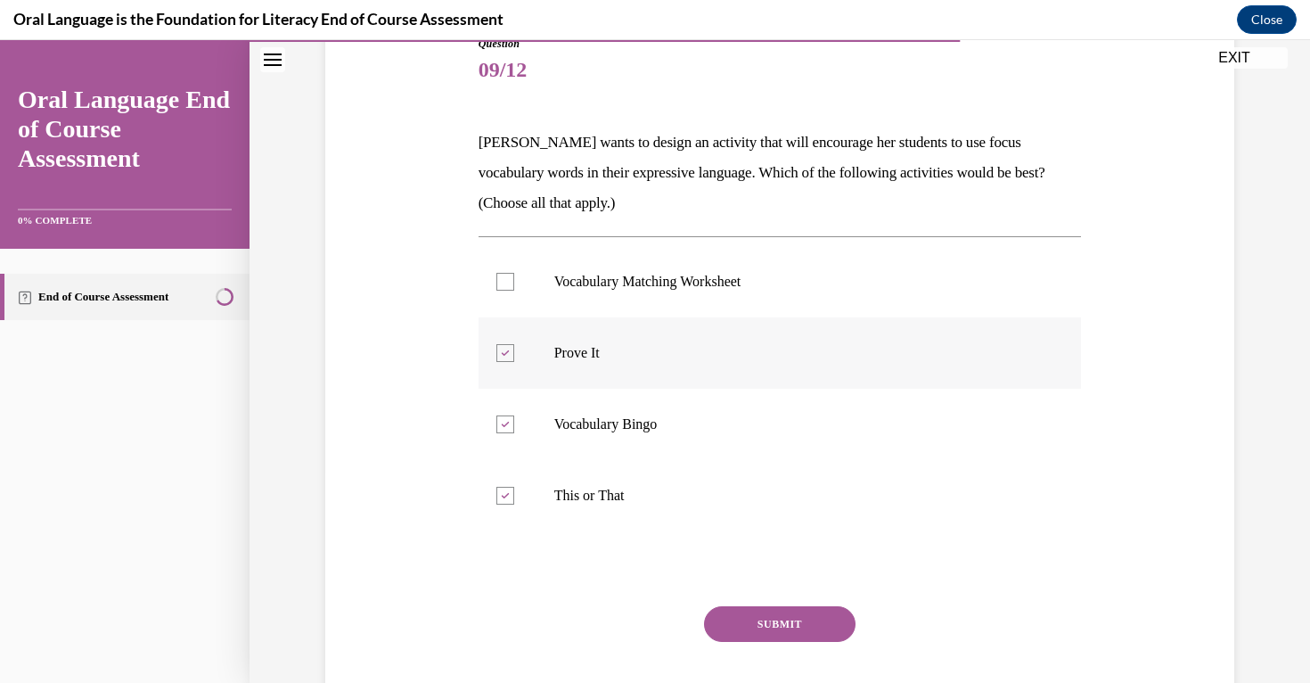
scroll to position [213, 0]
click at [582, 286] on p "Vocabulary Matching Worksheet" at bounding box center [795, 281] width 483 height 18
click at [514, 286] on input "Vocabulary Matching Worksheet" at bounding box center [505, 281] width 18 height 18
checkbox input "true"
click at [774, 617] on button "SUBMIT" at bounding box center [780, 623] width 152 height 36
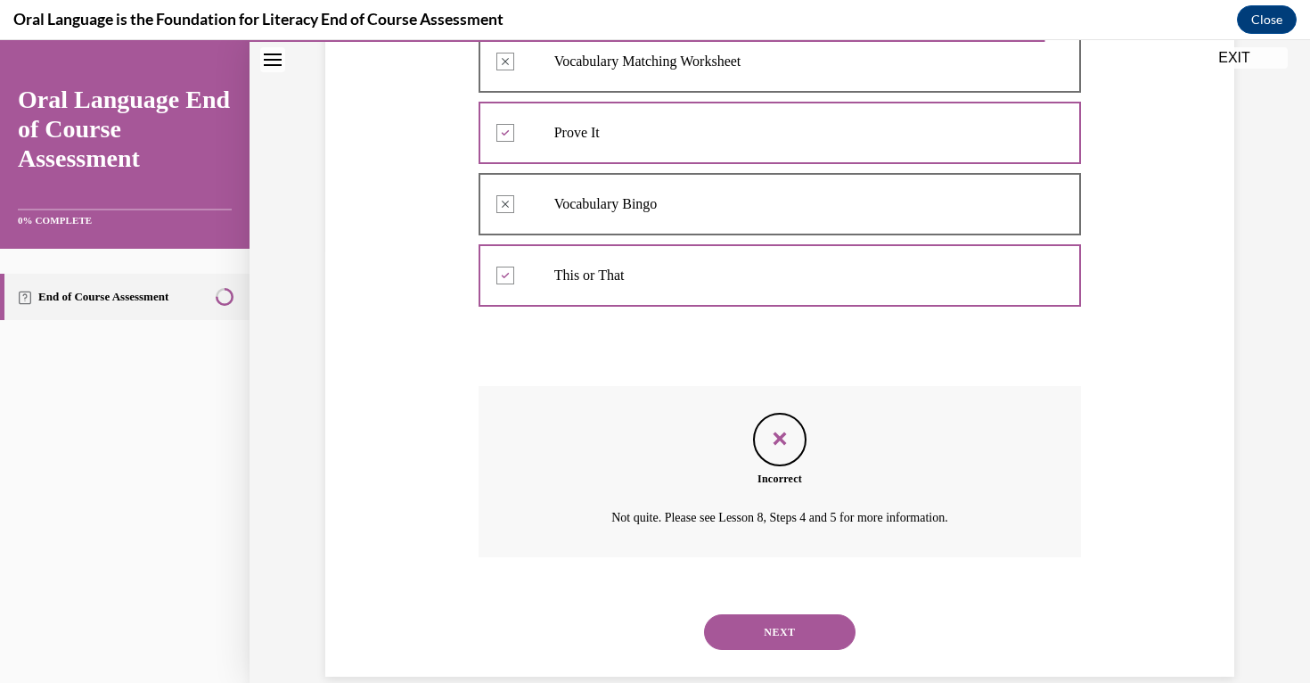
scroll to position [462, 0]
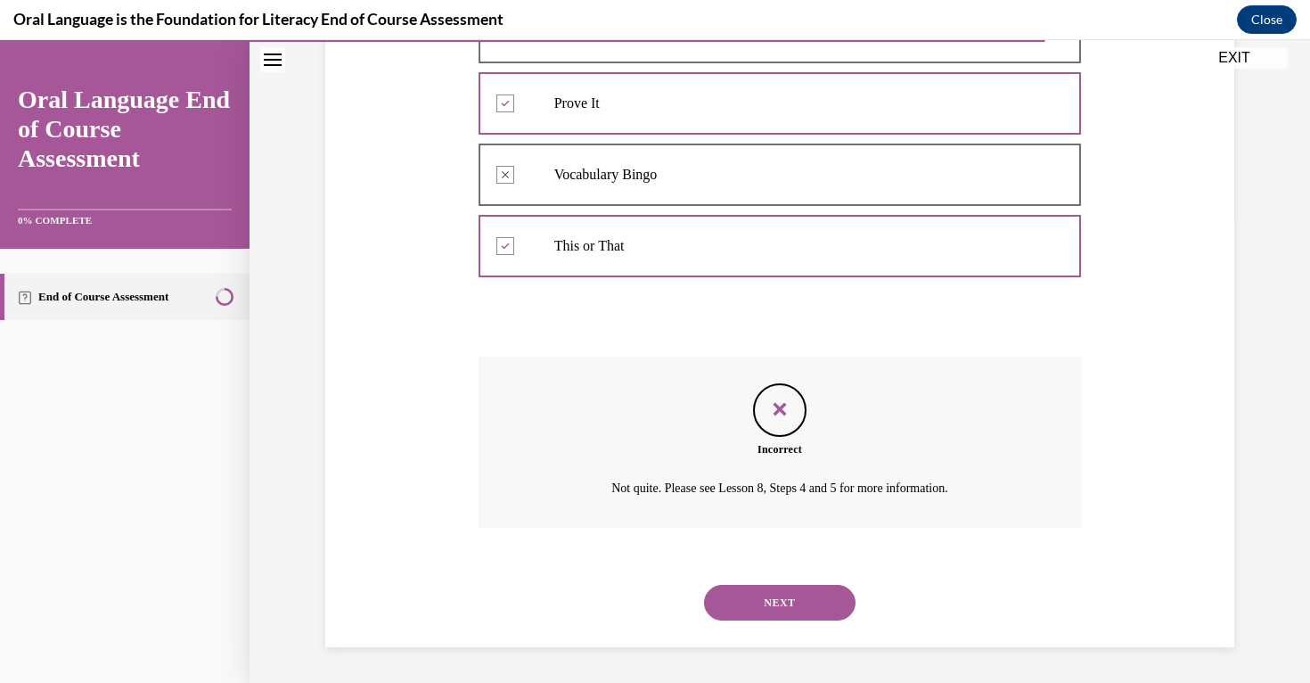
click at [779, 598] on button "NEXT" at bounding box center [780, 603] width 152 height 36
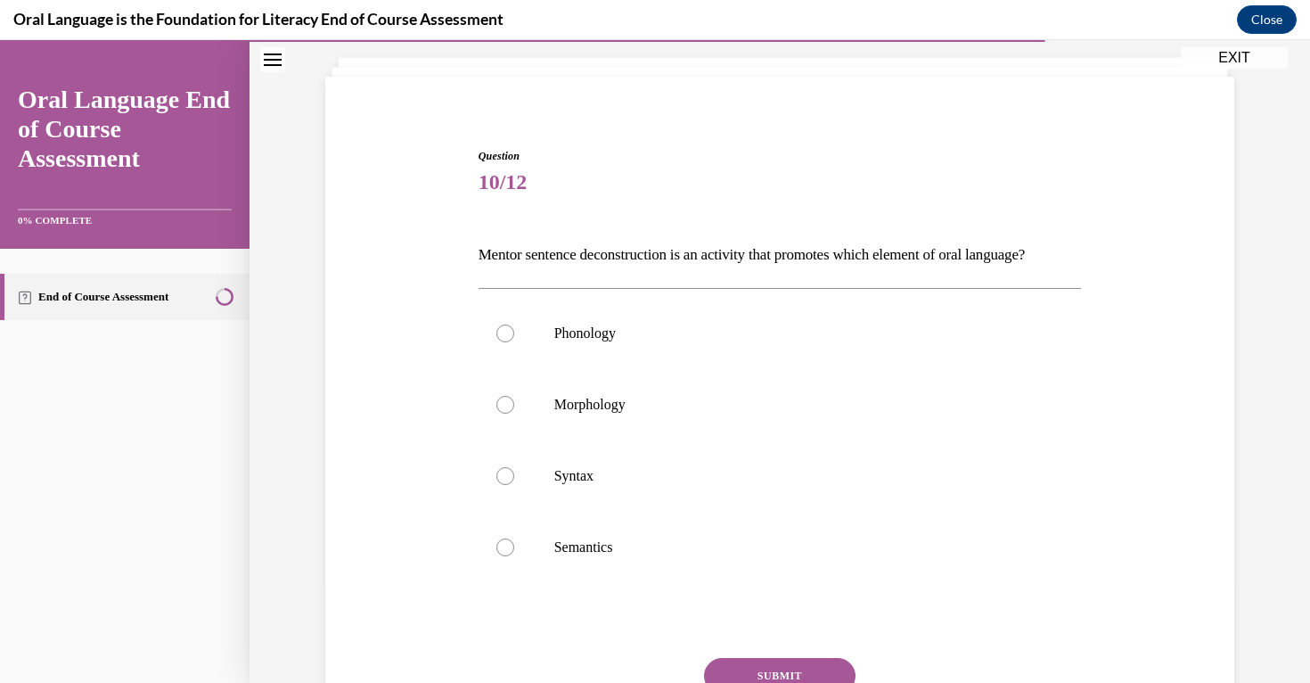
scroll to position [101, 0]
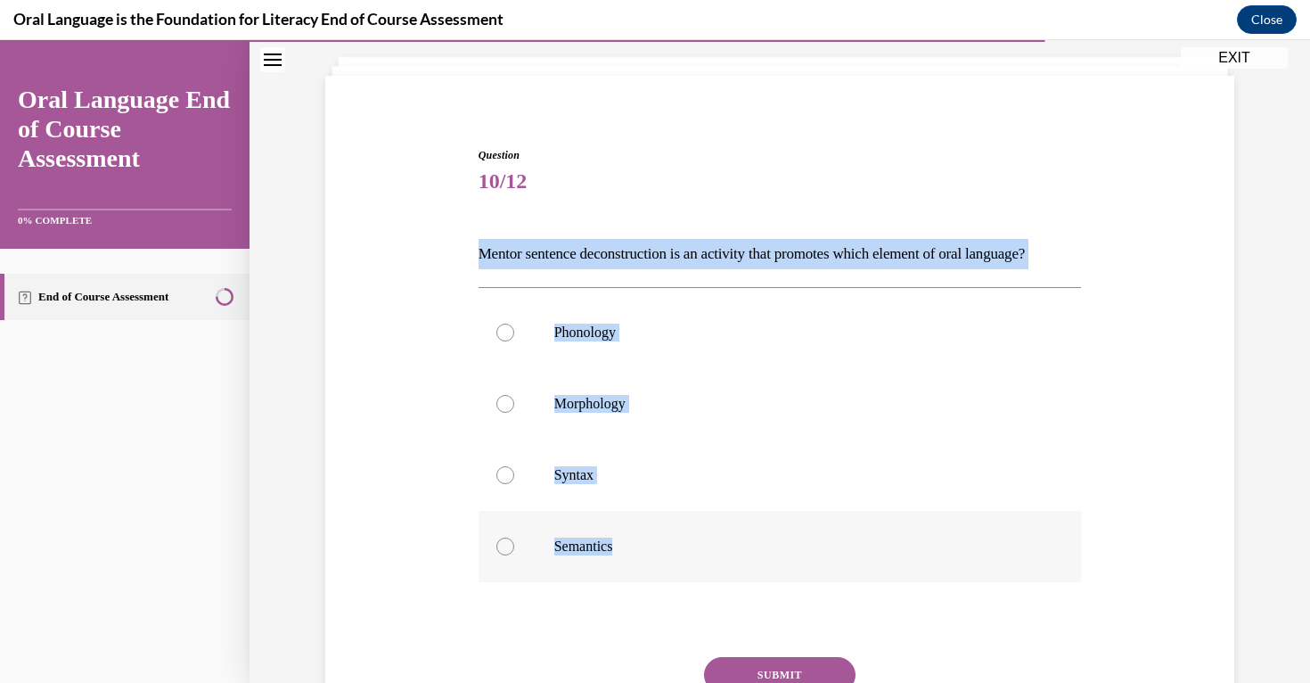
drag, startPoint x: 479, startPoint y: 254, endPoint x: 778, endPoint y: 568, distance: 433.7
click at [778, 568] on div "Question 10/12 Mentor sentence deconstruction is an activity that promotes whic…" at bounding box center [780, 475] width 603 height 656
copy div "Mentor sentence deconstruction is an activity that promotes which element of or…"
click at [524, 511] on label "Syntax" at bounding box center [780, 474] width 603 height 71
click at [514, 484] on input "Syntax" at bounding box center [505, 475] width 18 height 18
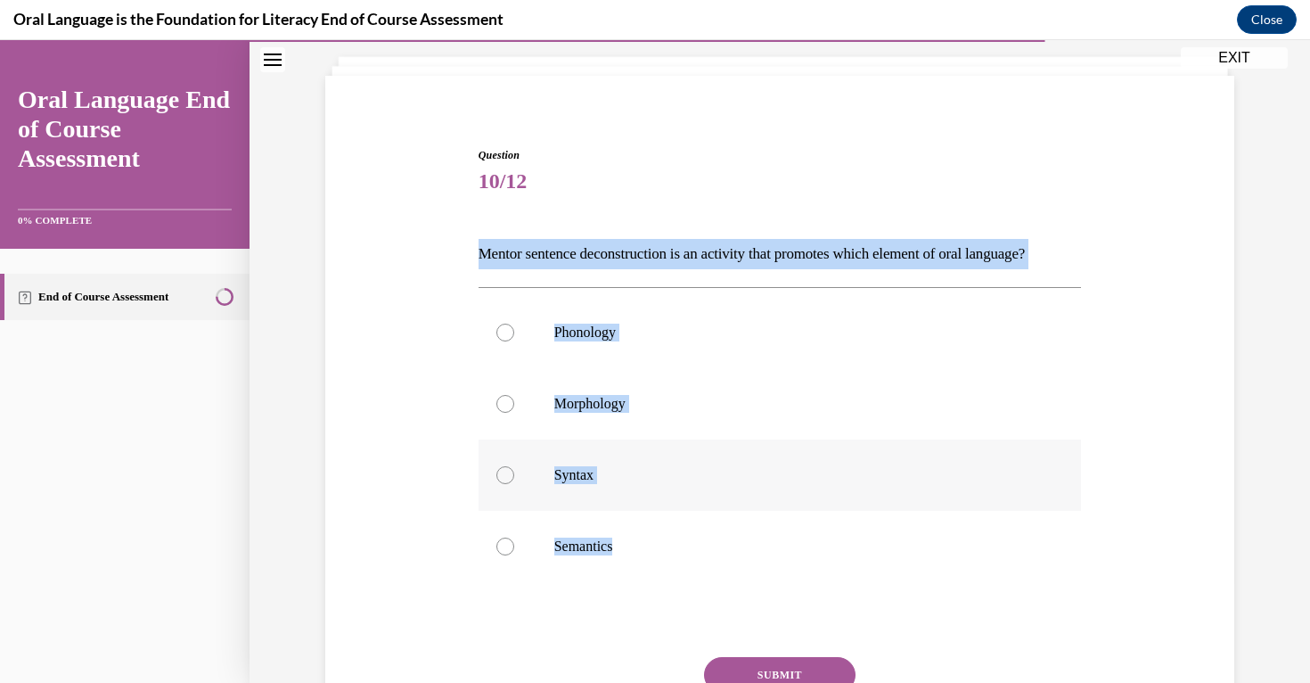
radio input "true"
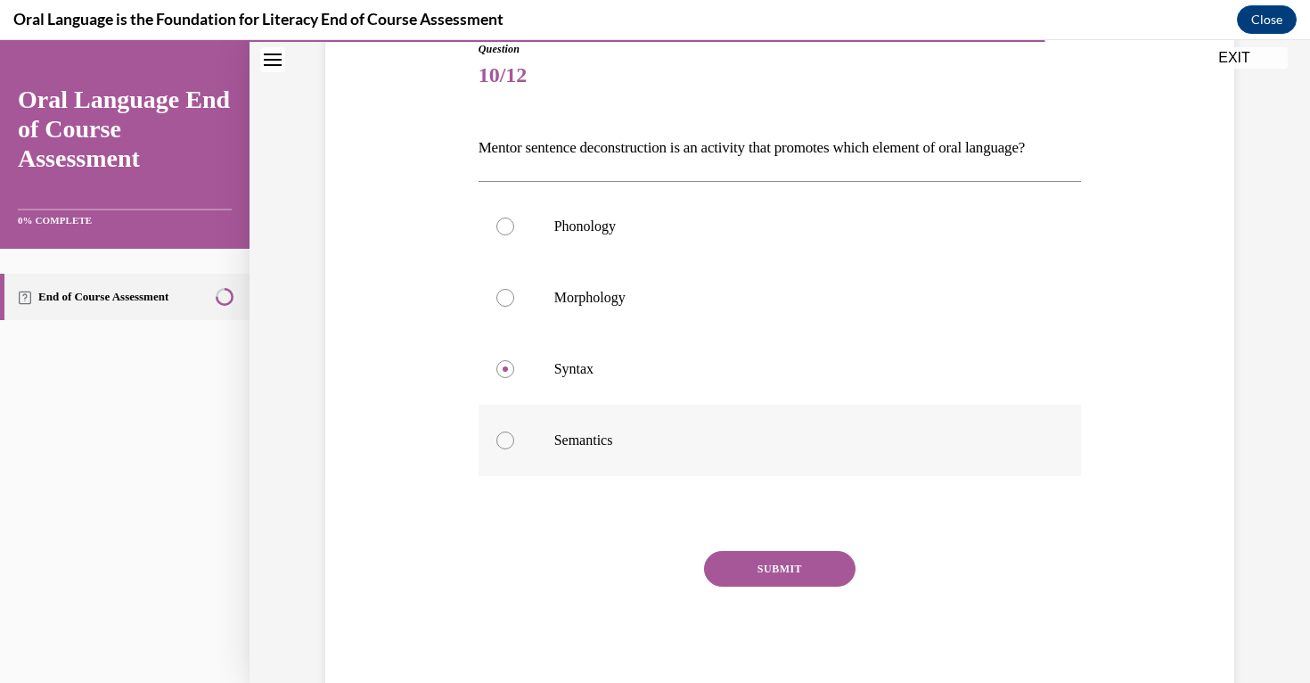
click at [837, 587] on button "SUBMIT" at bounding box center [780, 569] width 152 height 36
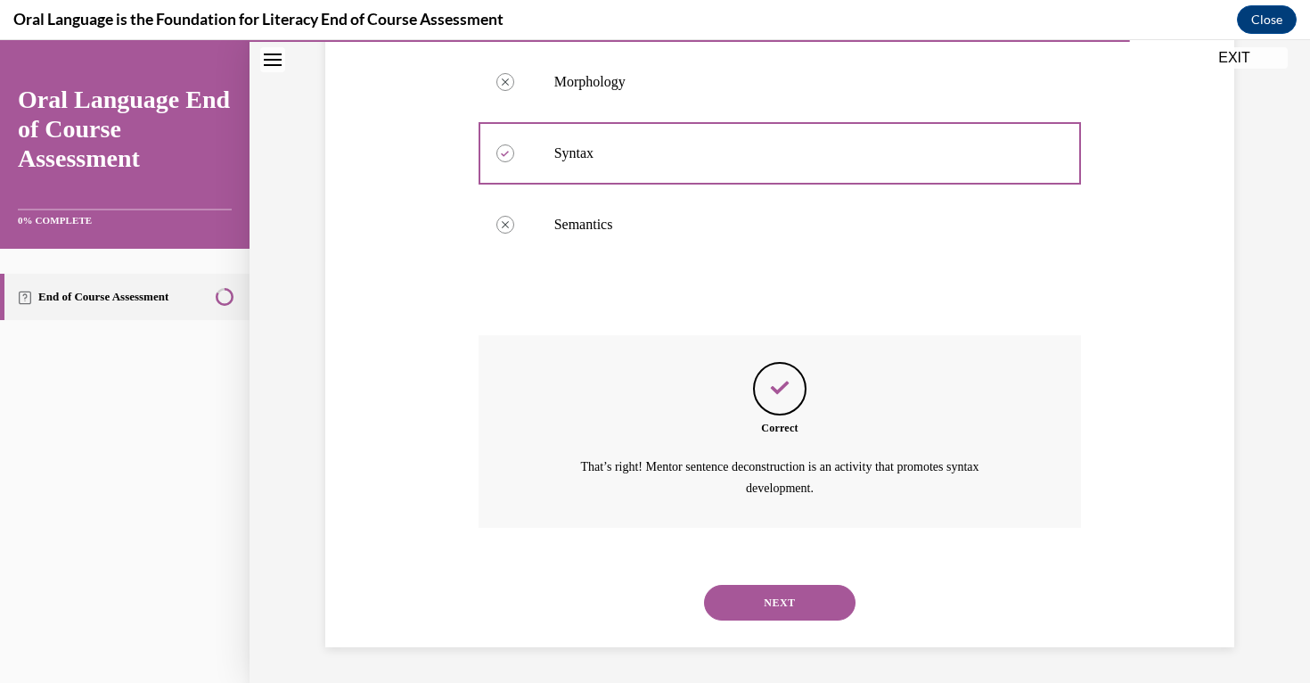
scroll to position [452, 0]
click at [816, 628] on div "NEXT" at bounding box center [780, 602] width 603 height 71
click at [812, 597] on button "NEXT" at bounding box center [780, 603] width 152 height 36
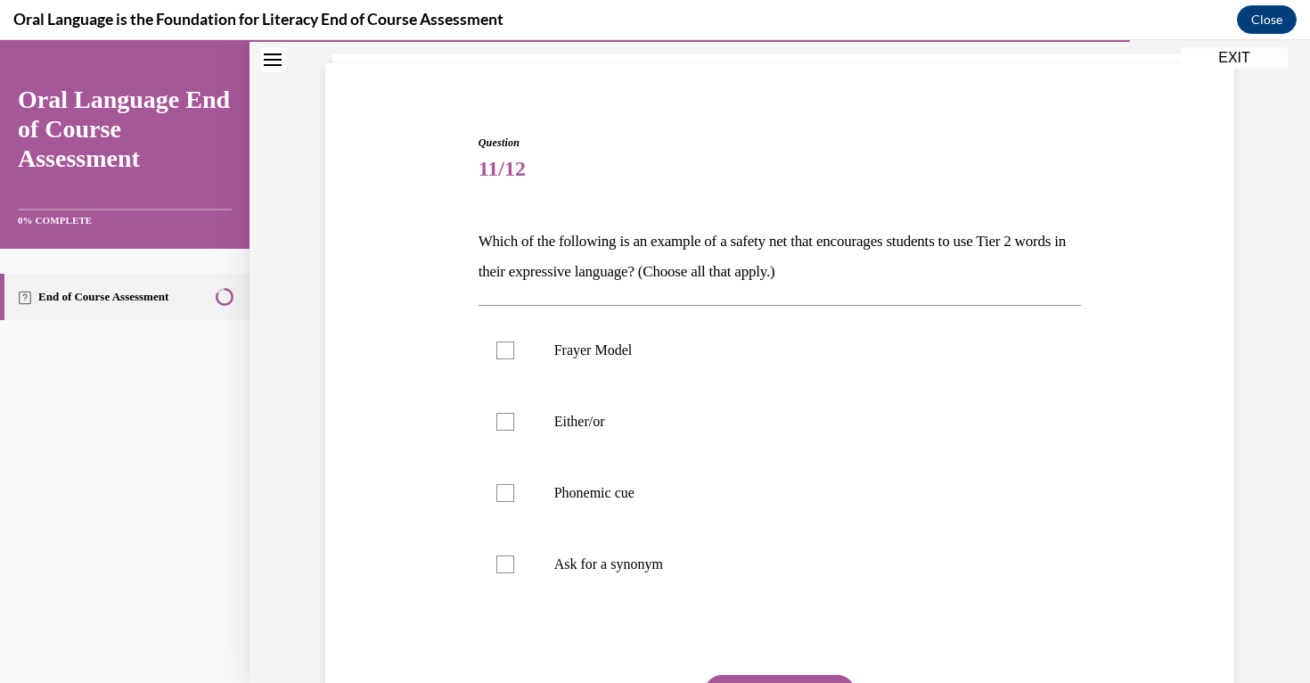
scroll to position [127, 0]
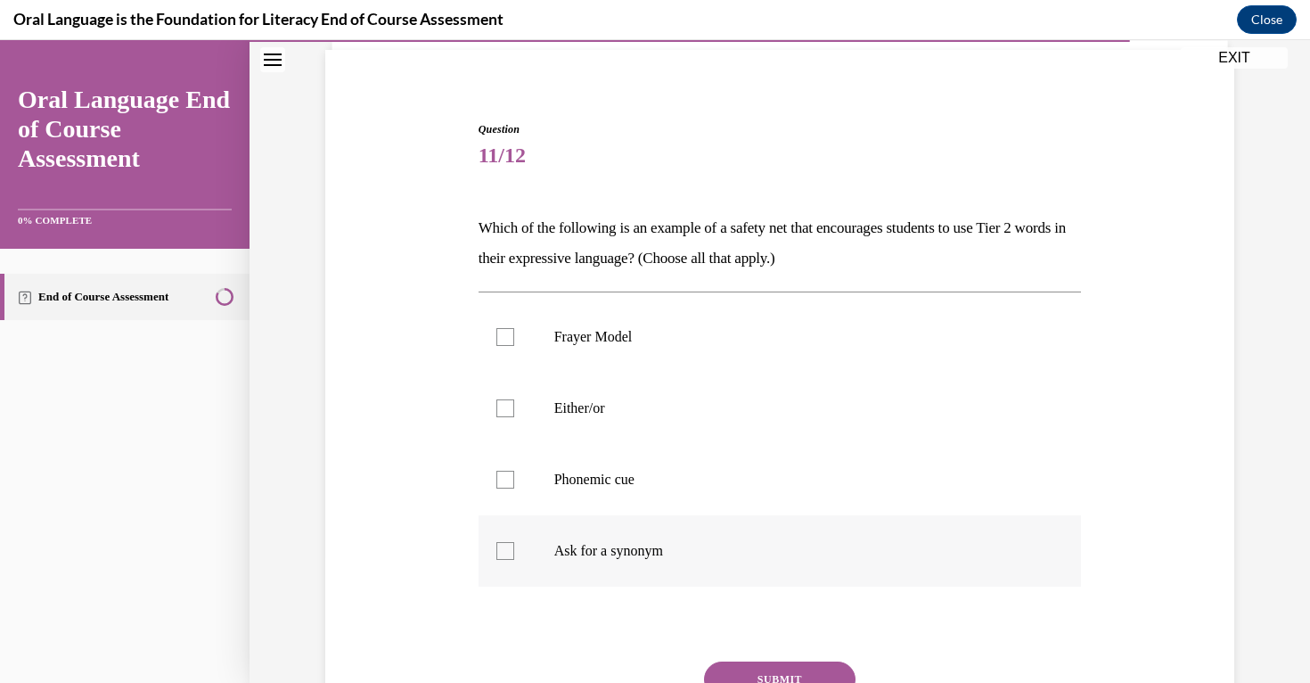
drag, startPoint x: 478, startPoint y: 234, endPoint x: 698, endPoint y: 553, distance: 387.7
click at [698, 553] on div "Question 11/12 Which of the following is an example of a safety net that encour…" at bounding box center [780, 464] width 603 height 686
copy div "Which of the following is an example of a safety net that encourages students t…"
click at [508, 349] on label "Frayer Model" at bounding box center [780, 336] width 603 height 71
click at [508, 346] on input "Frayer Model" at bounding box center [505, 337] width 18 height 18
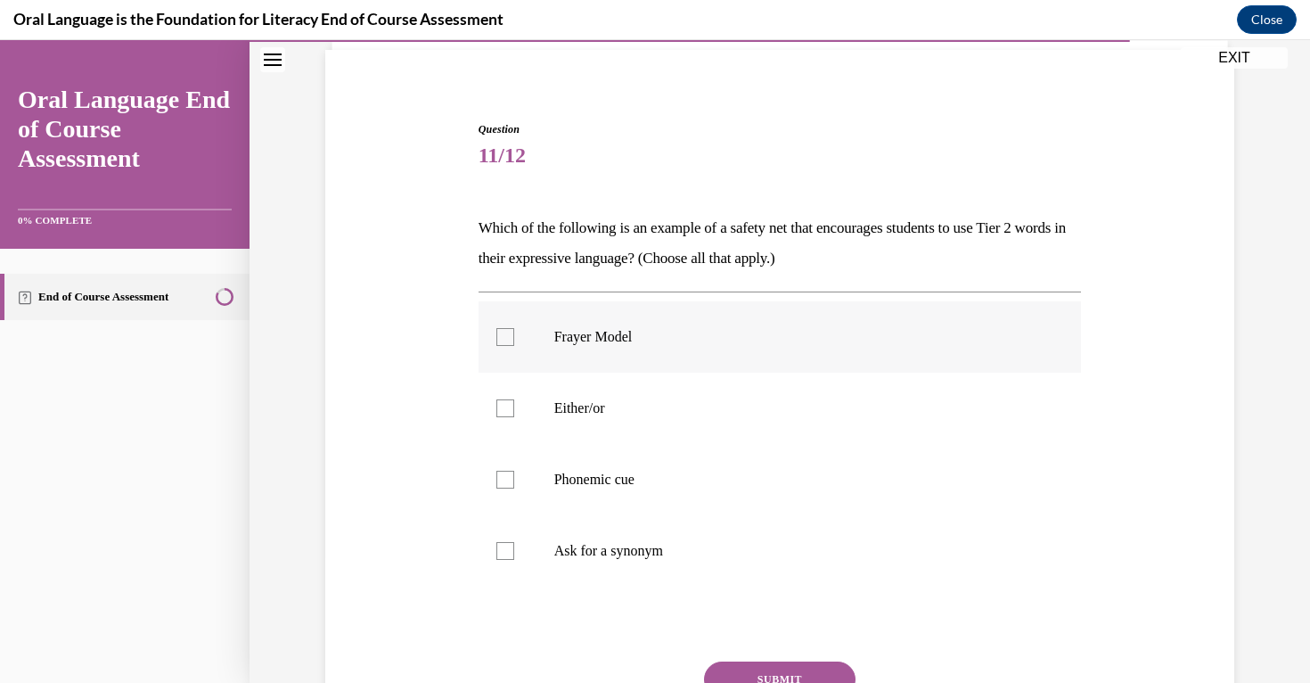
checkbox input "true"
click at [515, 404] on label "Either/or" at bounding box center [780, 408] width 603 height 71
click at [514, 404] on input "Either/or" at bounding box center [505, 408] width 18 height 18
checkbox input "true"
click at [540, 518] on label "Ask for a synonym" at bounding box center [780, 550] width 603 height 71
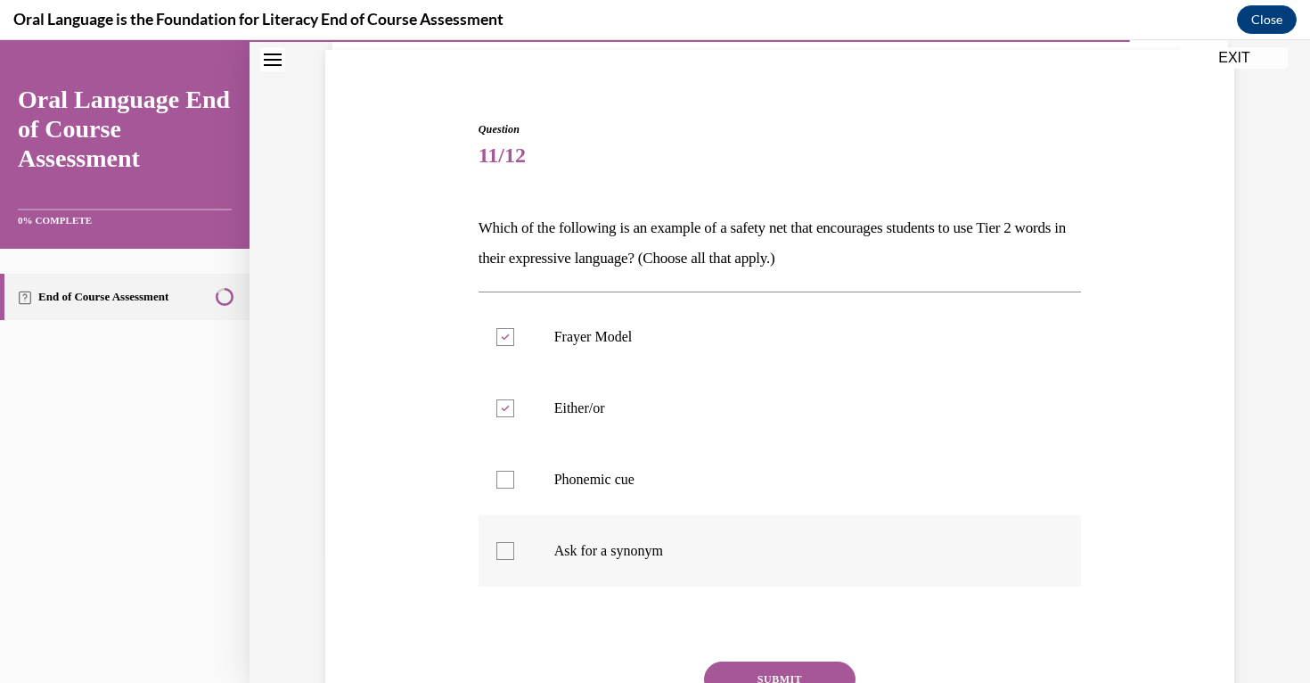
click at [514, 542] on input "Ask for a synonym" at bounding box center [505, 551] width 18 height 18
checkbox input "true"
click at [774, 666] on button "SUBMIT" at bounding box center [780, 679] width 152 height 36
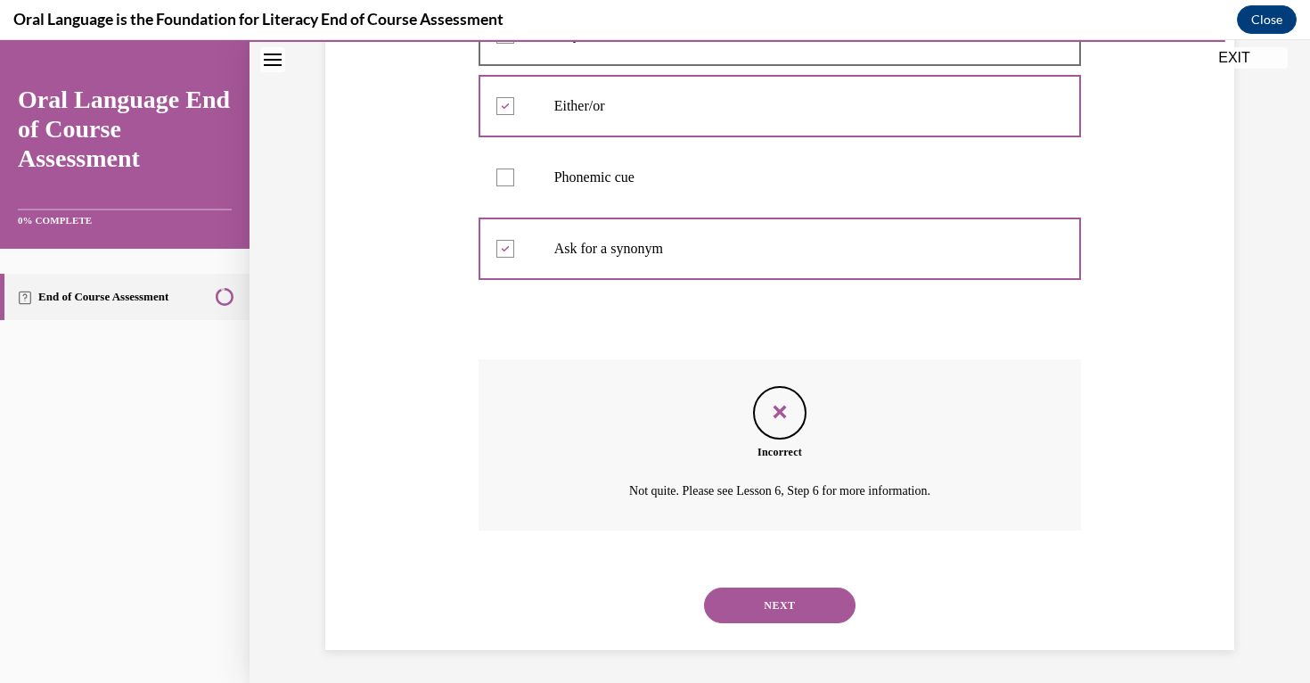
scroll to position [431, 0]
click at [767, 610] on button "NEXT" at bounding box center [780, 603] width 152 height 36
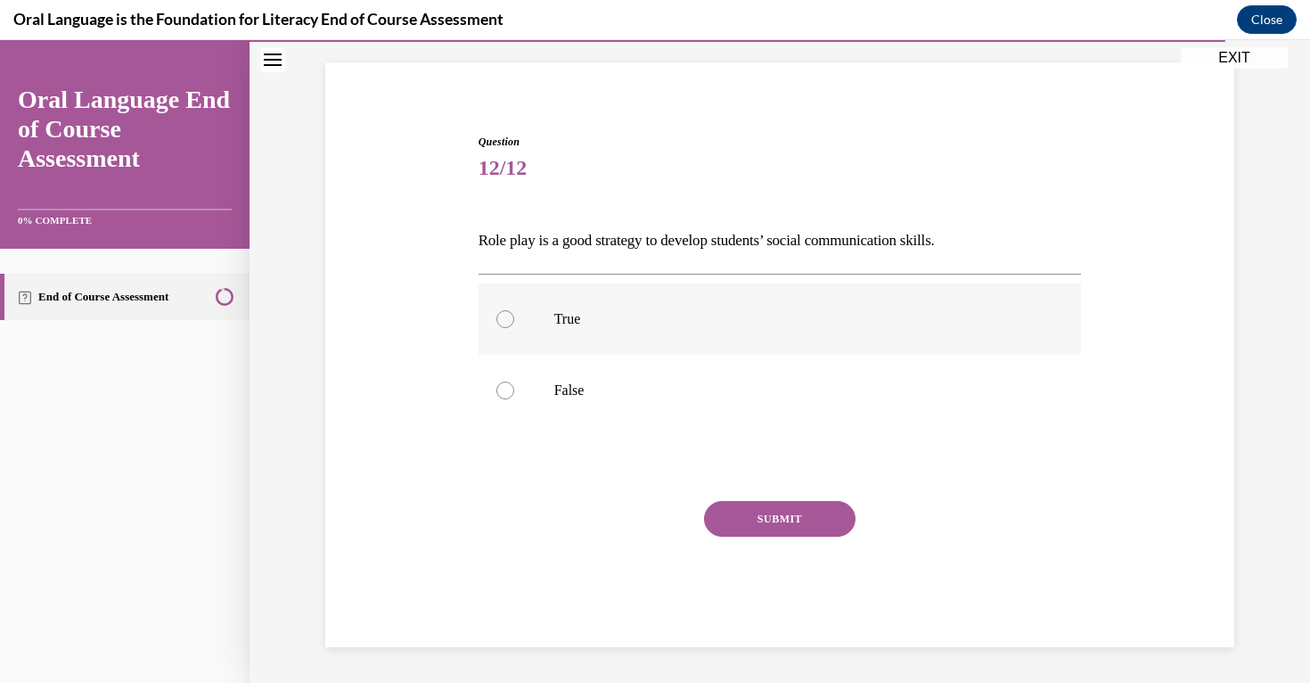
click at [534, 332] on label "True" at bounding box center [780, 318] width 603 height 71
click at [514, 328] on input "True" at bounding box center [505, 319] width 18 height 18
radio input "true"
click at [769, 520] on button "SUBMIT" at bounding box center [780, 519] width 152 height 36
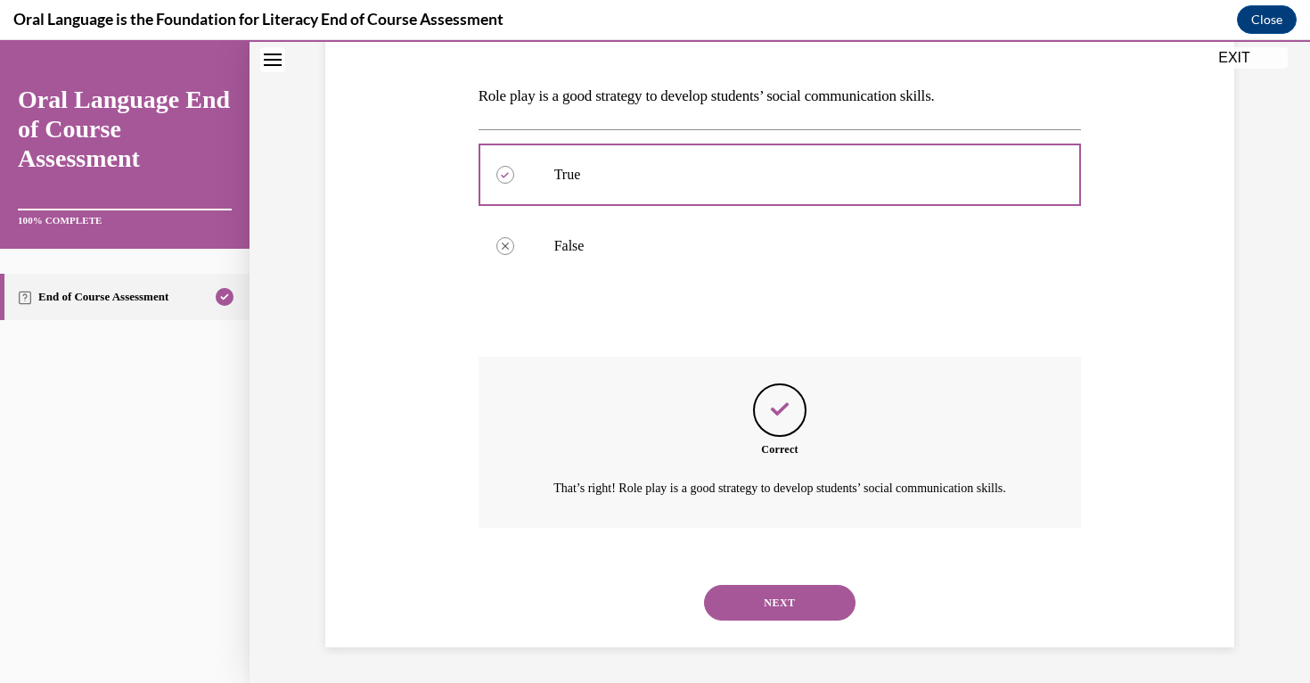
scroll to position [279, 0]
click at [807, 607] on button "NEXT" at bounding box center [780, 603] width 152 height 36
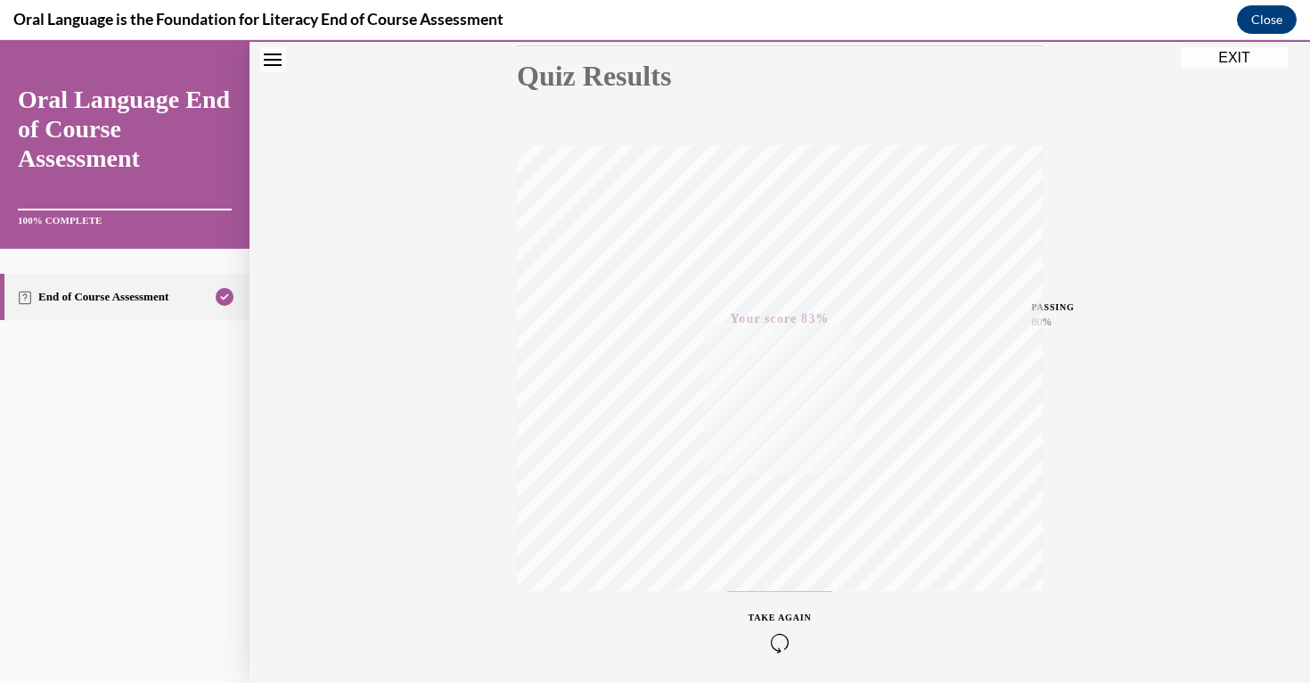
scroll to position [271, 0]
click at [1239, 62] on button "EXIT" at bounding box center [1234, 57] width 107 height 21
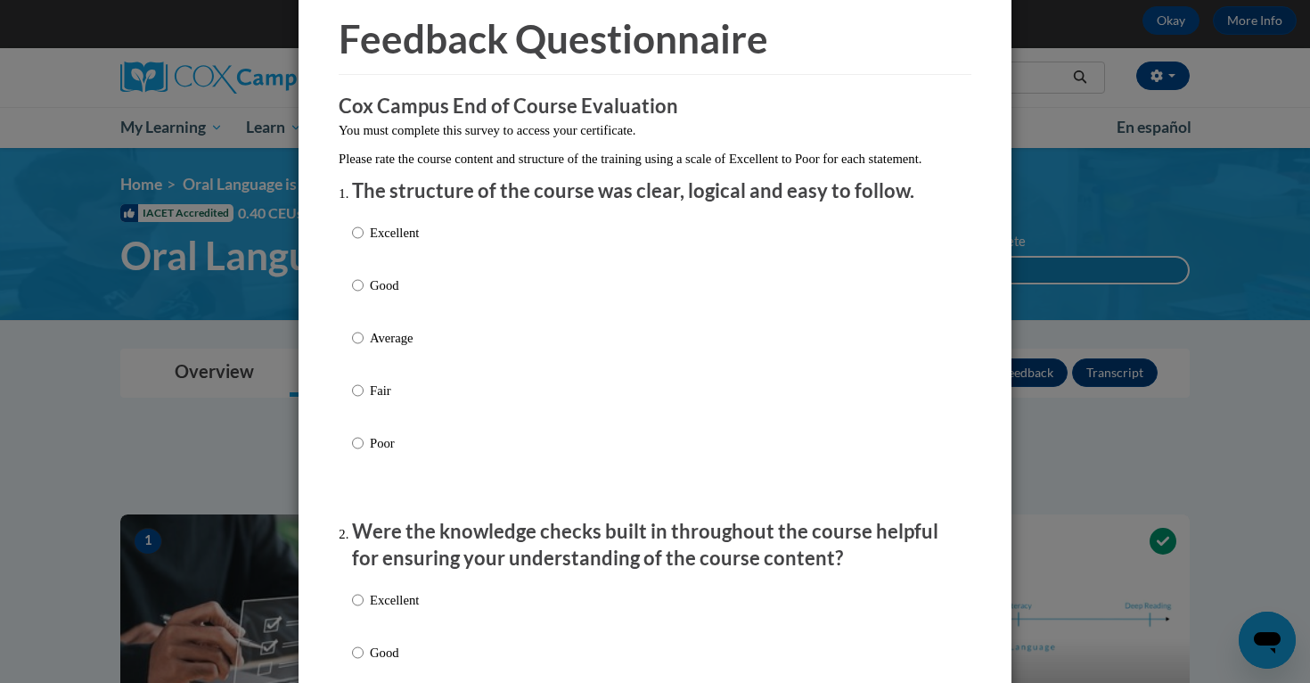
scroll to position [79, 0]
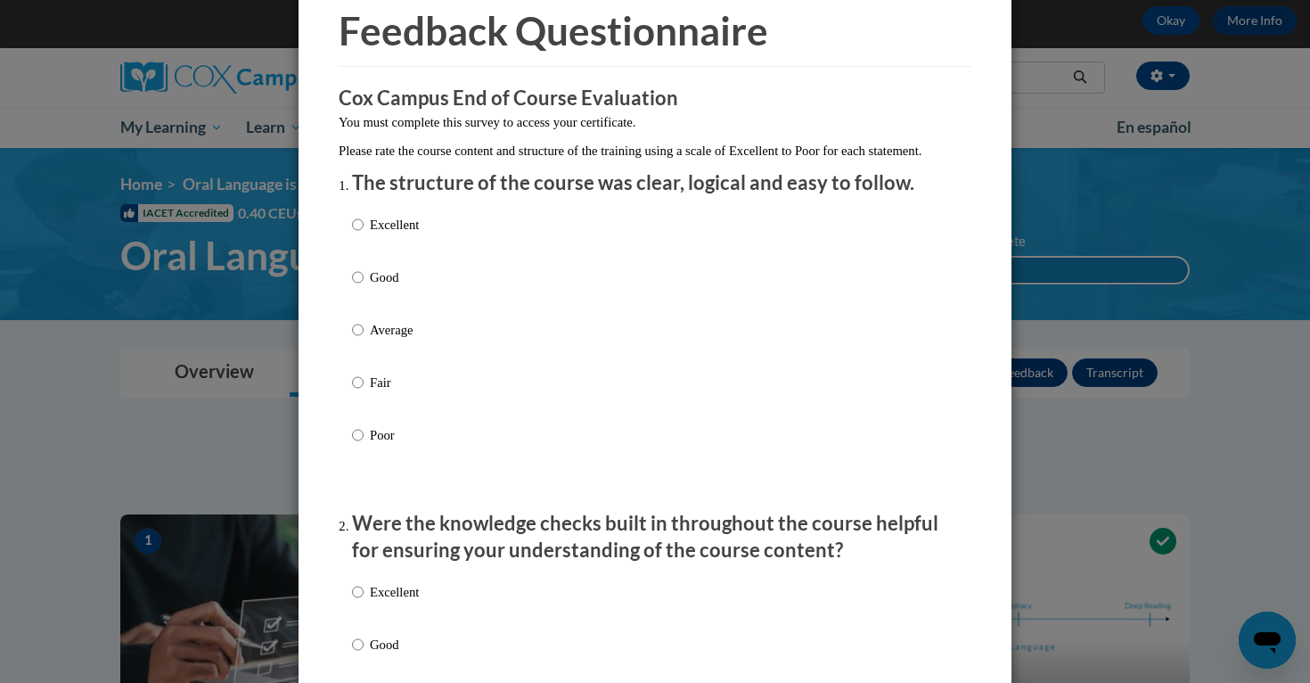
click at [649, 243] on div "Excellent Good Average Fair Poor" at bounding box center [655, 351] width 606 height 291
click at [357, 234] on input "Excellent" at bounding box center [358, 225] width 12 height 20
radio input "true"
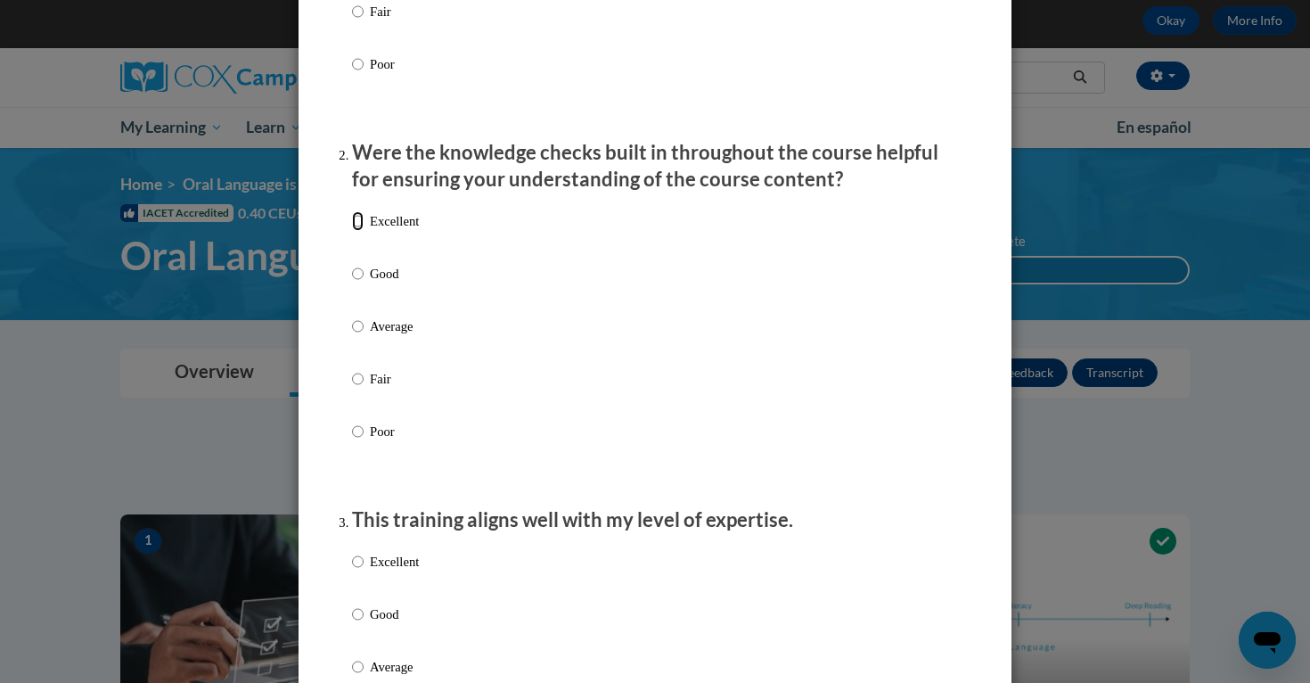
click at [357, 231] on input "Excellent" at bounding box center [358, 221] width 12 height 20
radio input "true"
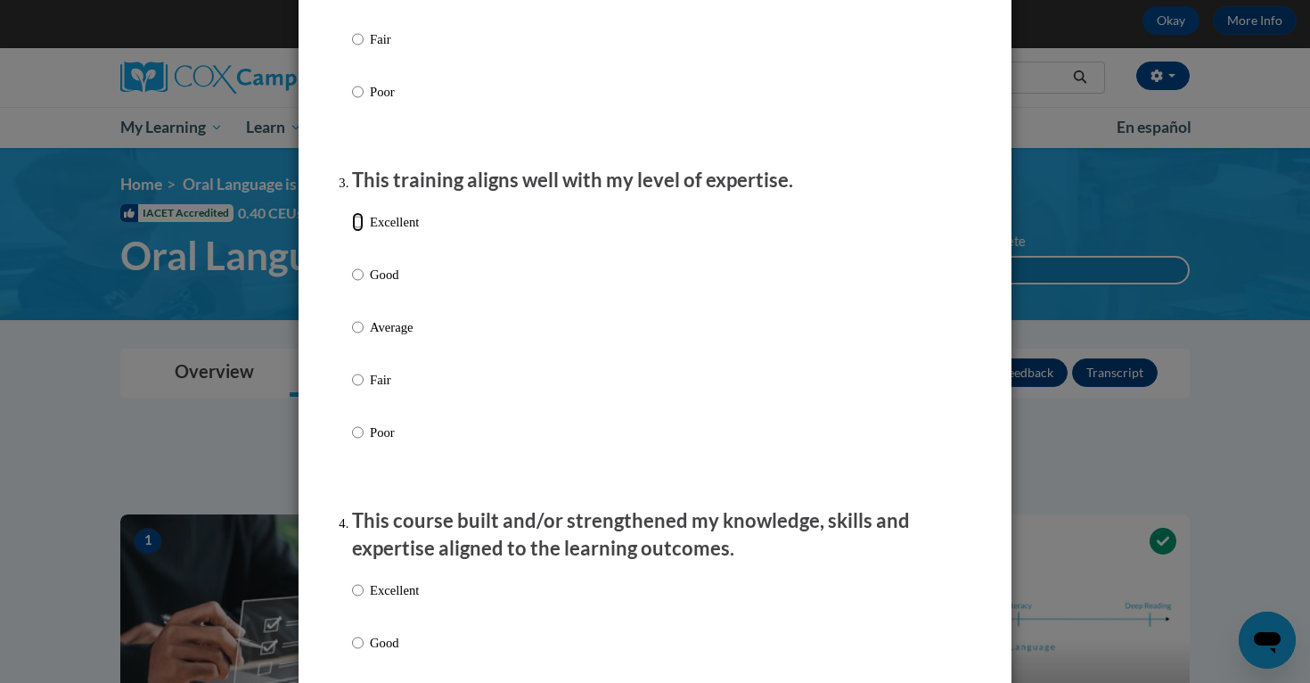
click at [357, 232] on input "Excellent" at bounding box center [358, 222] width 12 height 20
radio input "true"
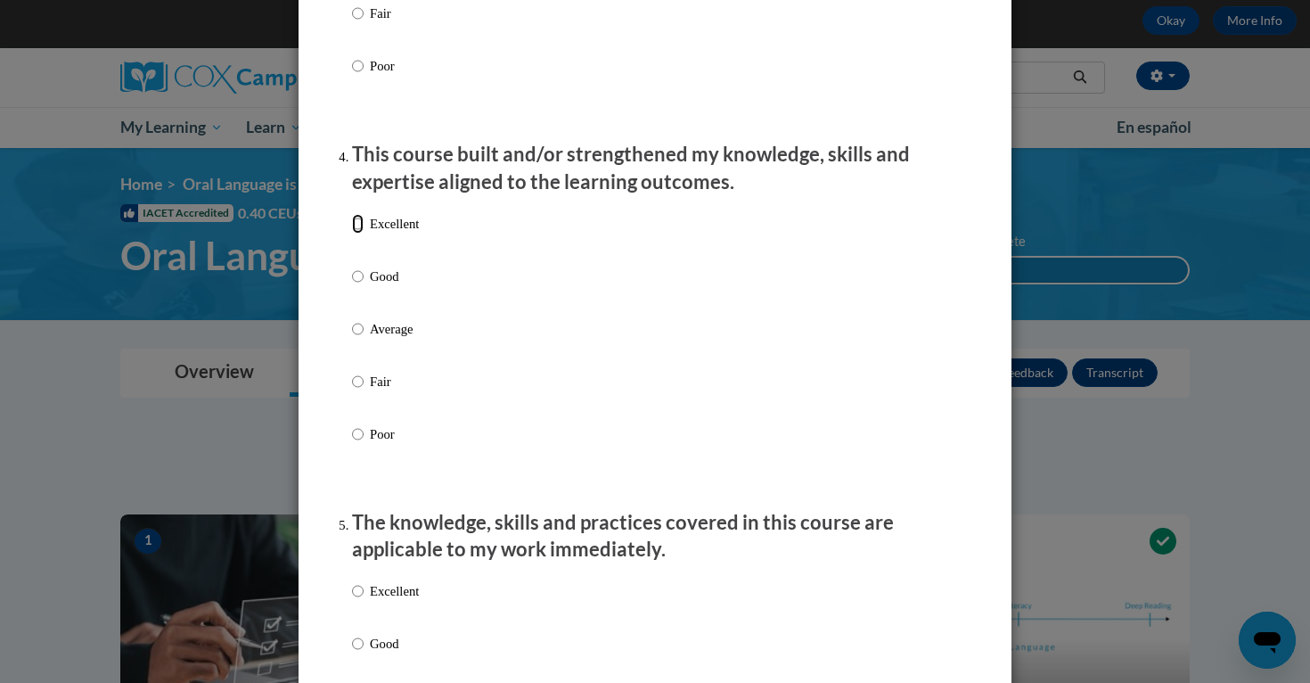
click at [357, 234] on input "Excellent" at bounding box center [358, 224] width 12 height 20
radio input "true"
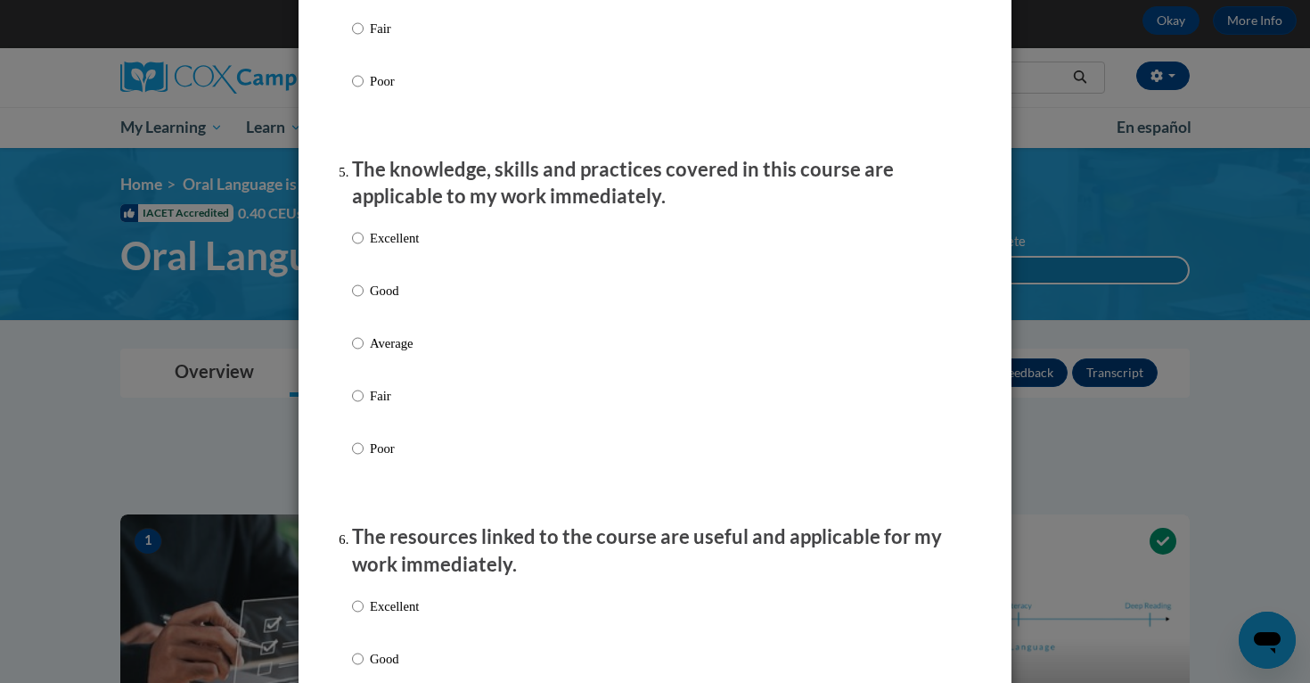
scroll to position [1511, 0]
click at [357, 246] on input "Excellent" at bounding box center [358, 236] width 12 height 20
radio input "true"
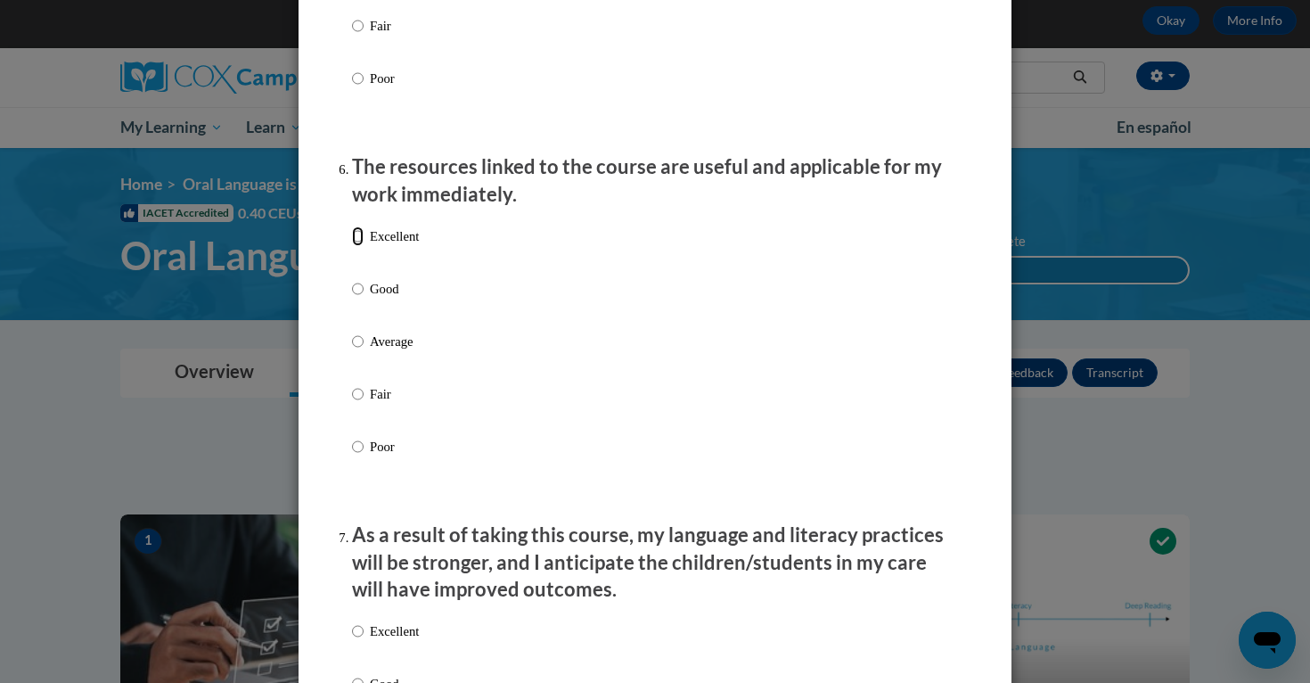
click at [357, 246] on input "Excellent" at bounding box center [358, 236] width 12 height 20
radio input "true"
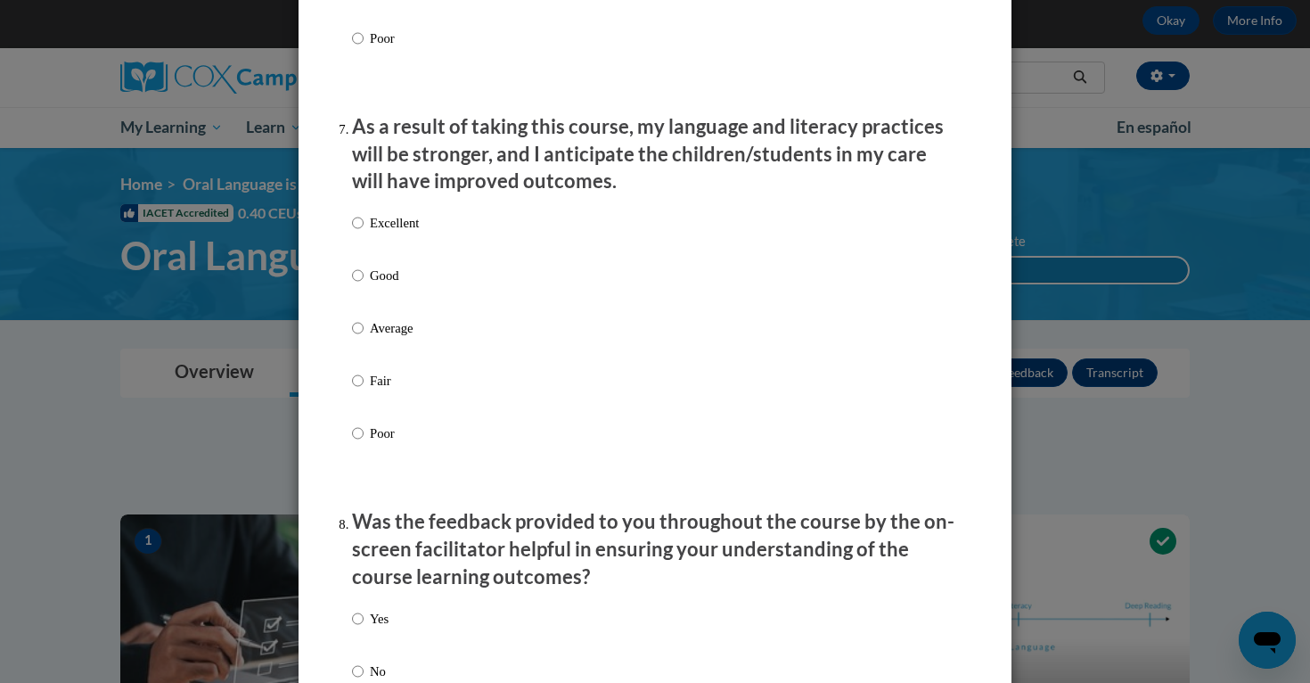
scroll to position [2290, 0]
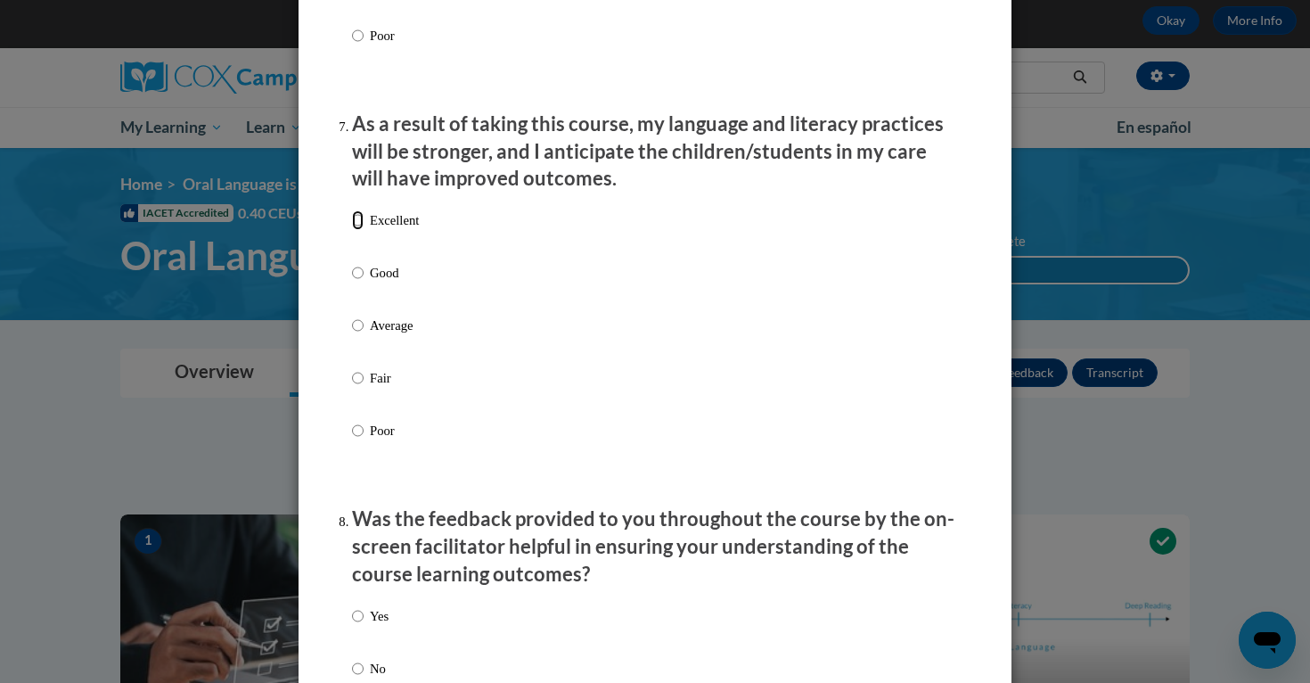
click at [359, 230] on input "Excellent" at bounding box center [358, 220] width 12 height 20
radio input "true"
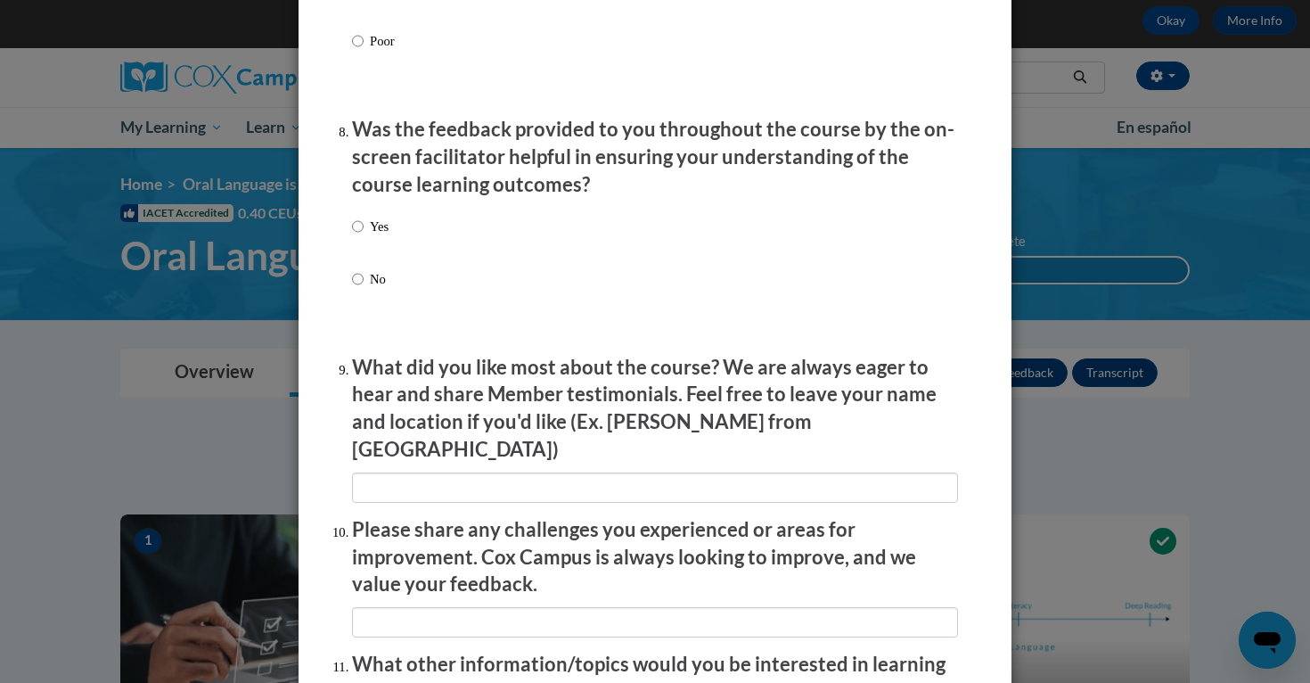
scroll to position [2687, 0]
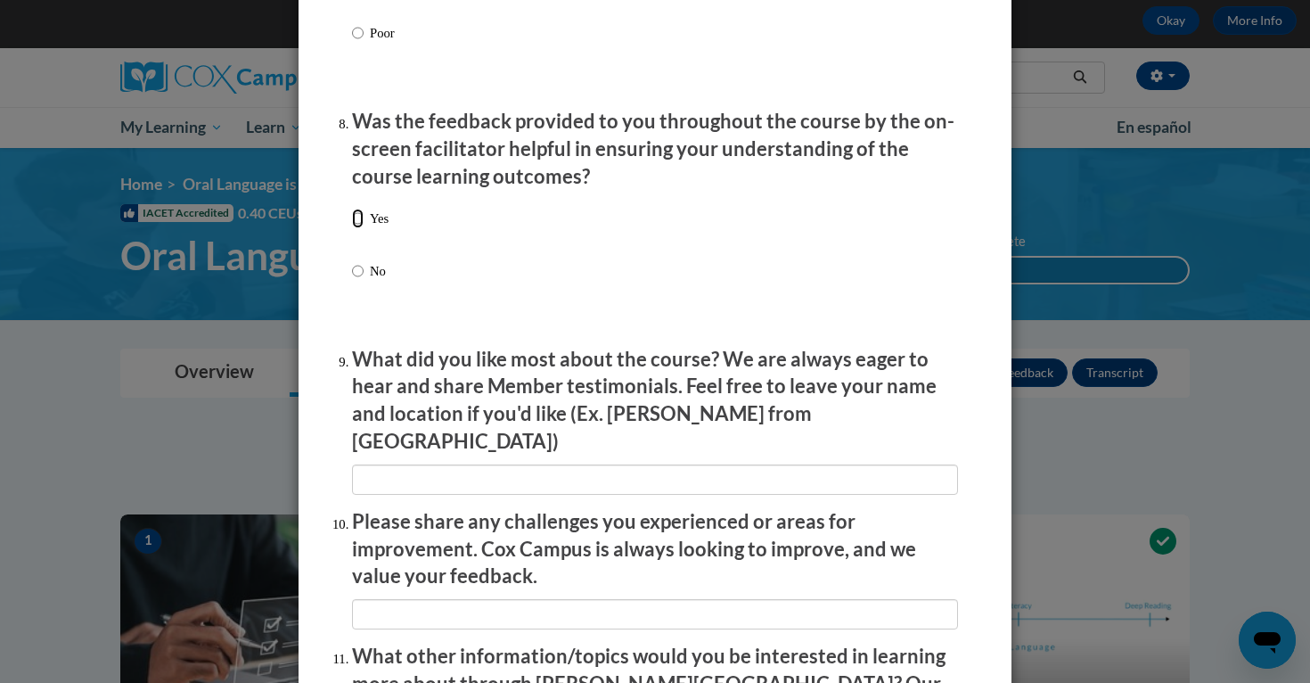
click at [359, 228] on input "Yes" at bounding box center [358, 219] width 12 height 20
radio input "true"
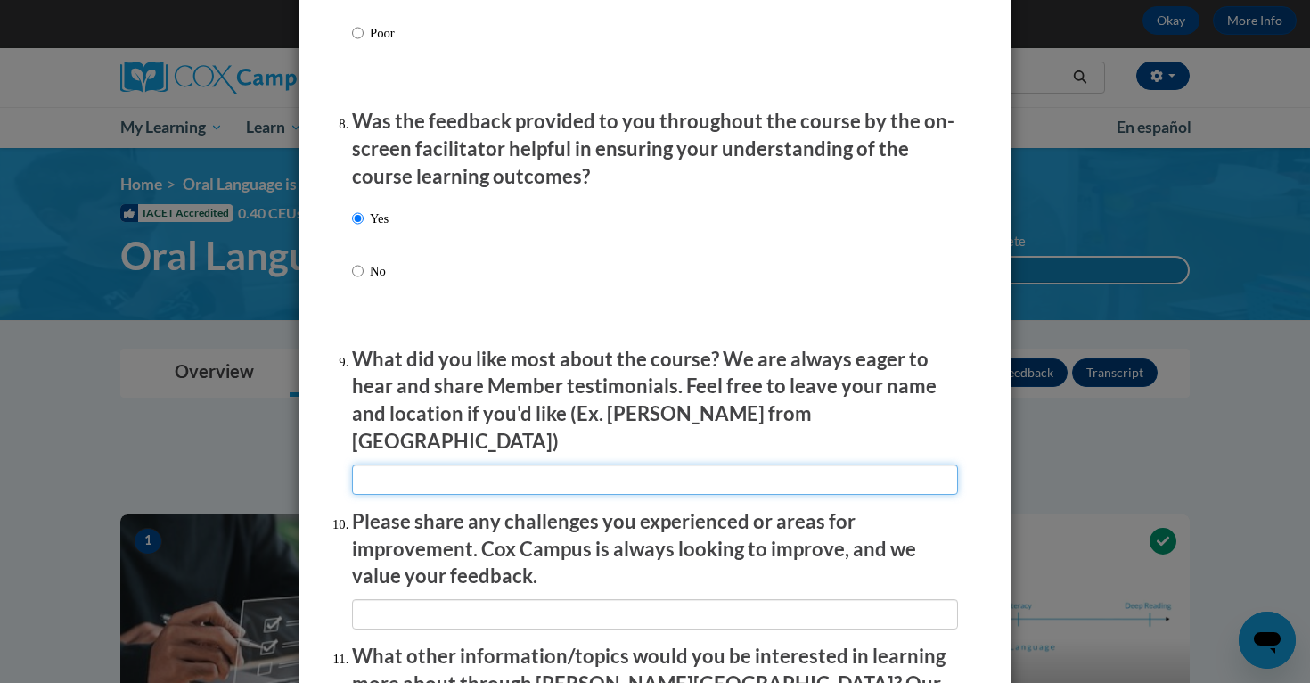
click at [469, 467] on input "textbox" at bounding box center [655, 479] width 606 height 30
type input "The real class examples"
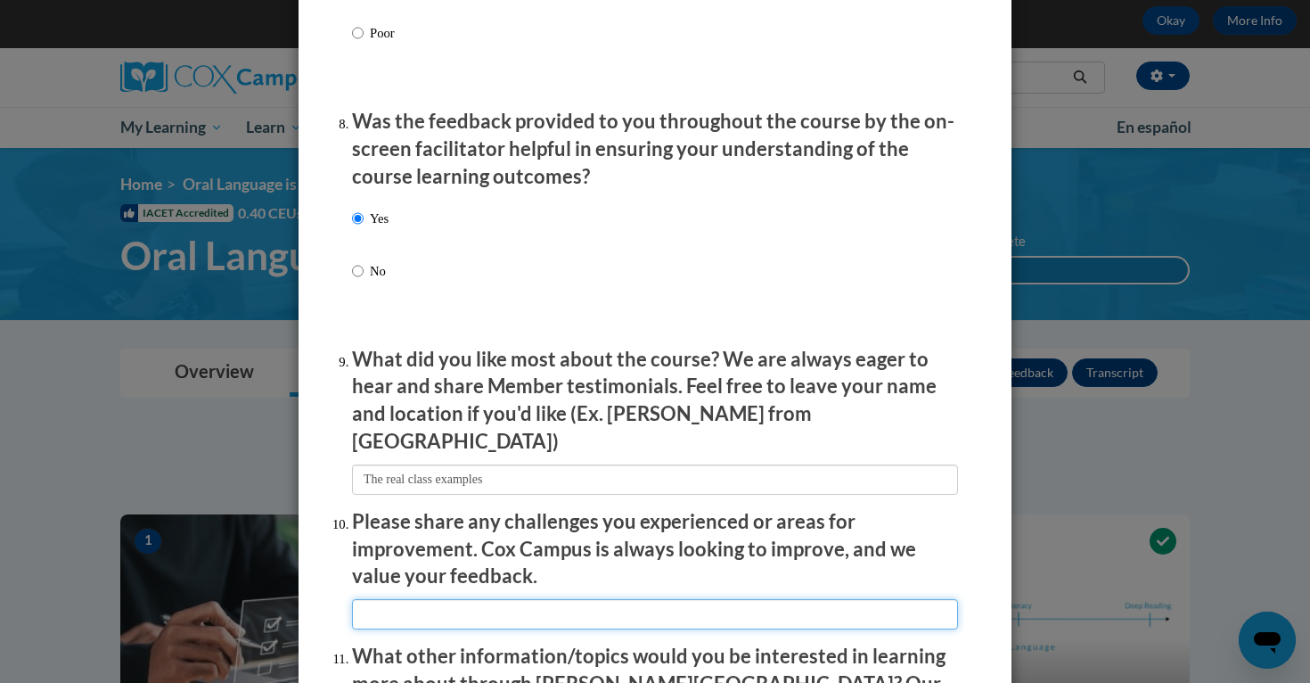
click at [503, 599] on input "textbox" at bounding box center [655, 614] width 606 height 30
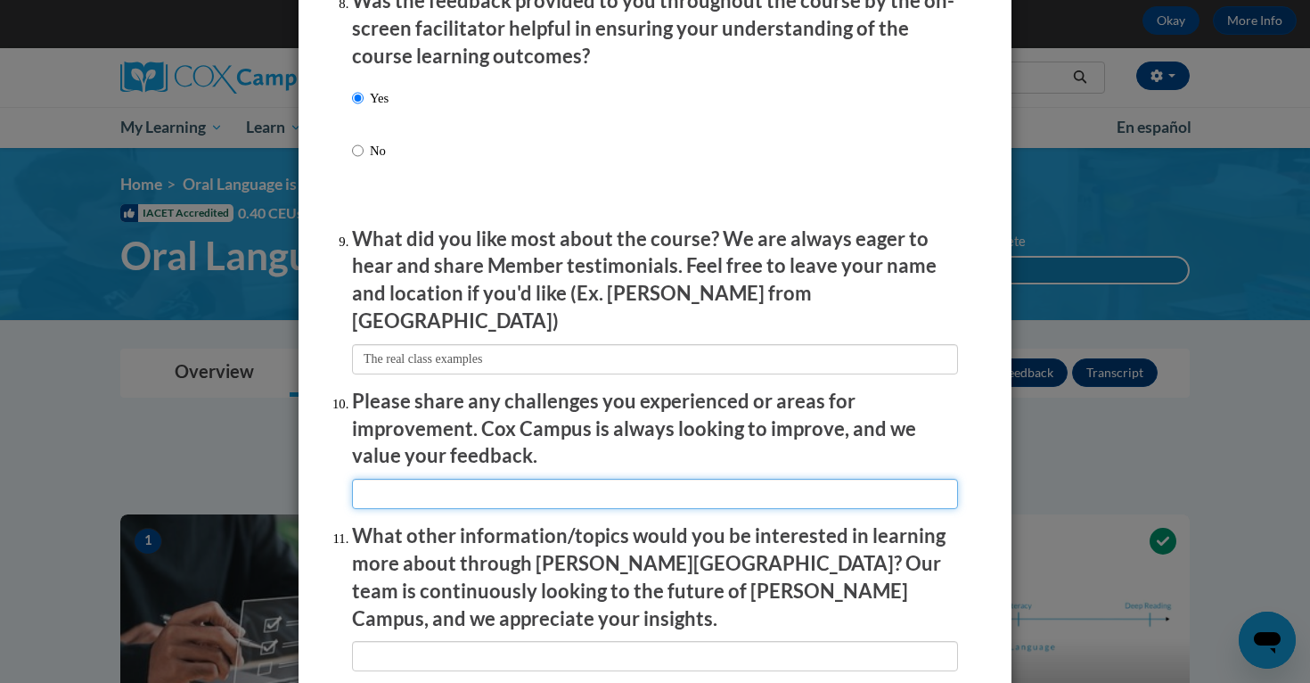
scroll to position [2810, 0]
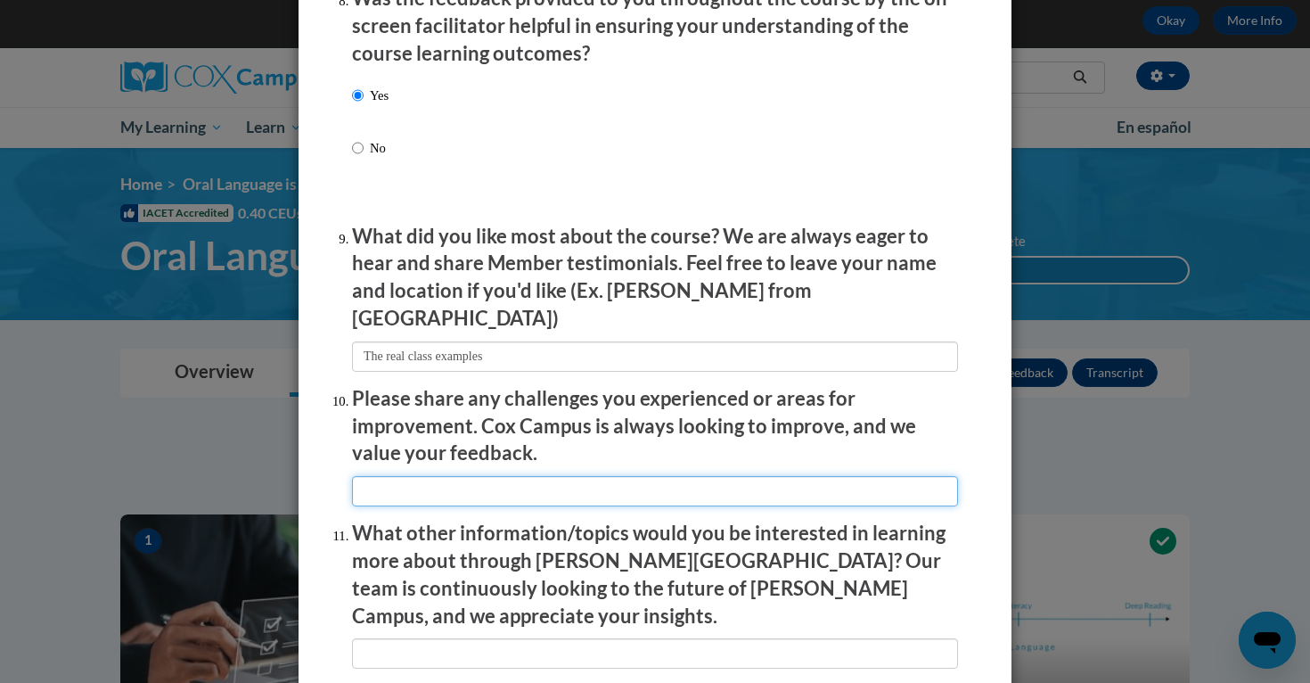
type input "n/a"
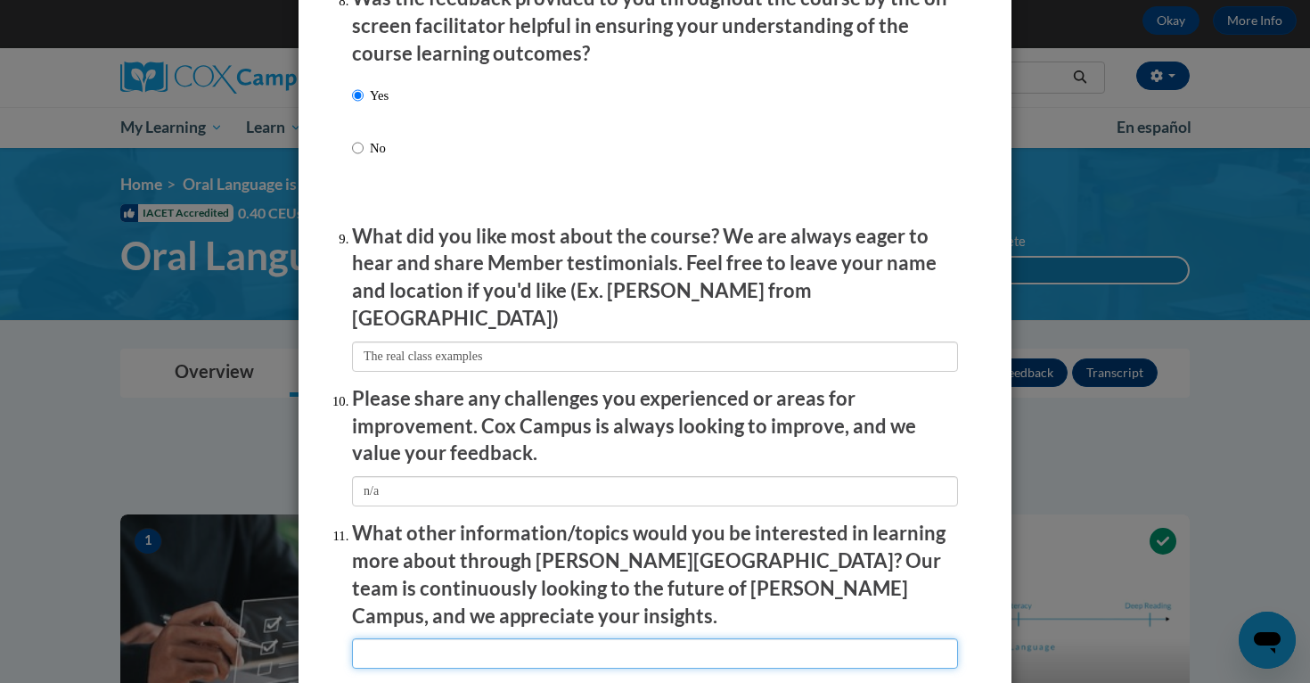
click at [504, 638] on input "textbox" at bounding box center [655, 653] width 606 height 30
type input "math"
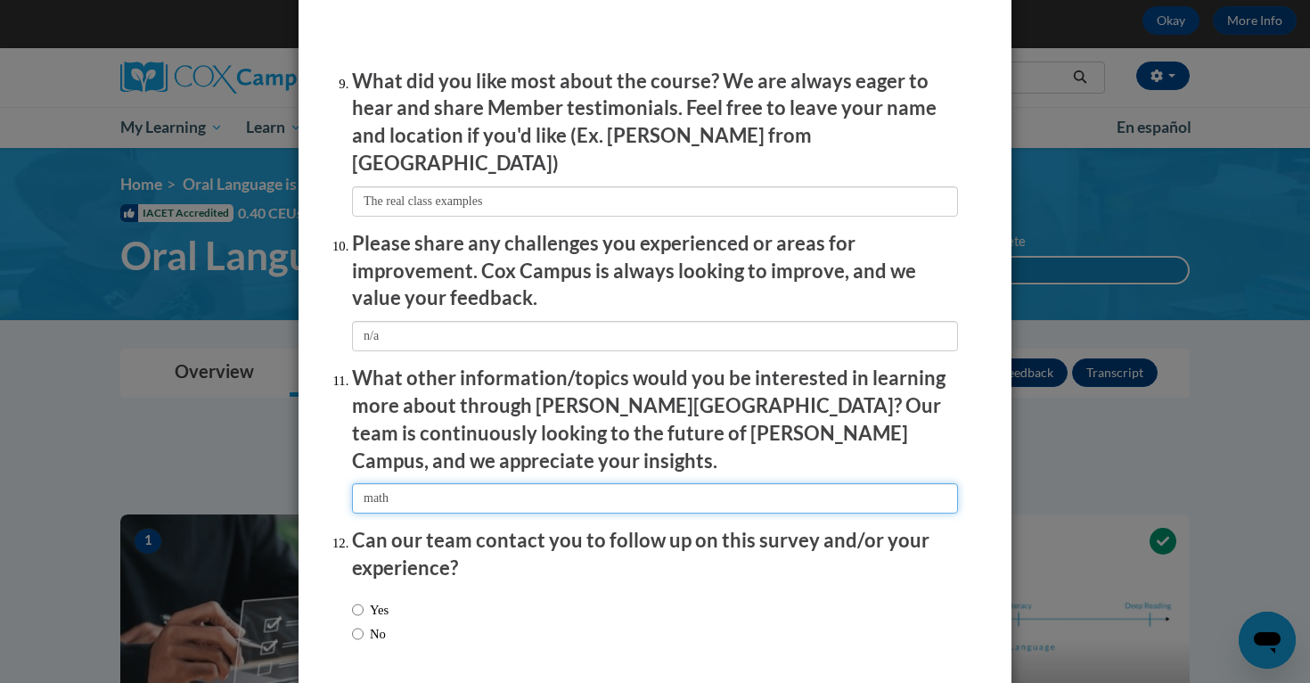
scroll to position [3025, 0]
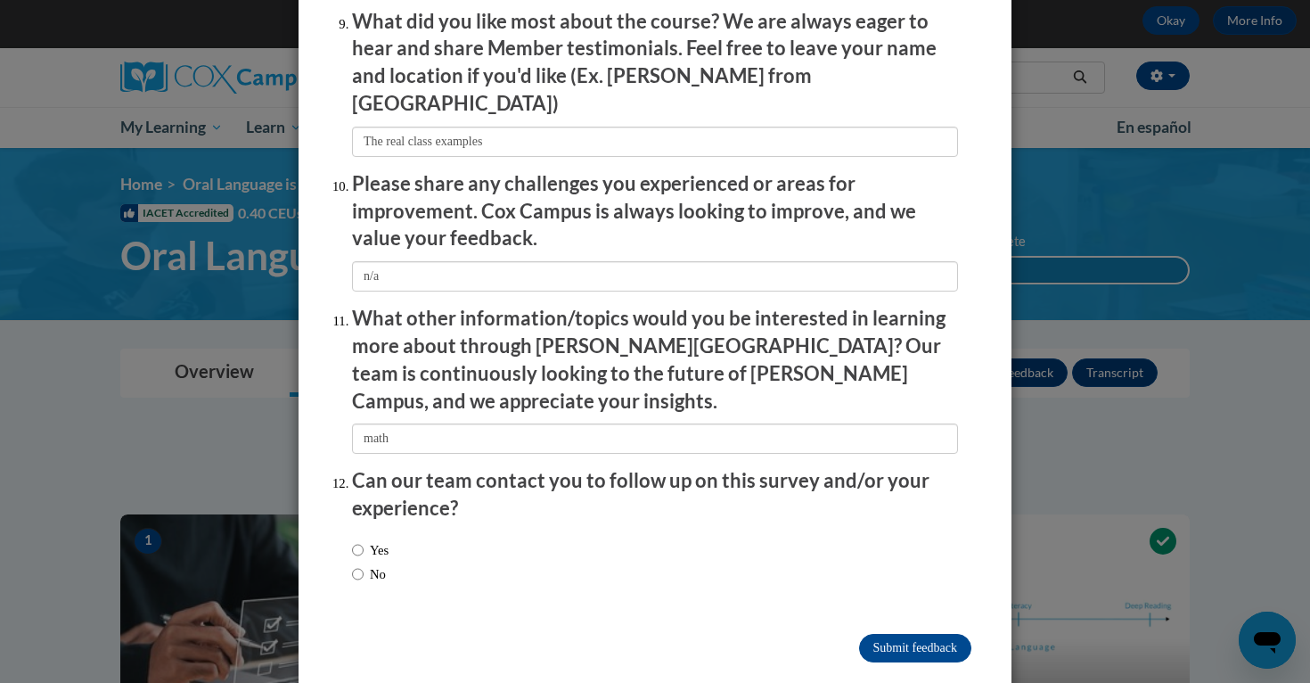
click at [364, 564] on label "No" at bounding box center [369, 574] width 34 height 20
click at [364, 564] on input "No" at bounding box center [358, 574] width 12 height 20
radio input "true"
click at [891, 634] on input "Submit feedback" at bounding box center [915, 648] width 112 height 29
